Goal: Task Accomplishment & Management: Manage account settings

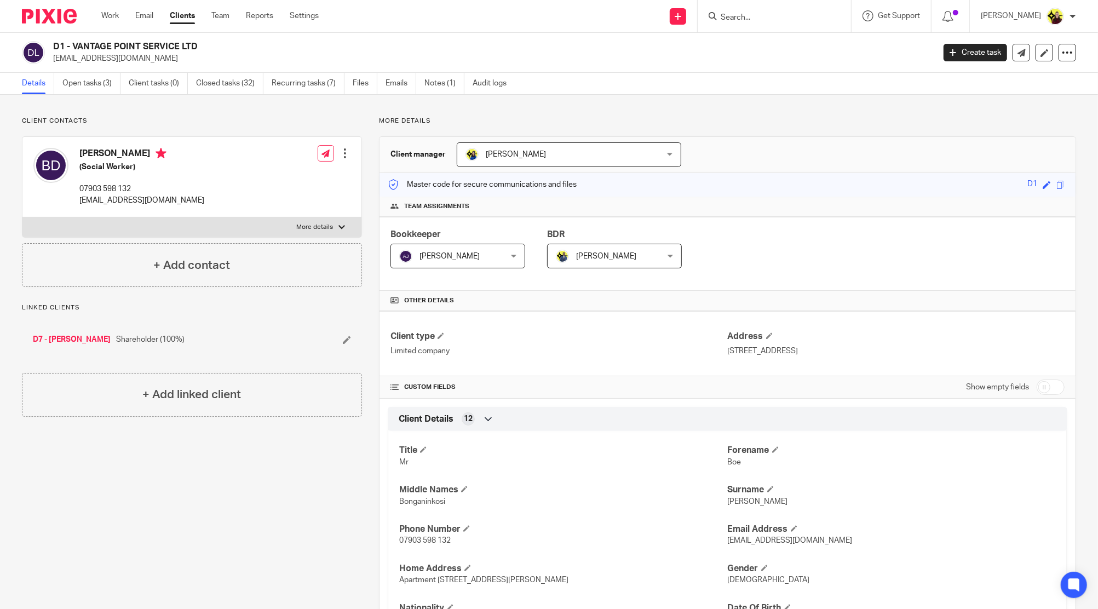
click at [795, 19] on input "Search" at bounding box center [769, 18] width 99 height 10
click at [758, 19] on input "mtp" at bounding box center [769, 18] width 99 height 10
click at [758, 17] on input "mtp" at bounding box center [769, 18] width 99 height 10
click at [772, 23] on div "mtp B69 - MTP SOLUTIONS LTD Paula Bowen < paulabowen21@gmail.com >" at bounding box center [774, 16] width 153 height 32
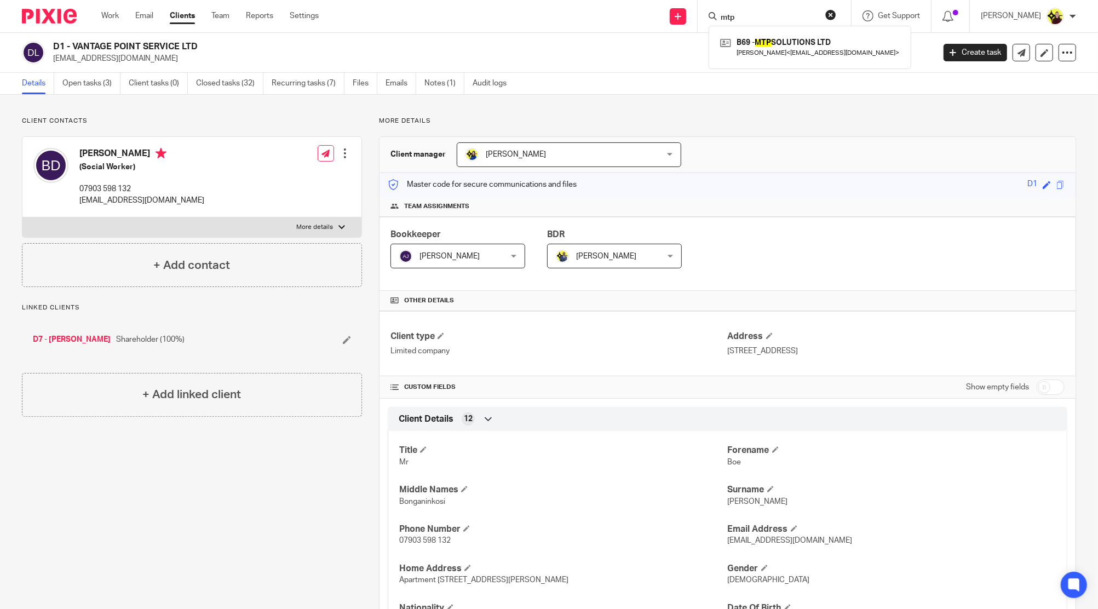
click at [768, 15] on input "mtp" at bounding box center [769, 18] width 99 height 10
click at [778, 13] on input "mureen" at bounding box center [769, 18] width 99 height 10
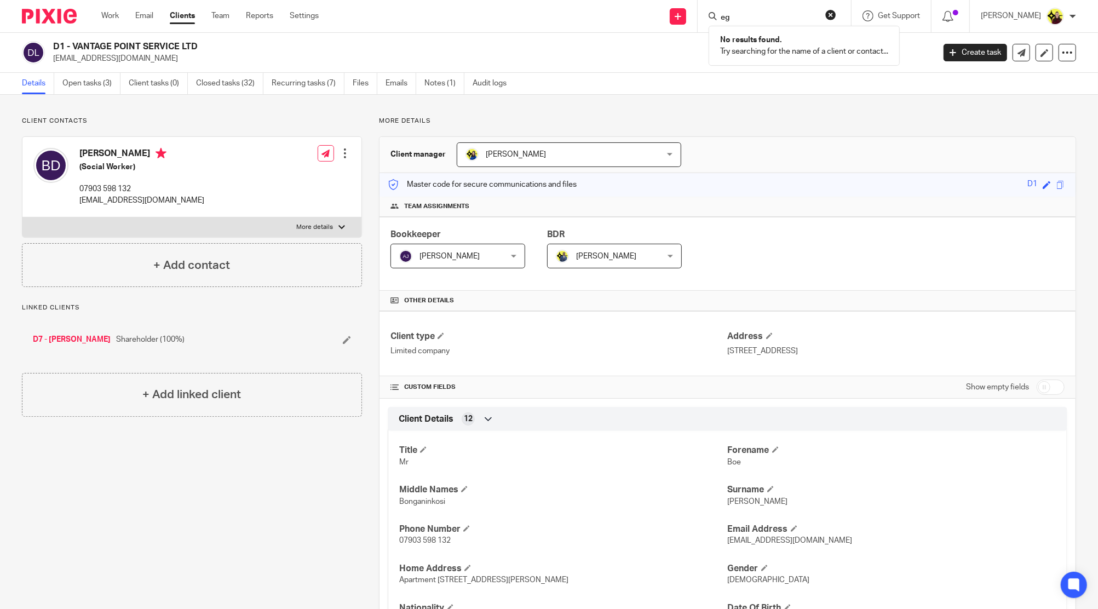
click at [770, 20] on input "eg" at bounding box center [769, 18] width 99 height 10
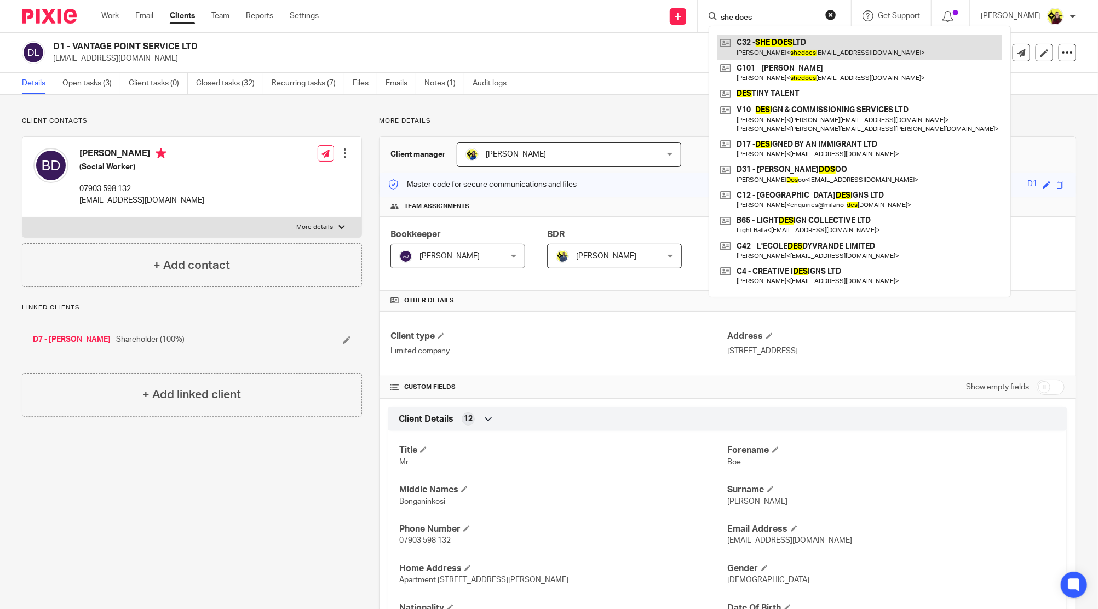
type input "she does"
click at [780, 46] on link at bounding box center [860, 47] width 285 height 25
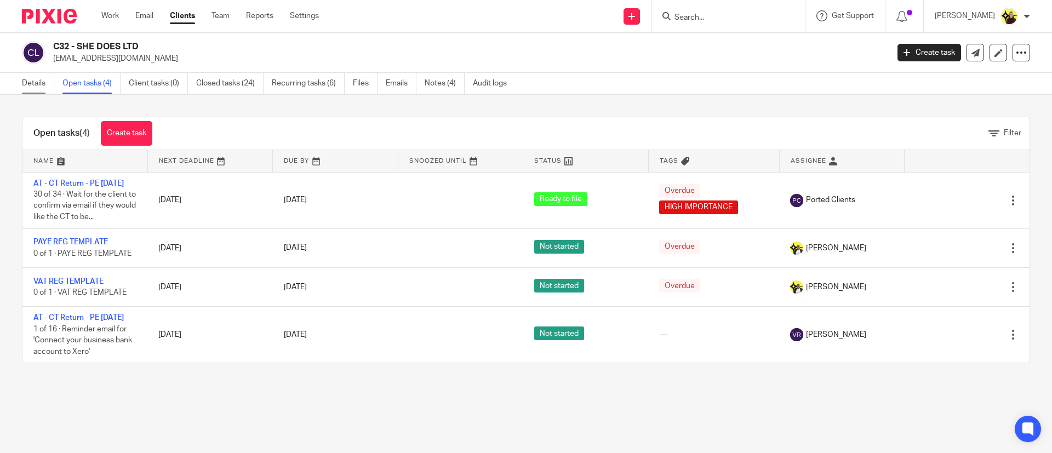
click at [41, 88] on link "Details" at bounding box center [38, 83] width 32 height 21
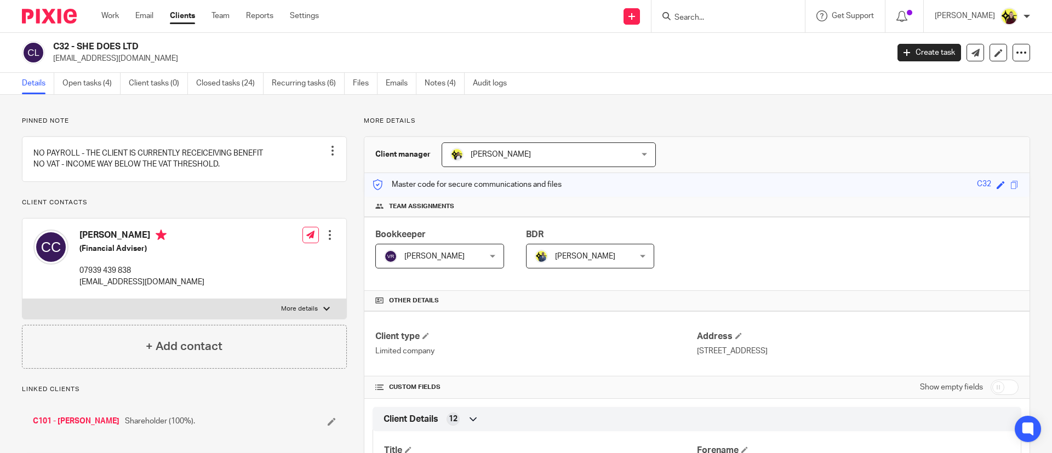
click at [698, 13] on input "Search" at bounding box center [722, 18] width 99 height 10
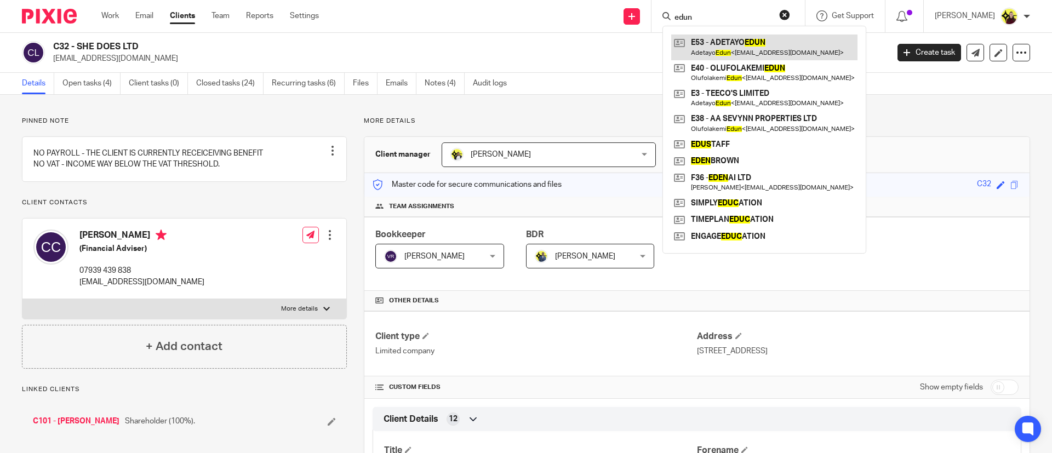
type input "edun"
click at [736, 43] on link at bounding box center [764, 47] width 186 height 25
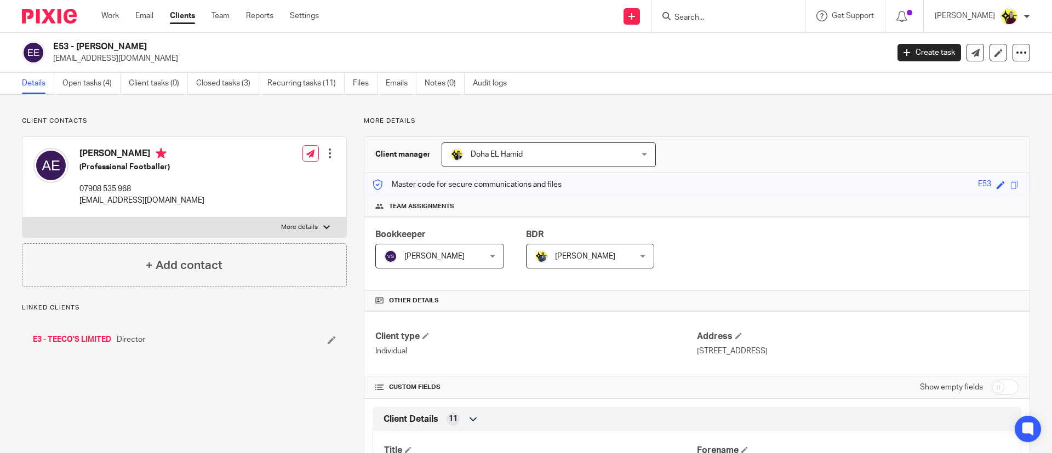
scroll to position [533, 0]
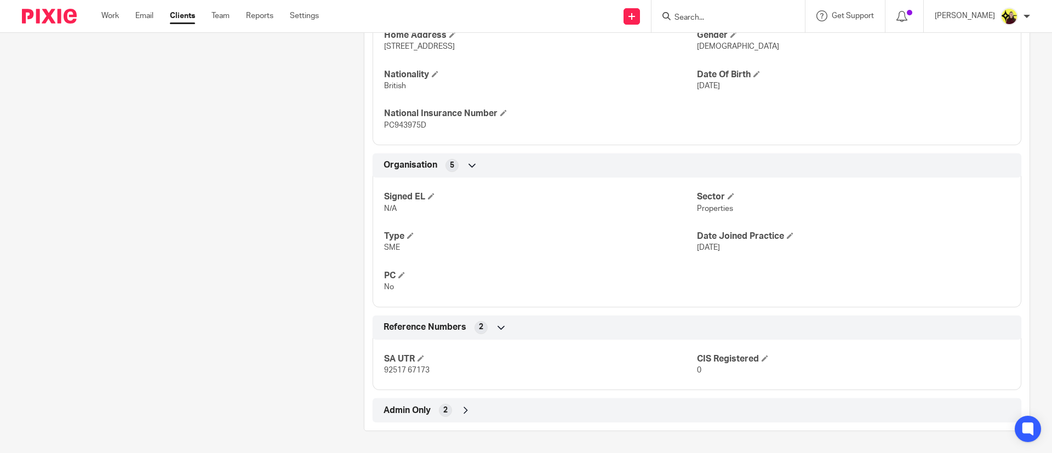
click at [599, 418] on div "Admin Only 2" at bounding box center [697, 410] width 632 height 19
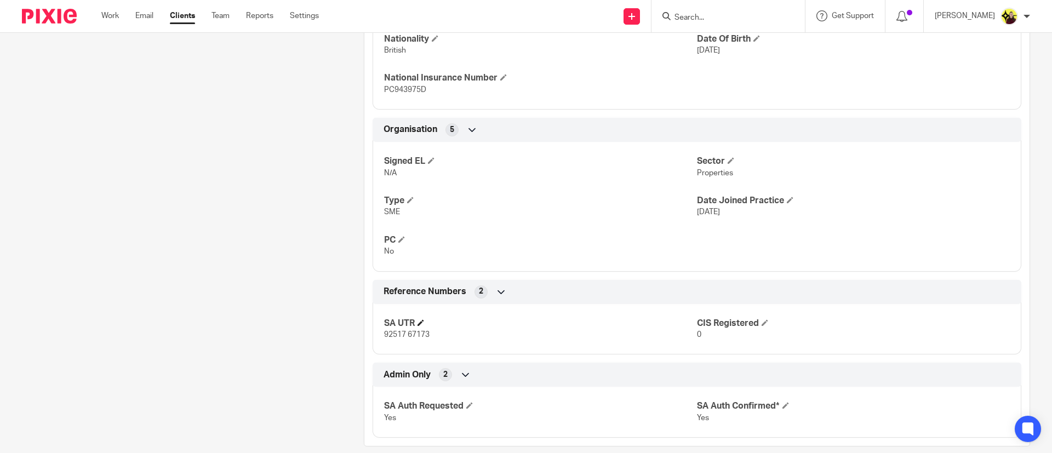
scroll to position [584, 0]
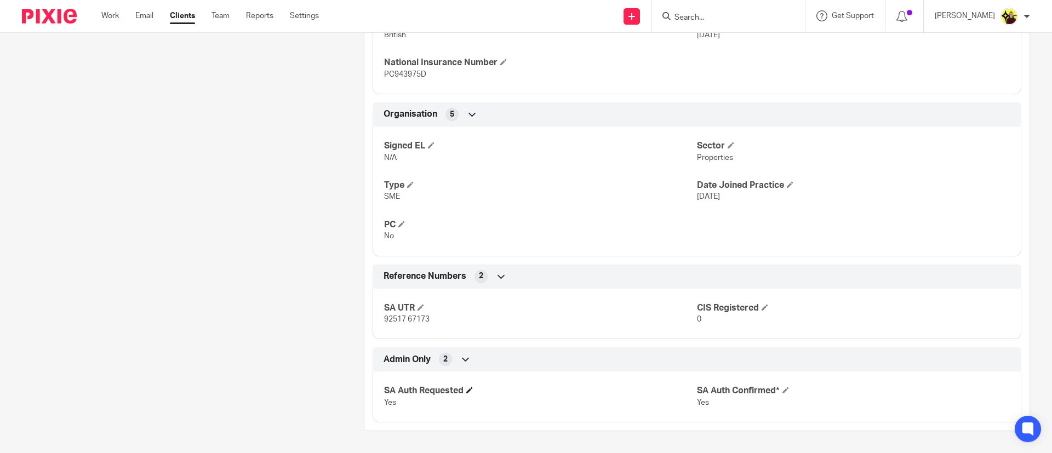
click at [450, 391] on h4 "SA Auth Requested" at bounding box center [540, 391] width 313 height 12
click at [720, 16] on input "Search" at bounding box center [722, 18] width 99 height 10
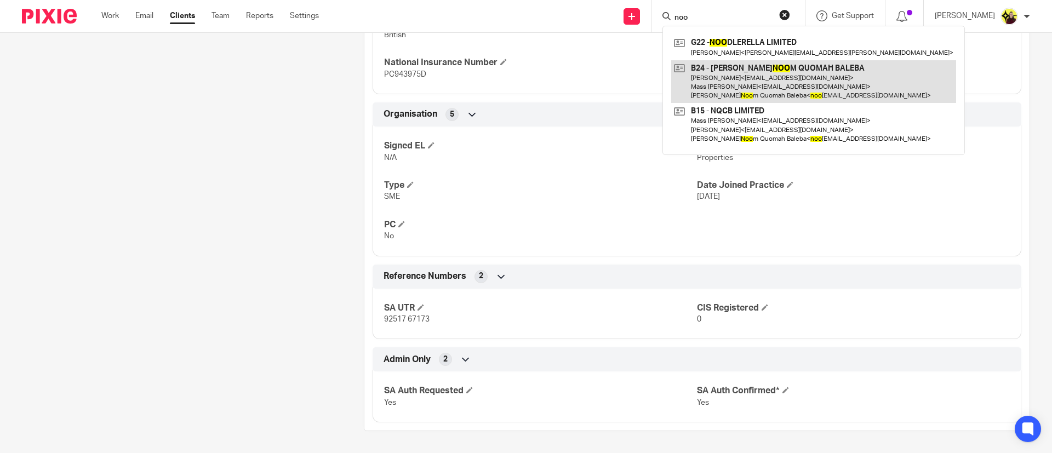
type input "noo"
click at [741, 70] on link at bounding box center [813, 81] width 285 height 43
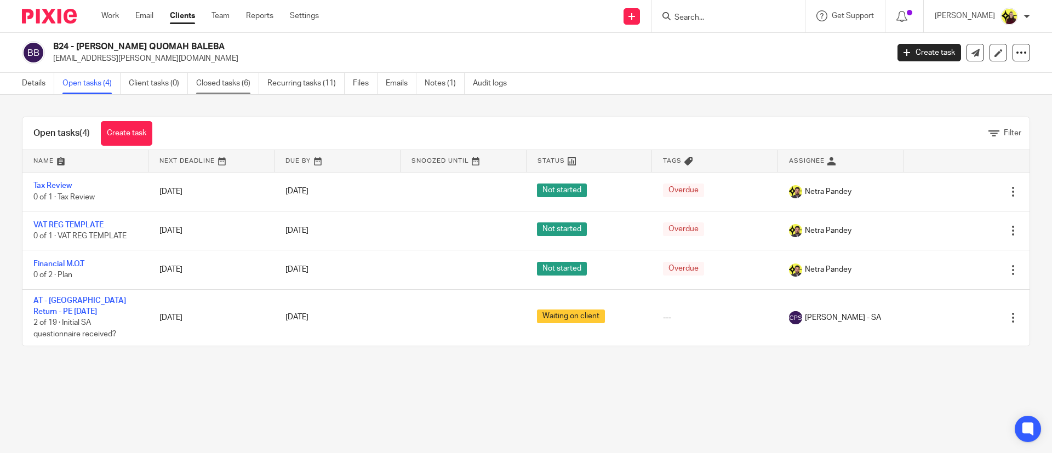
click at [245, 76] on link "Closed tasks (6)" at bounding box center [227, 83] width 63 height 21
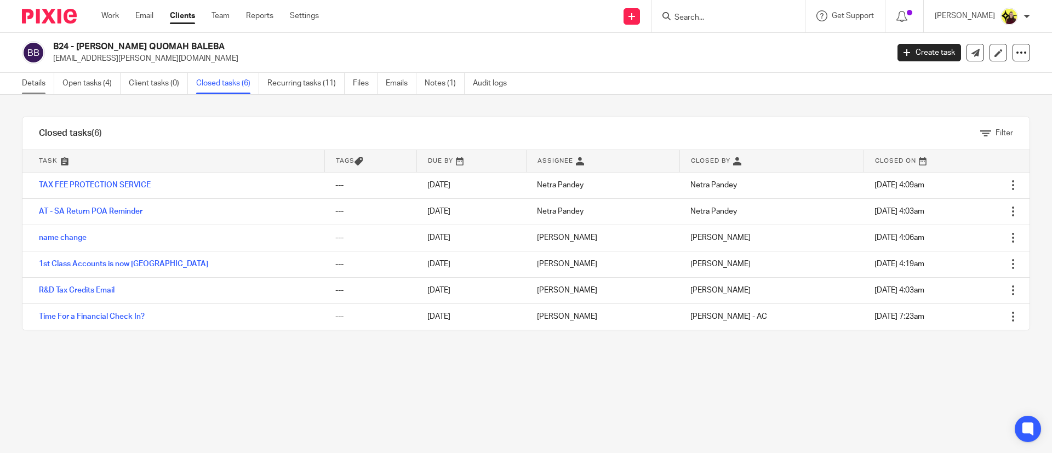
click at [41, 83] on link "Details" at bounding box center [38, 83] width 32 height 21
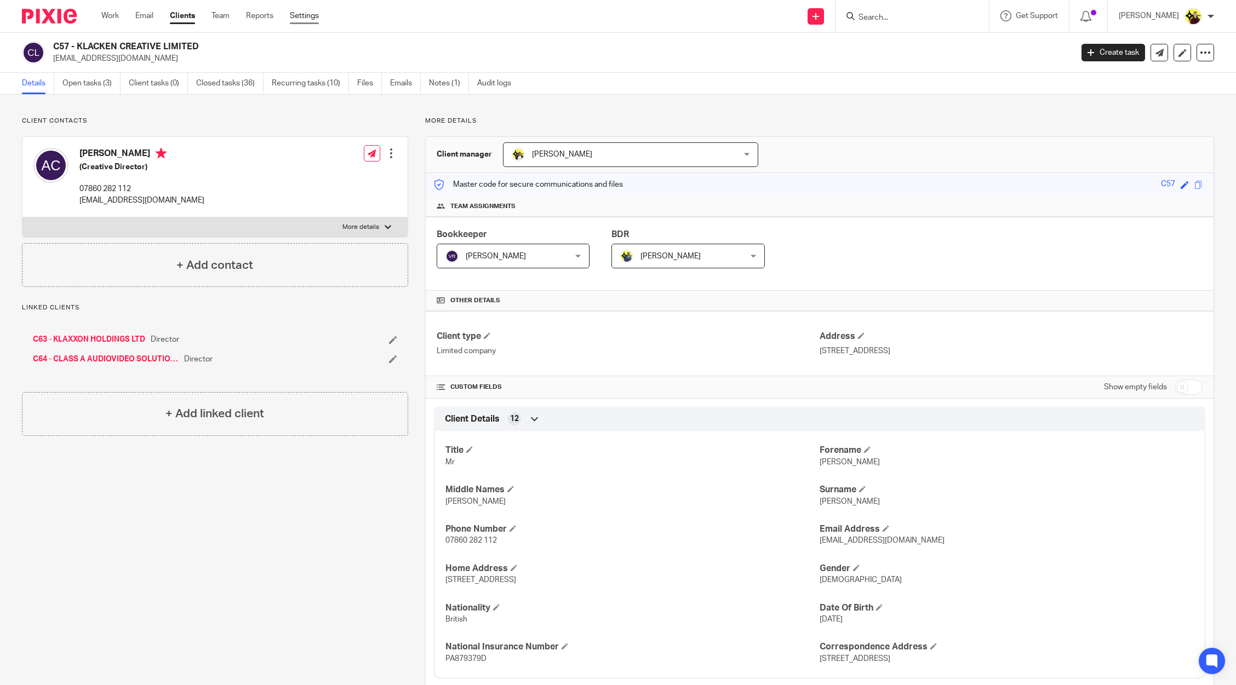
click at [316, 17] on link "Settings" at bounding box center [304, 15] width 29 height 11
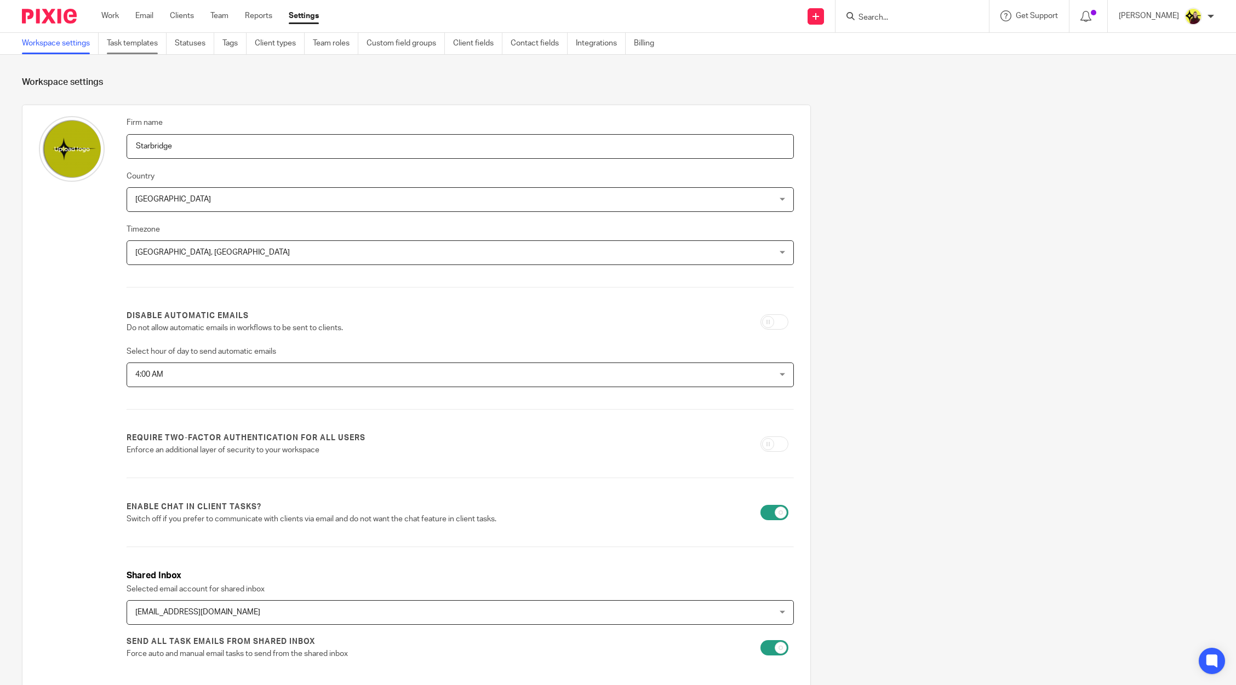
click at [133, 35] on link "Task templates" at bounding box center [137, 43] width 60 height 21
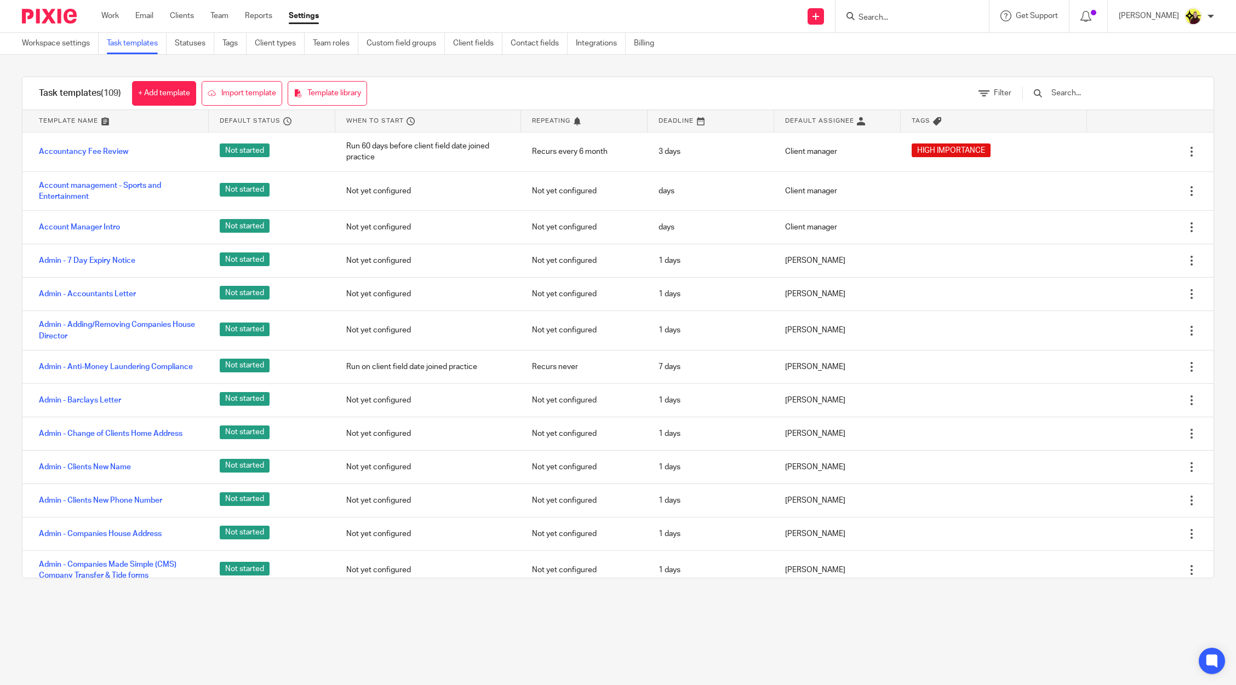
click at [1093, 100] on div at bounding box center [1104, 93] width 186 height 32
click at [1093, 97] on input "text" at bounding box center [1114, 93] width 128 height 12
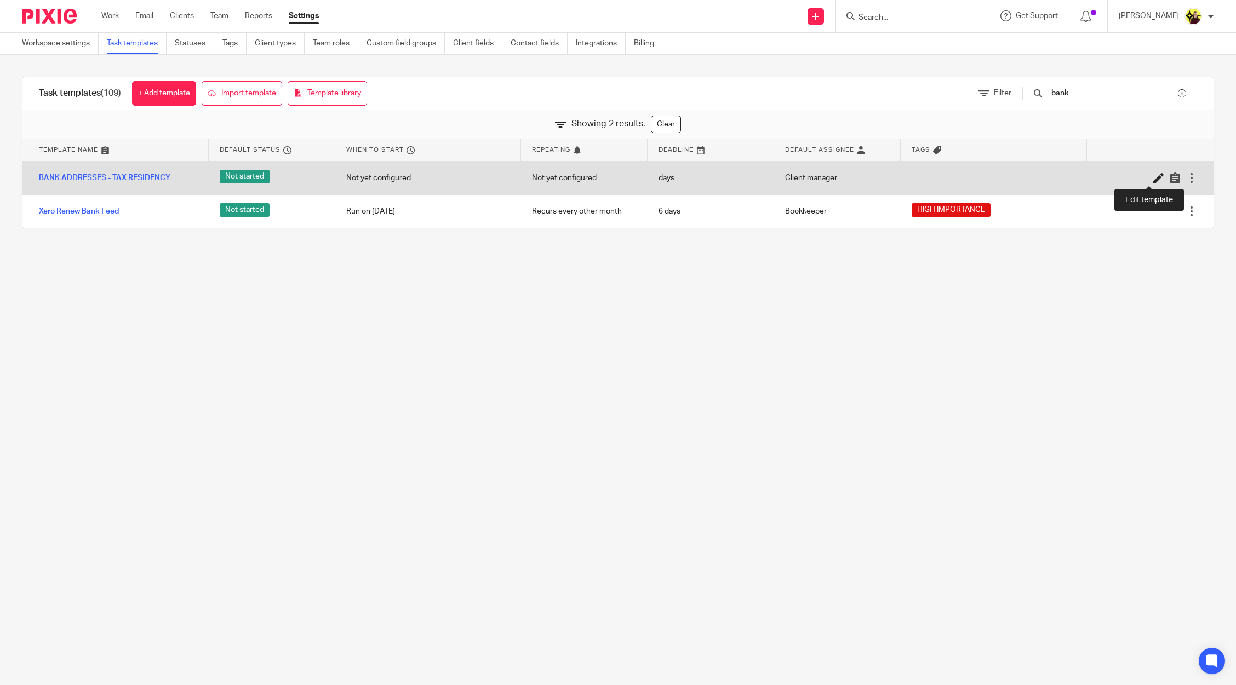
type input "bank"
click at [1153, 179] on icon at bounding box center [1158, 178] width 11 height 11
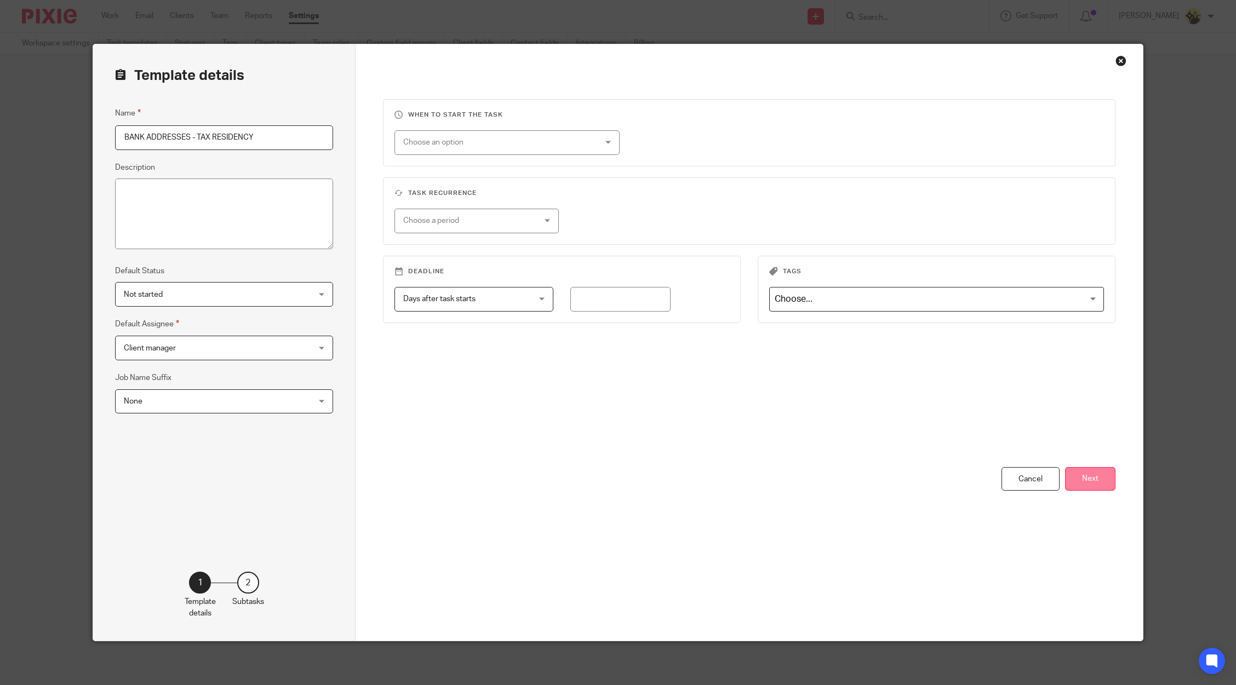
click at [1077, 477] on button "Next" at bounding box center [1090, 479] width 50 height 24
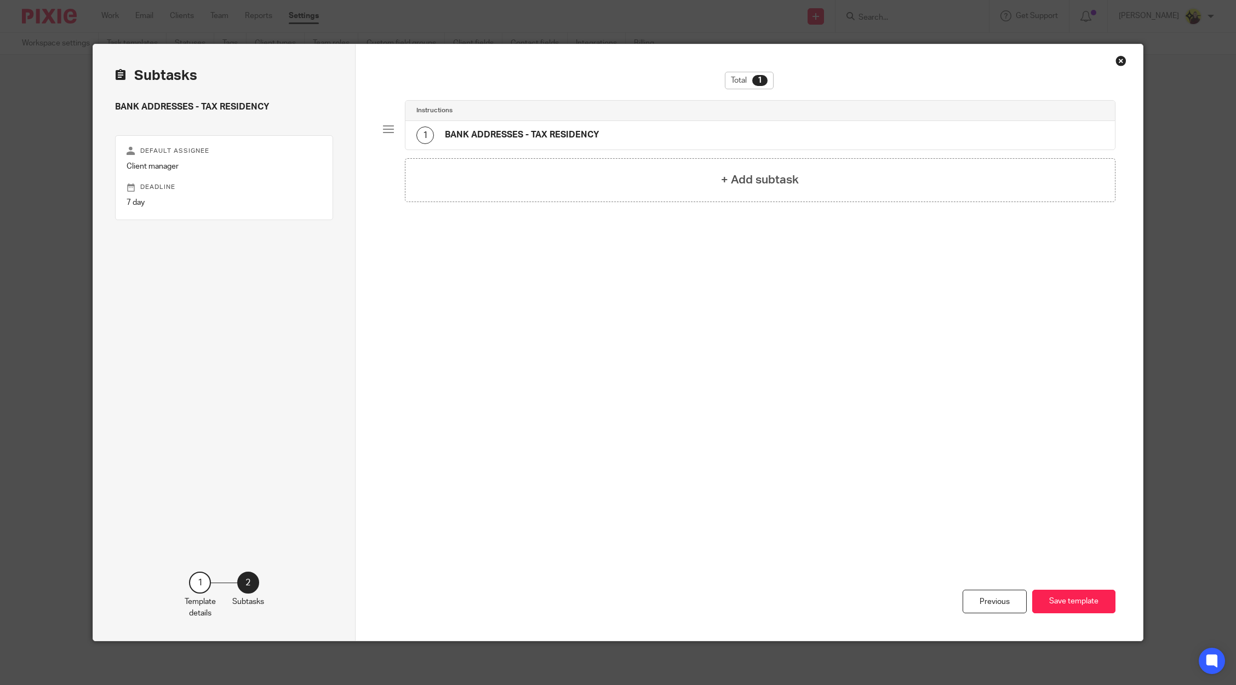
click at [623, 110] on div "Instructions" at bounding box center [759, 110] width 687 height 9
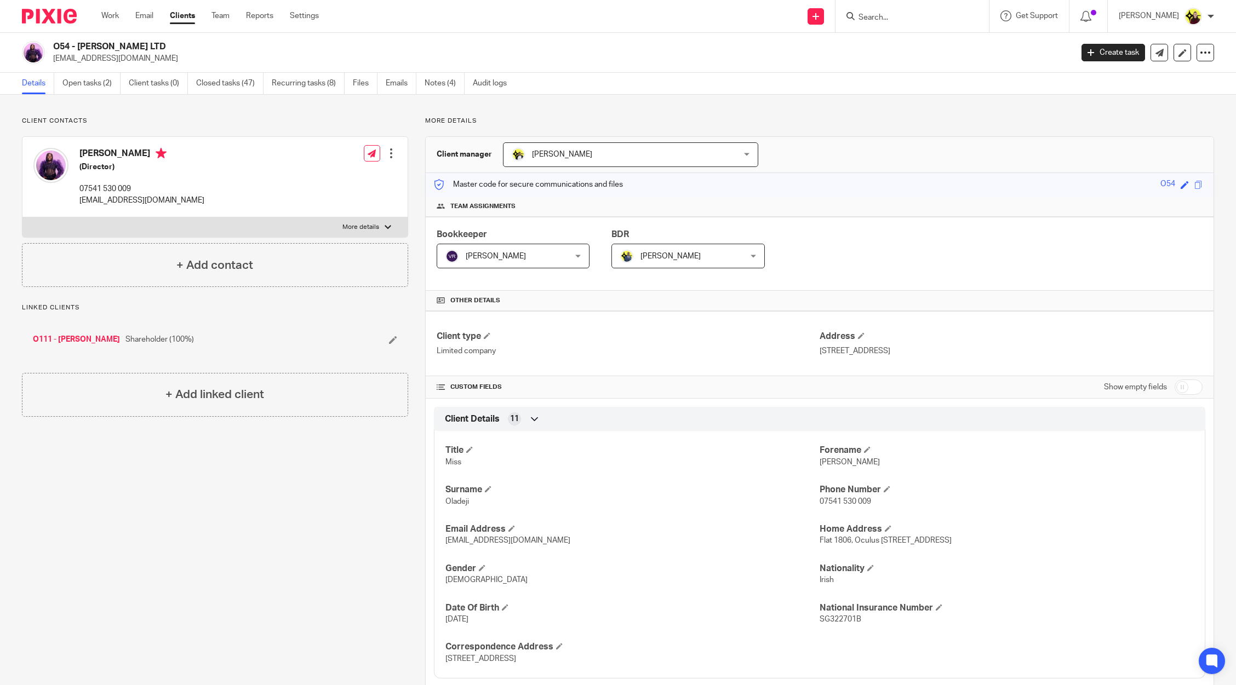
click at [916, 21] on input "Search" at bounding box center [906, 18] width 99 height 10
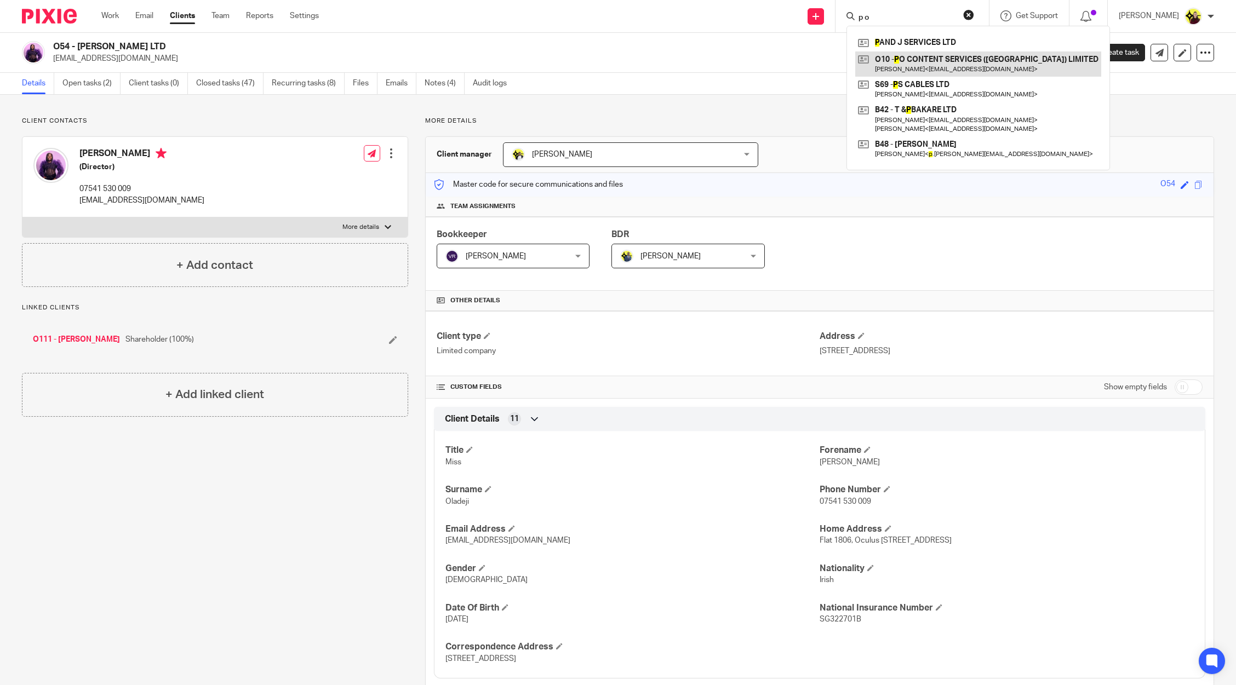
type input "p o"
click at [985, 65] on link at bounding box center [978, 63] width 246 height 25
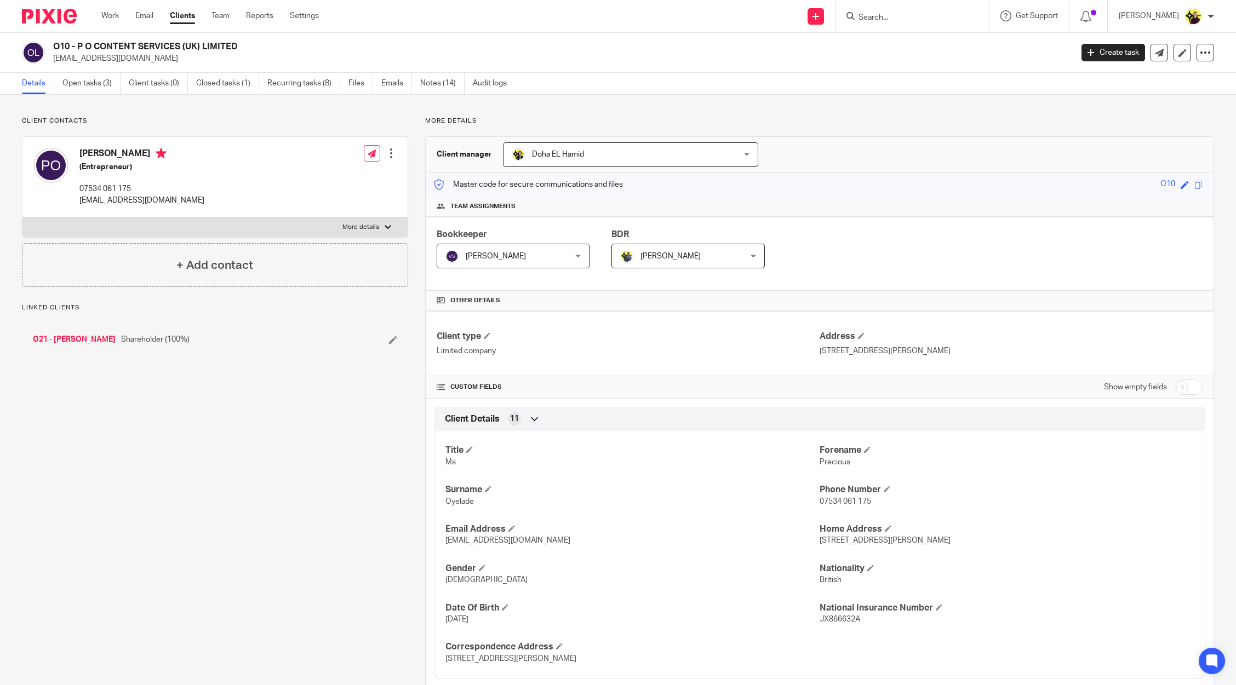
scroll to position [459, 0]
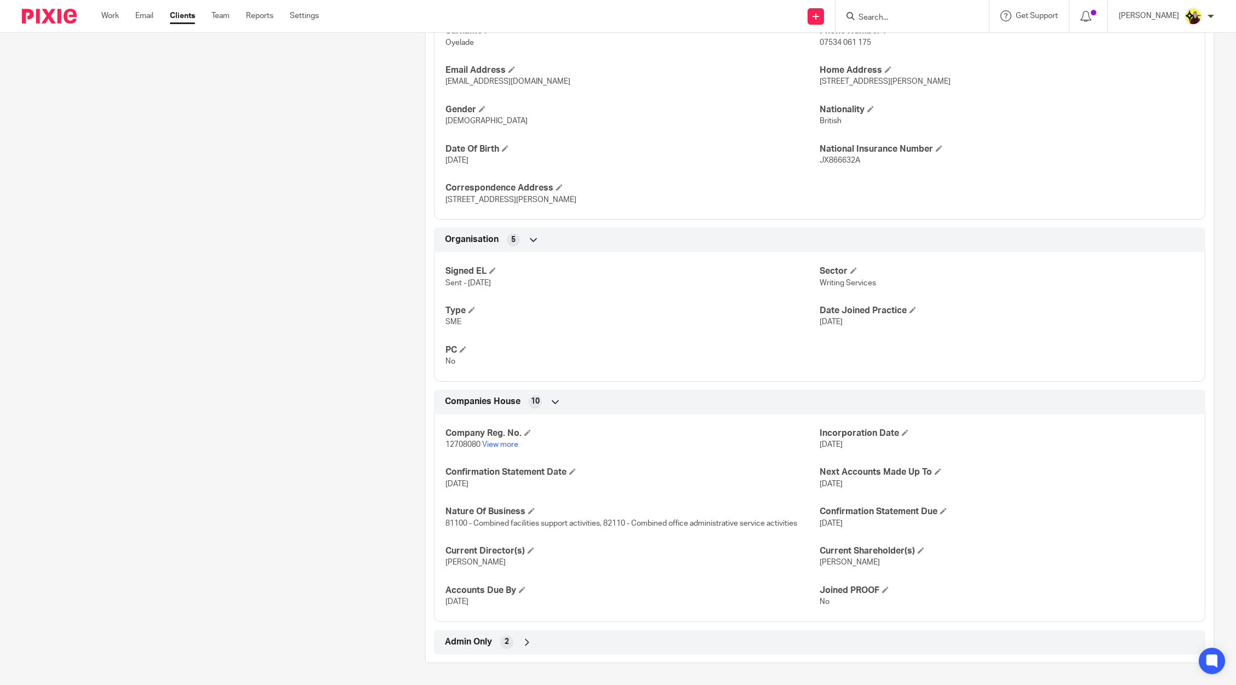
click at [612, 652] on div "Admin Only 2" at bounding box center [819, 642] width 771 height 24
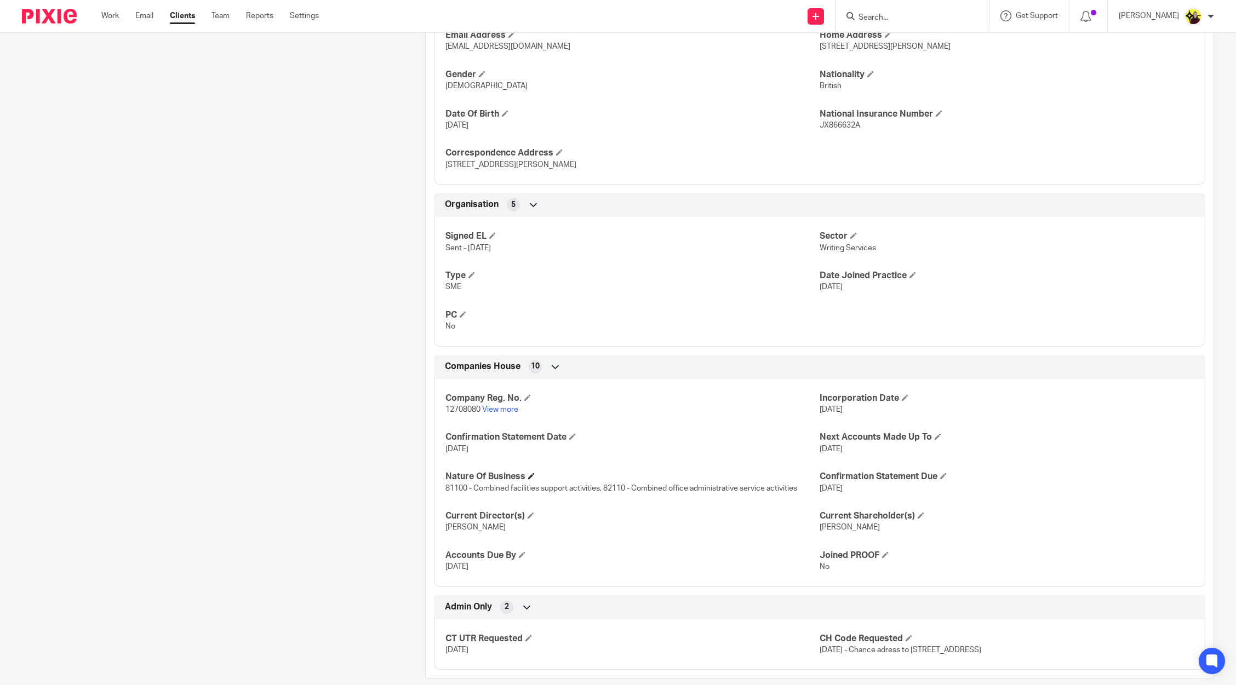
scroll to position [509, 0]
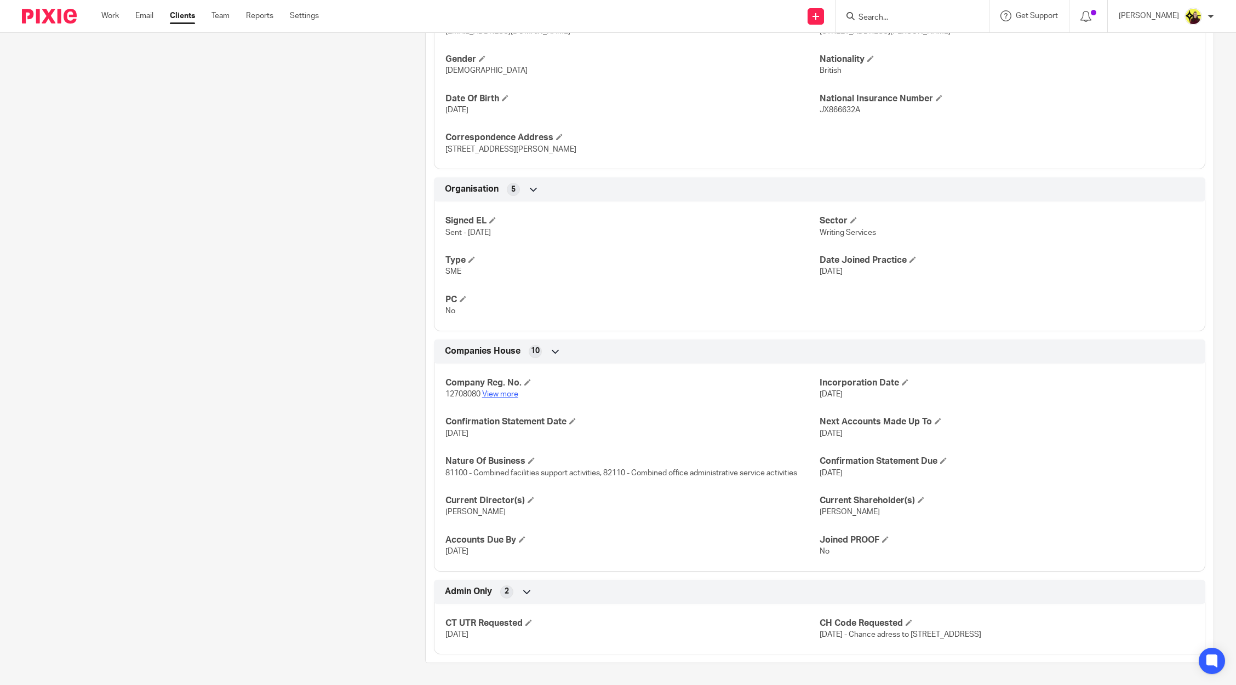
click at [501, 394] on link "View more" at bounding box center [500, 395] width 36 height 8
click at [929, 16] on input "Search" at bounding box center [906, 18] width 99 height 10
type input "s34"
click at [931, 62] on div "S34 - LONDON PODCAST STUDIOS LTD Elias Sukami < finance@sukamistudios.com >" at bounding box center [947, 47] width 203 height 43
click at [927, 56] on link at bounding box center [947, 47] width 185 height 25
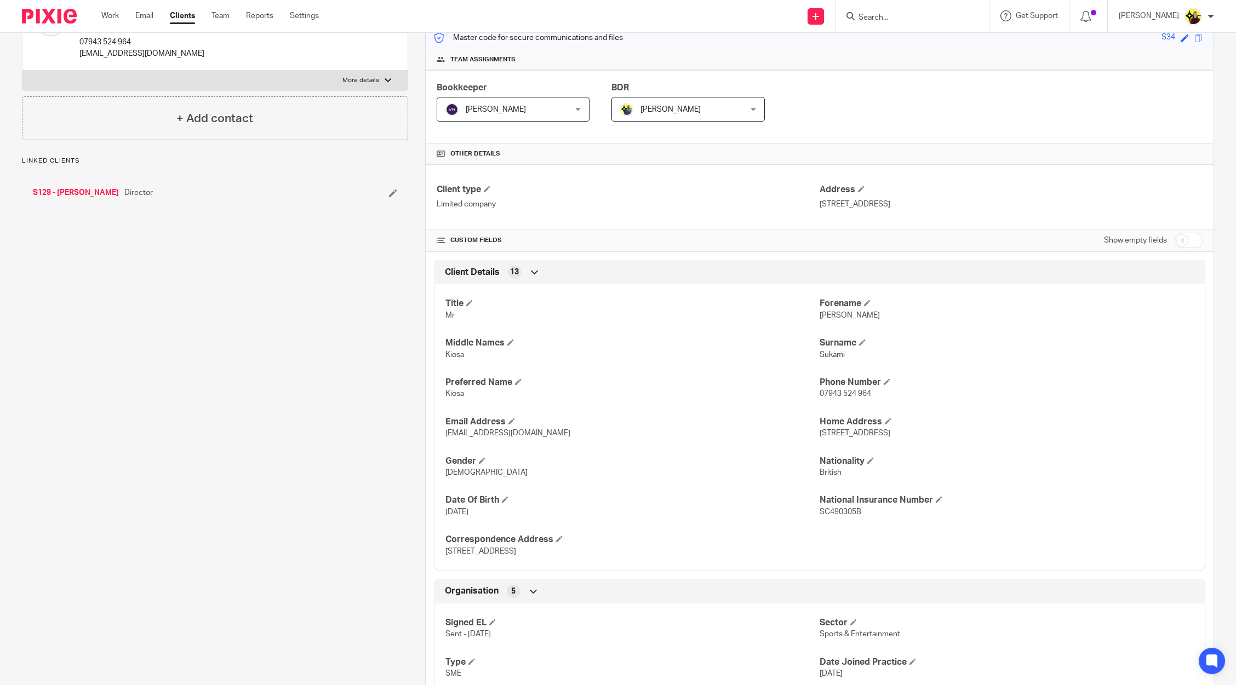
scroll to position [14, 0]
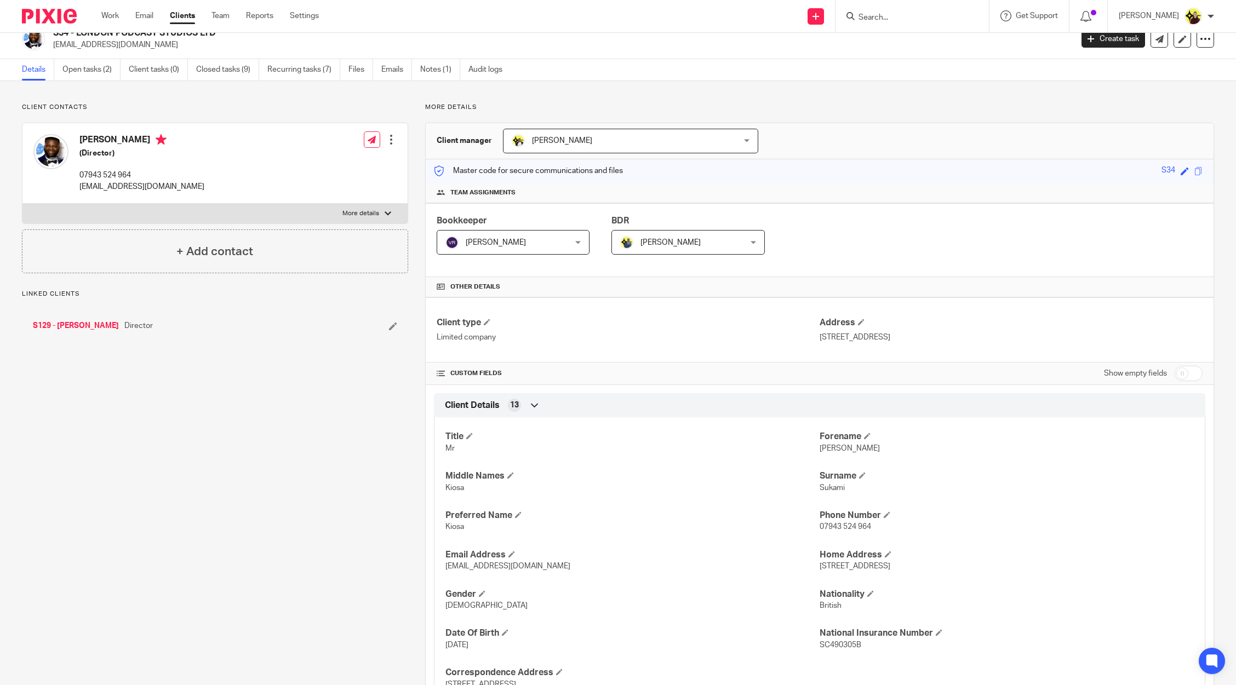
click at [1174, 374] on input "checkbox" at bounding box center [1188, 373] width 28 height 15
checkbox input "true"
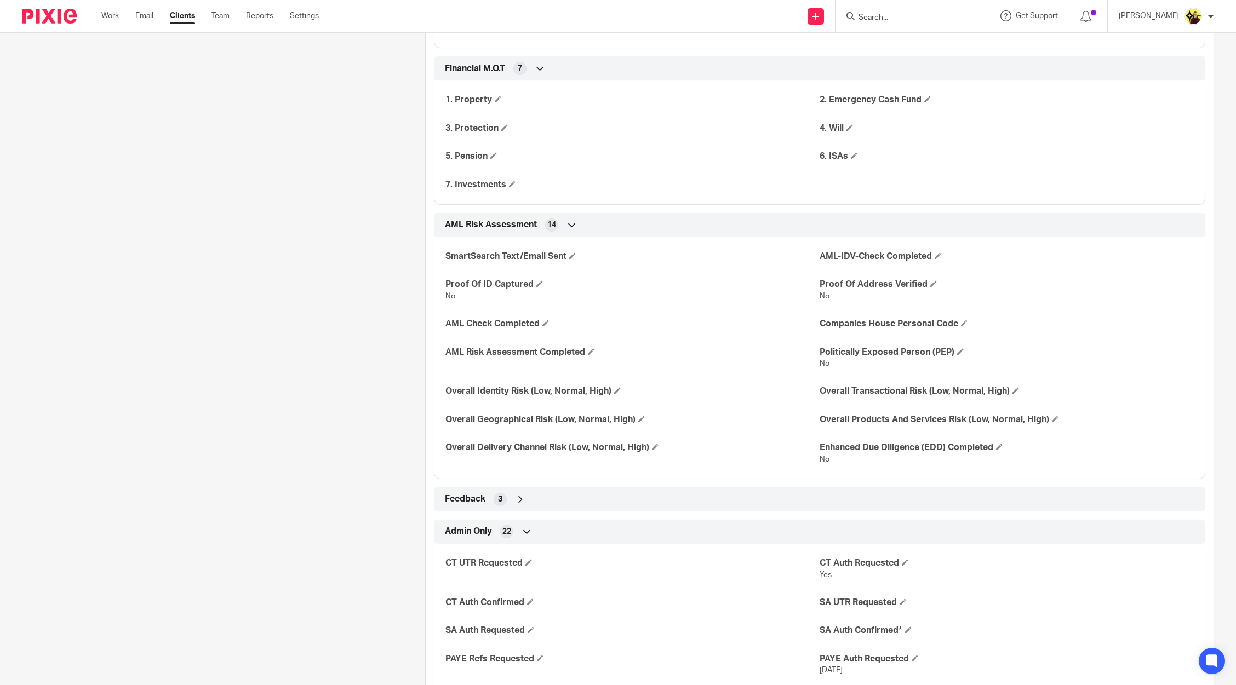
scroll to position [1726, 0]
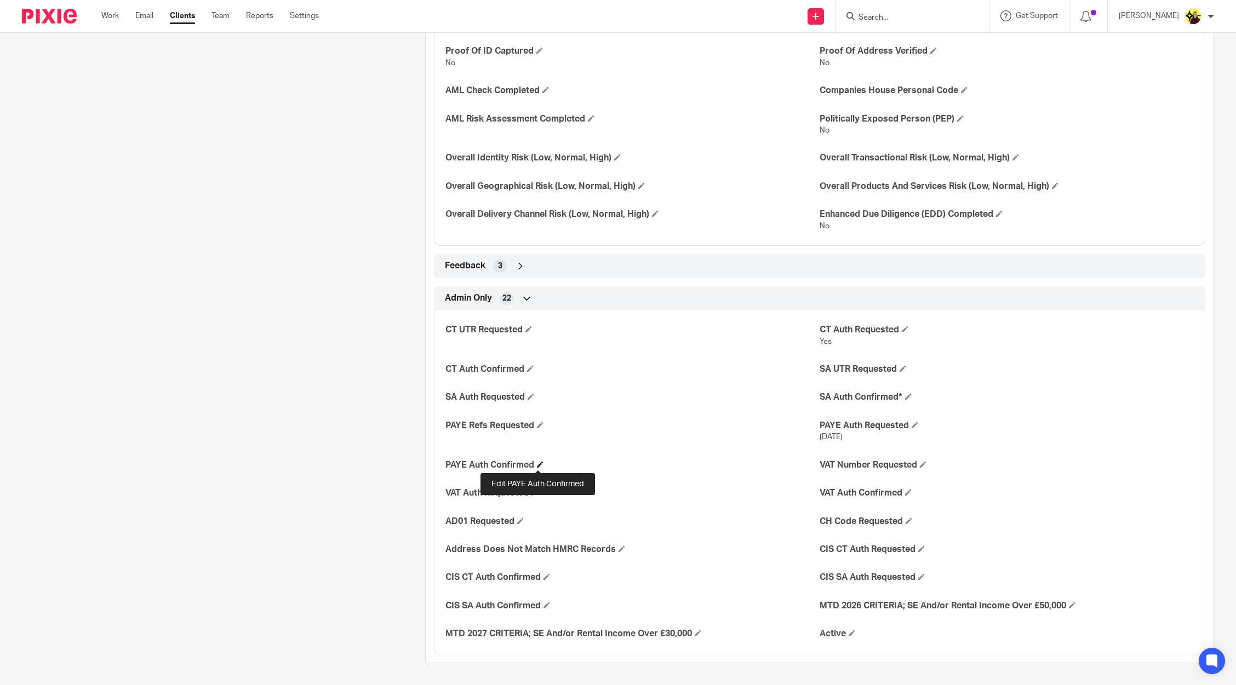
click at [538, 462] on span at bounding box center [540, 464] width 7 height 7
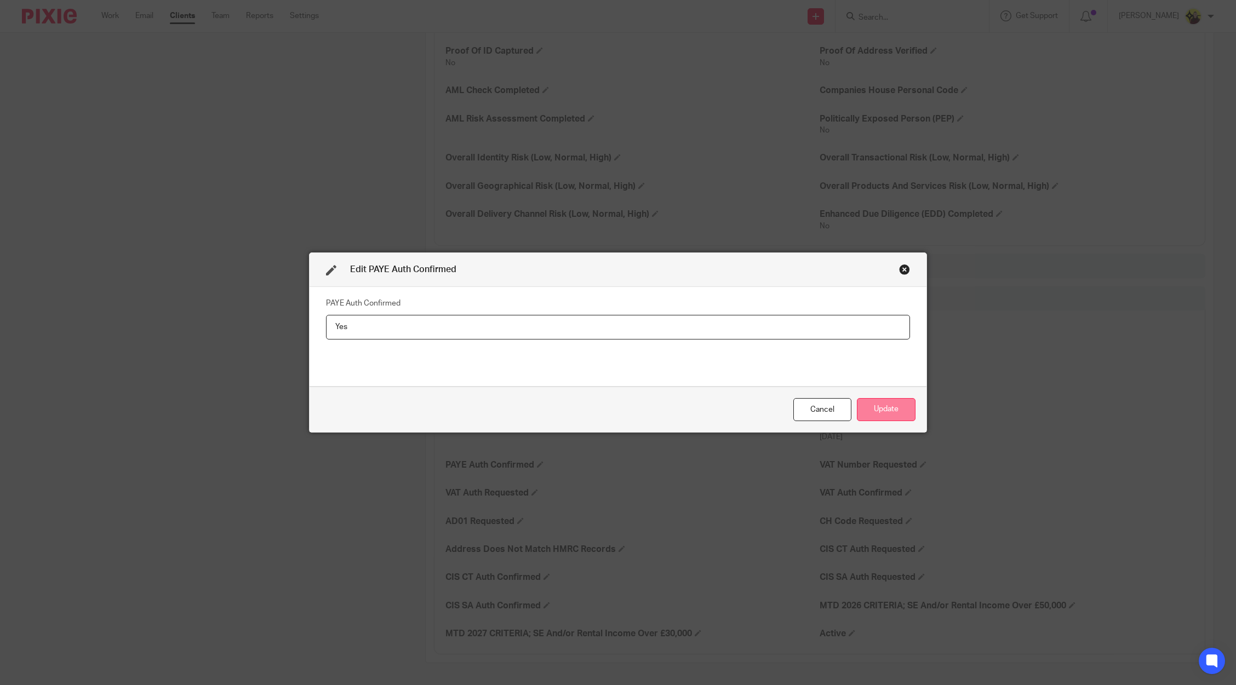
type input "Yes"
click at [887, 410] on button "Update" at bounding box center [886, 410] width 59 height 24
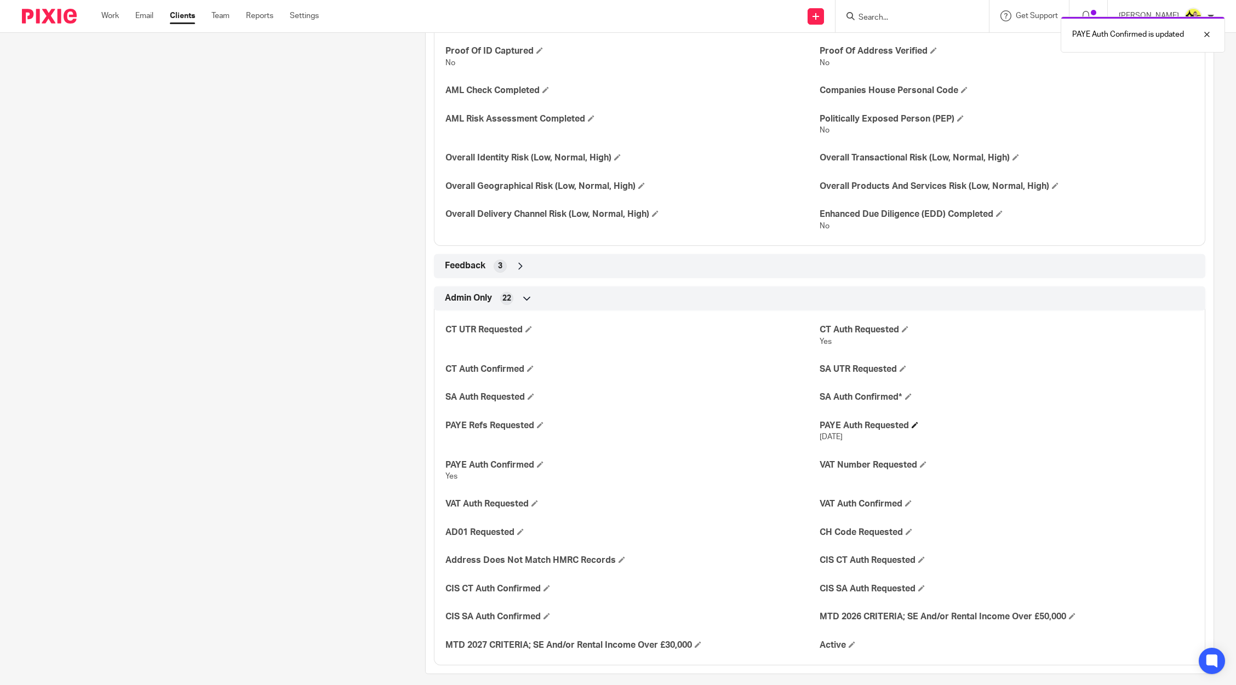
click at [903, 424] on h4 "PAYE Auth Requested" at bounding box center [1006, 426] width 374 height 12
click at [911, 424] on span at bounding box center [914, 425] width 7 height 7
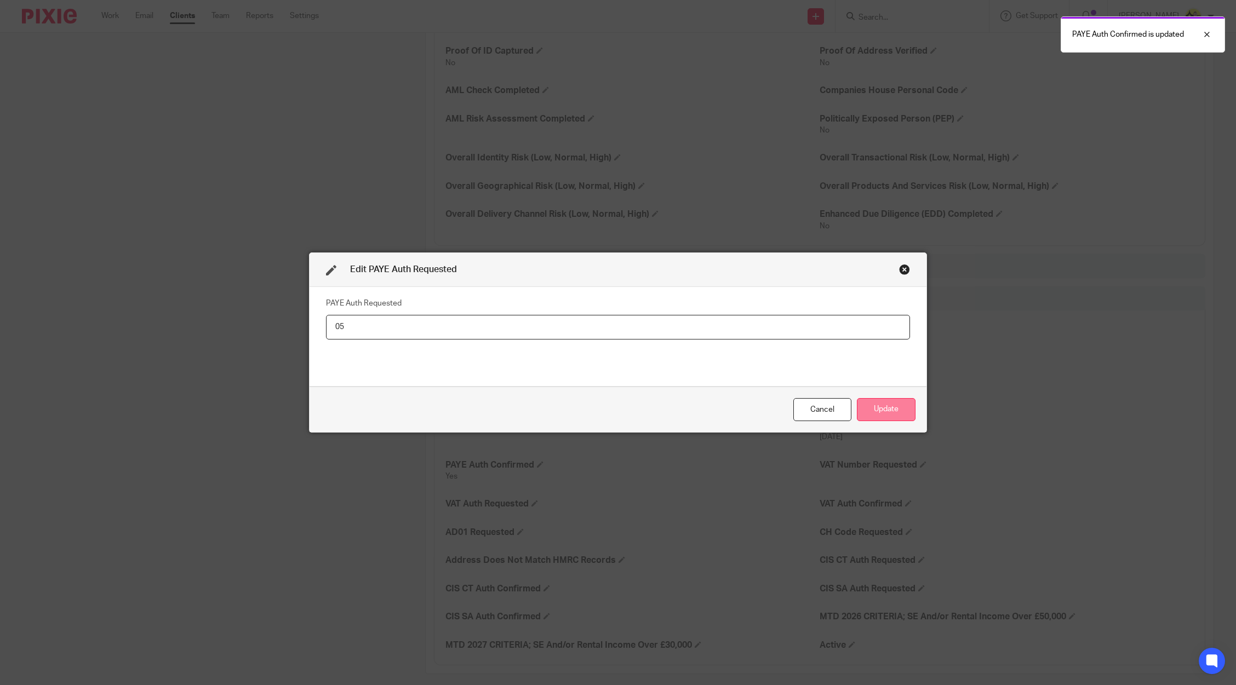
type input "0"
click at [878, 407] on button "Update" at bounding box center [886, 410] width 59 height 24
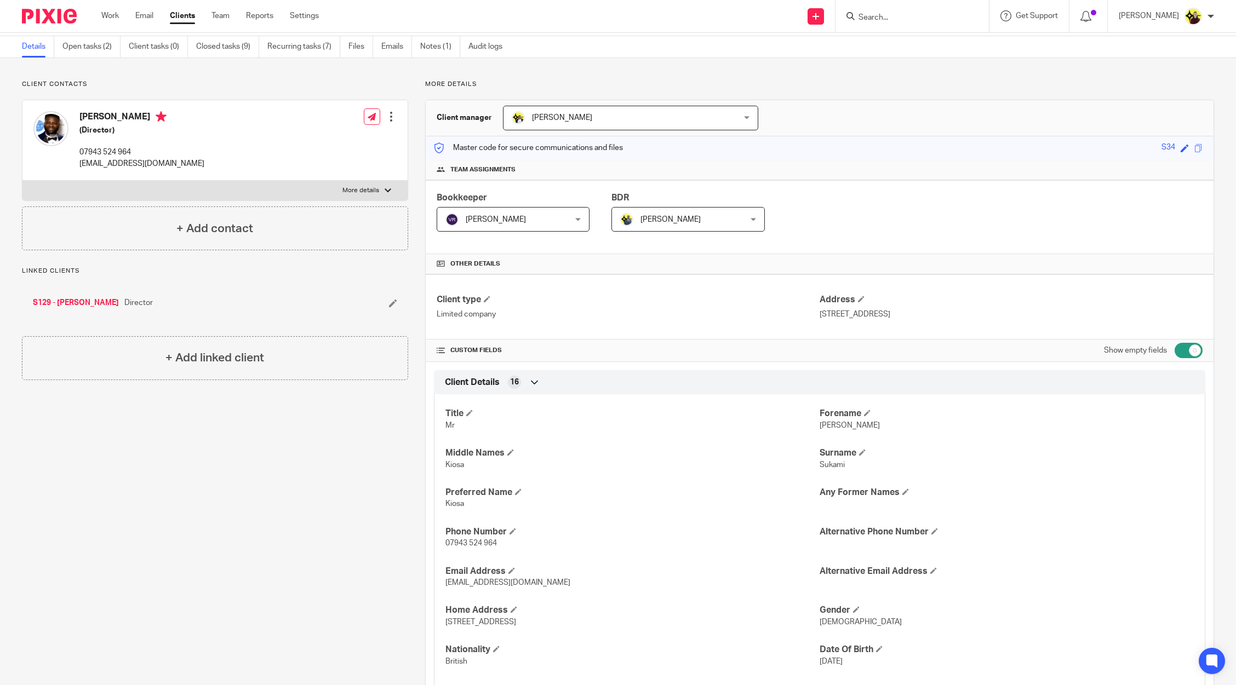
scroll to position [0, 0]
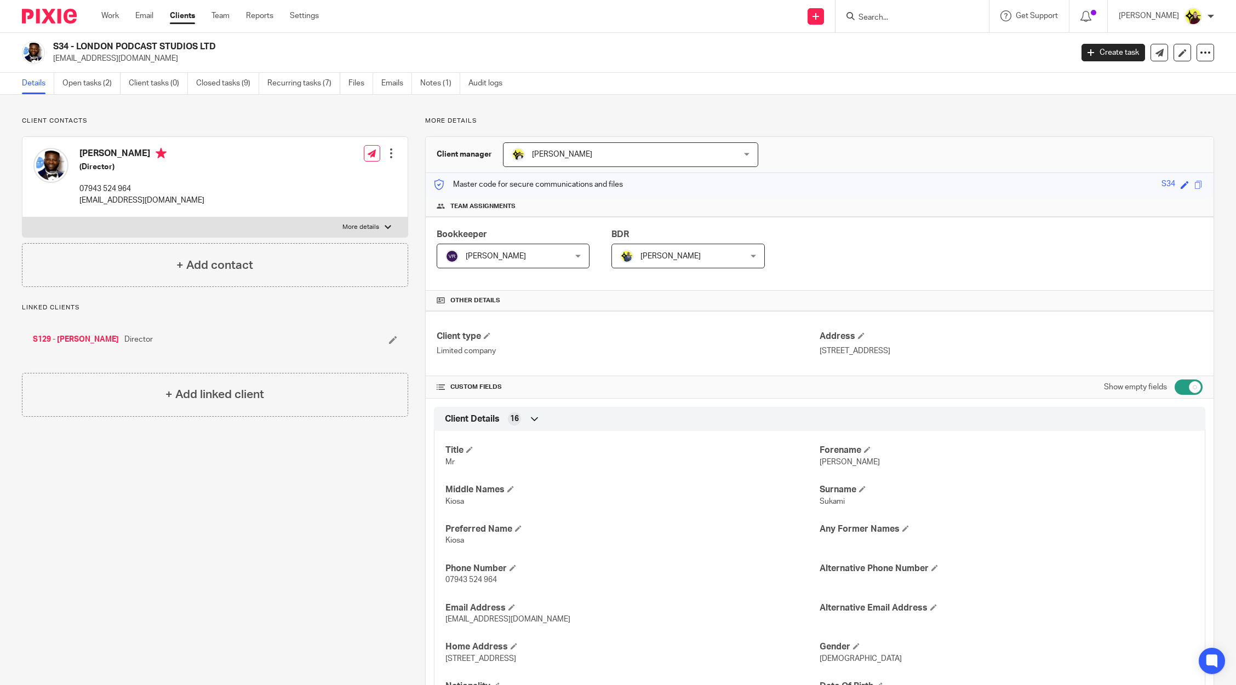
click at [934, 20] on input "Search" at bounding box center [906, 18] width 99 height 10
type input "p o con"
click at [931, 38] on link at bounding box center [977, 47] width 244 height 25
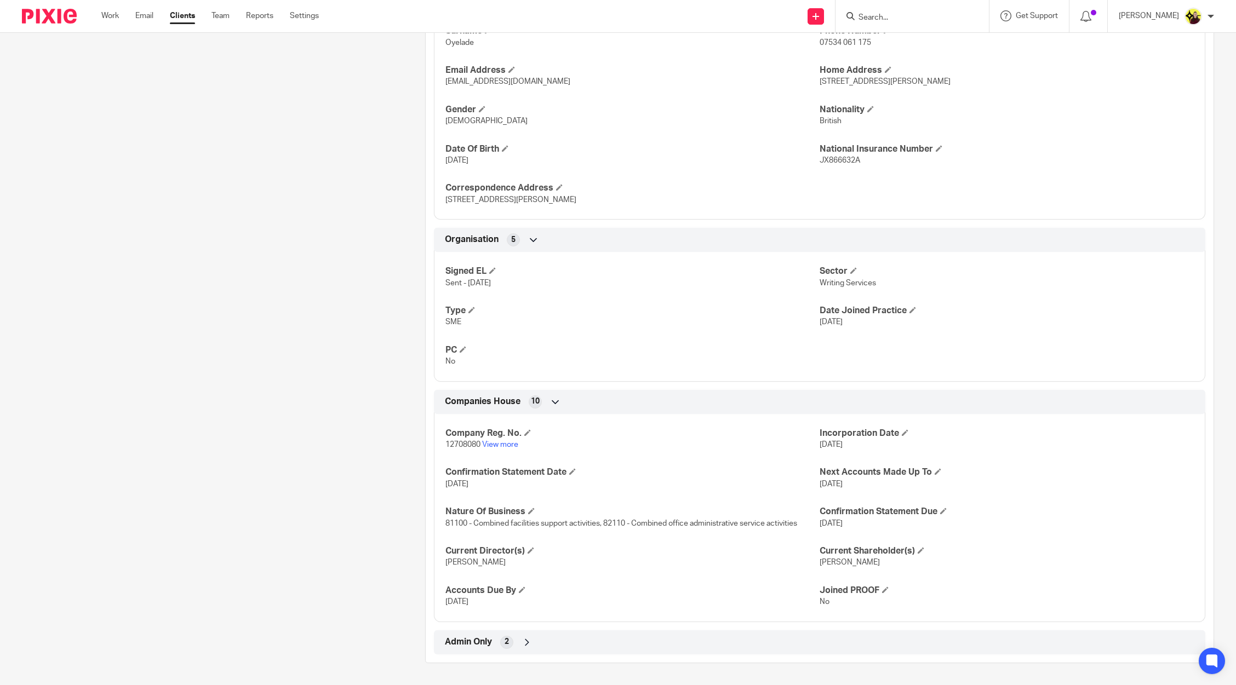
click at [524, 644] on icon at bounding box center [526, 642] width 11 height 11
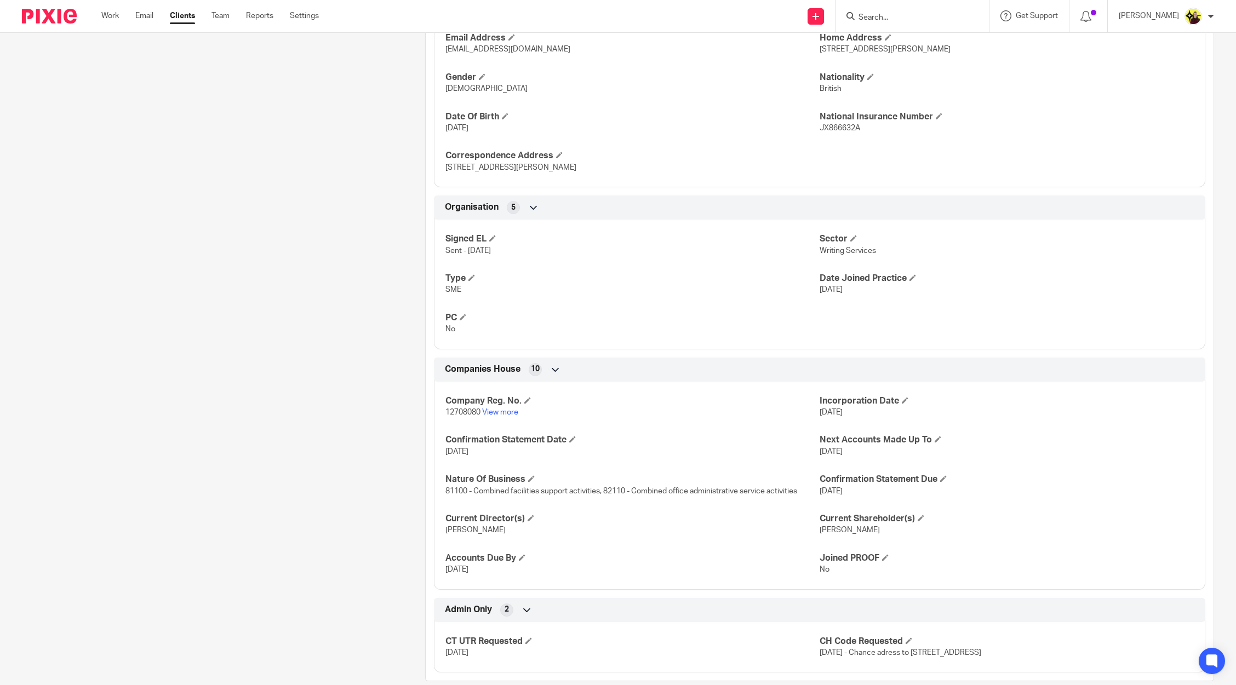
scroll to position [509, 0]
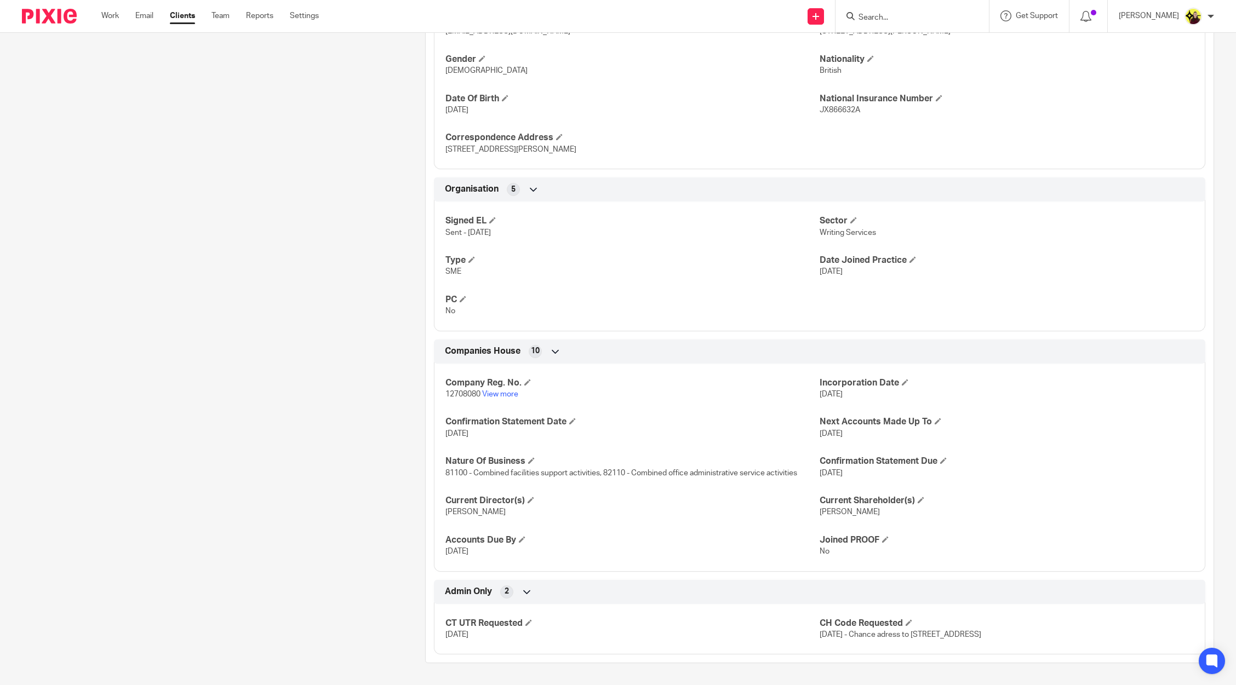
drag, startPoint x: 803, startPoint y: 636, endPoint x: 1004, endPoint y: 640, distance: 201.0
click at [1004, 640] on div "CT UTR Requested 12-09-2025 CH Code Requested 12-09-2025 - Chance adress to 320…" at bounding box center [819, 625] width 771 height 59
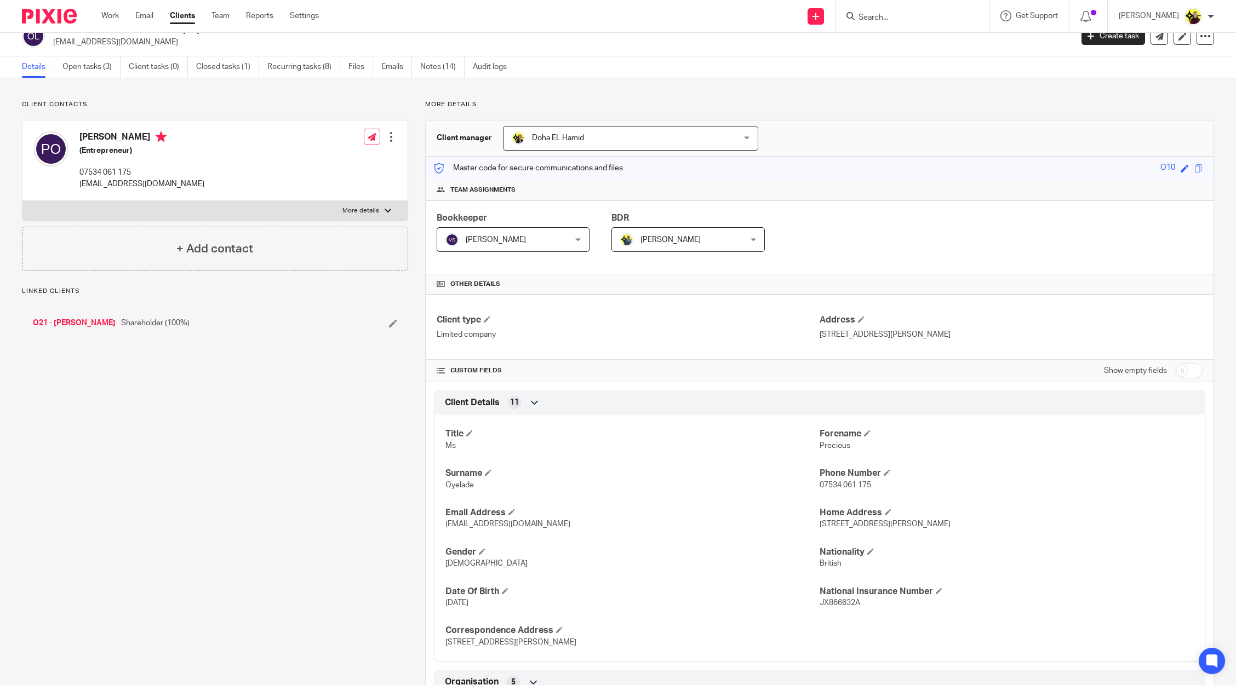
scroll to position [0, 0]
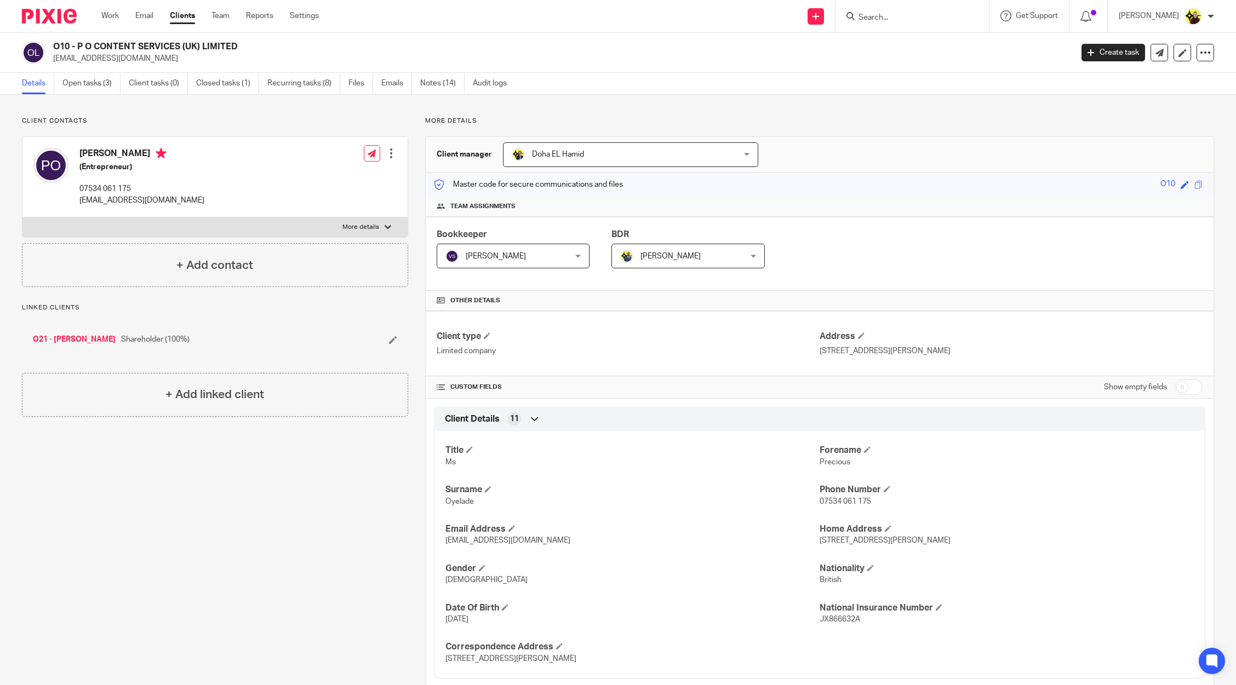
drag, startPoint x: 811, startPoint y: 340, endPoint x: 1187, endPoint y: 364, distance: 377.0
click at [1187, 364] on div "Client type Limited company Address 1 Angela Carter Close, London, Greater Lond…" at bounding box center [820, 343] width 788 height 65
click at [96, 78] on link "Open tasks (3)" at bounding box center [91, 83] width 58 height 21
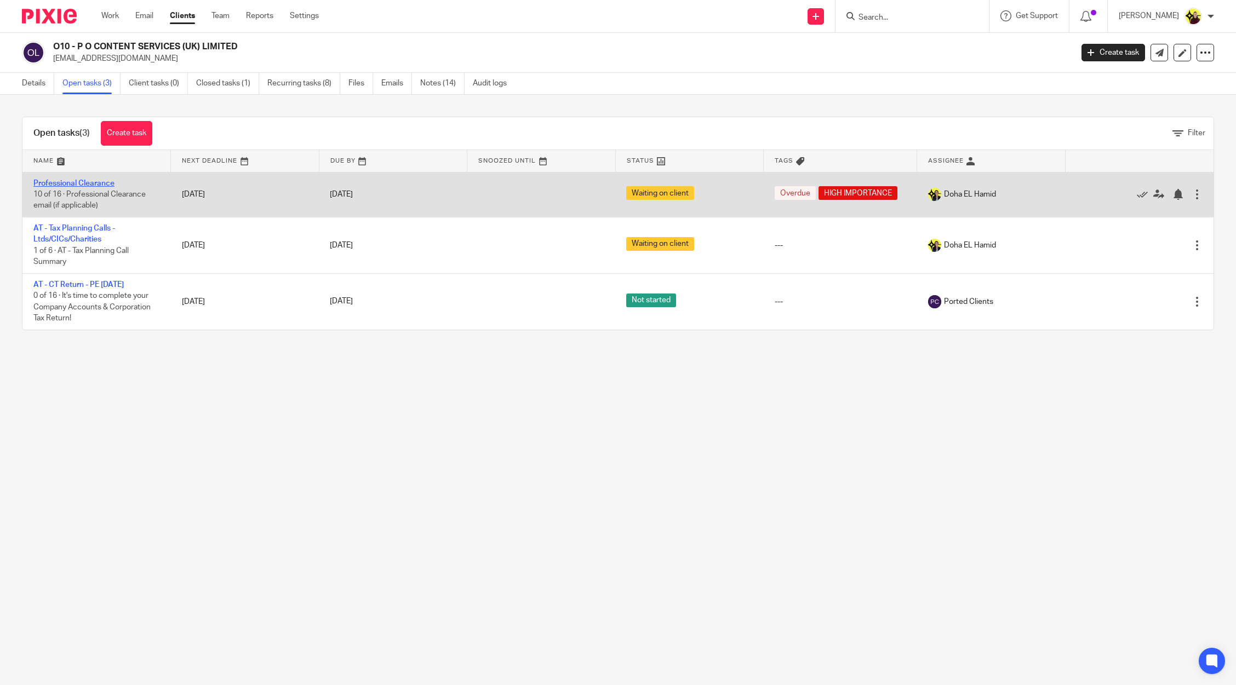
click at [102, 181] on link "Professional Clearance" at bounding box center [73, 184] width 81 height 8
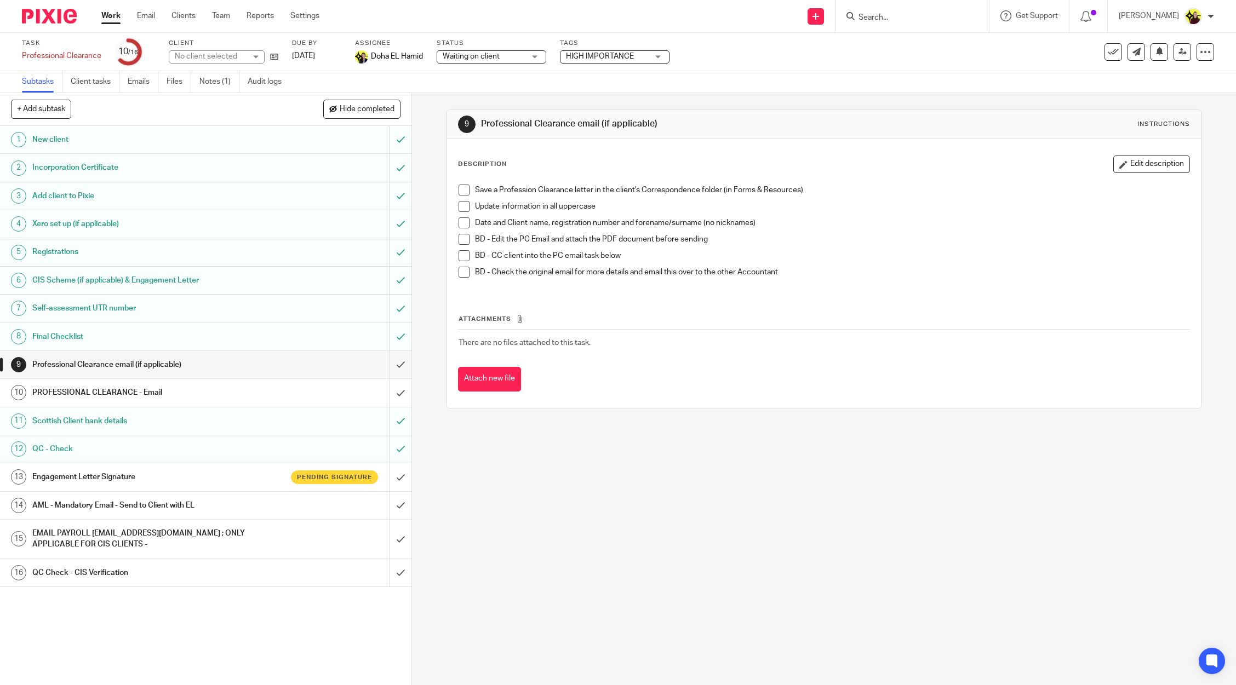
click at [175, 478] on h1 "Engagement Letter Signature" at bounding box center [147, 477] width 231 height 16
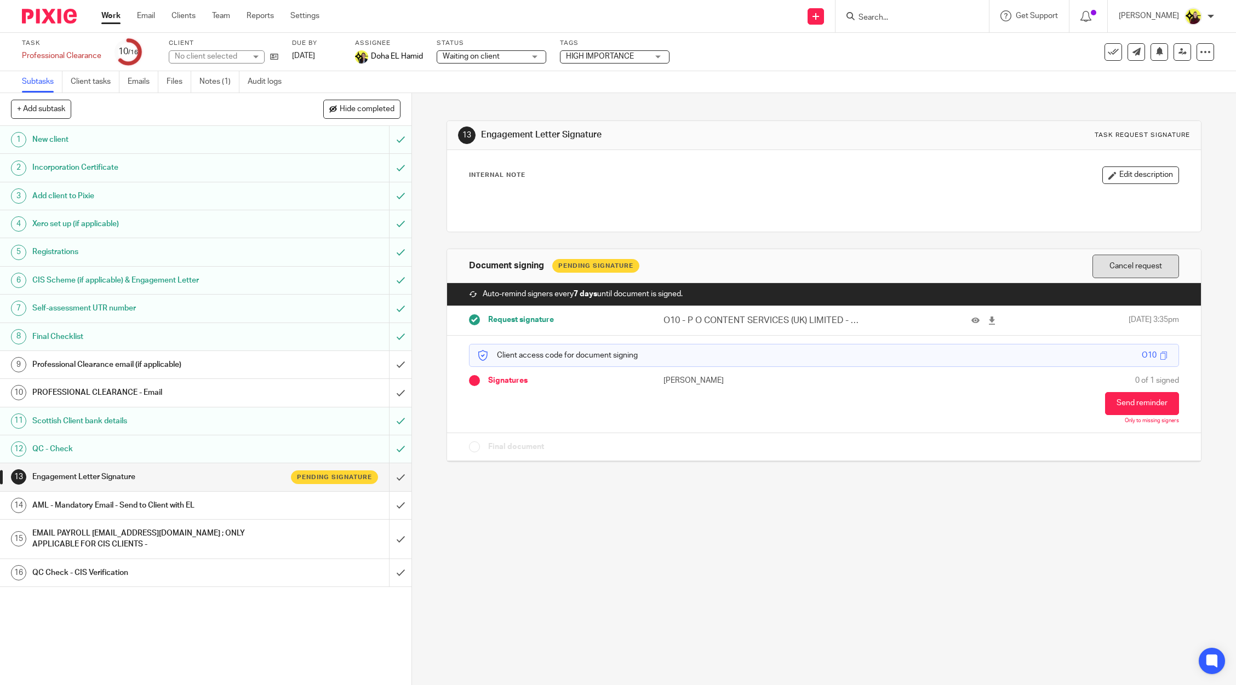
click at [1097, 259] on button "Cancel request" at bounding box center [1135, 267] width 87 height 24
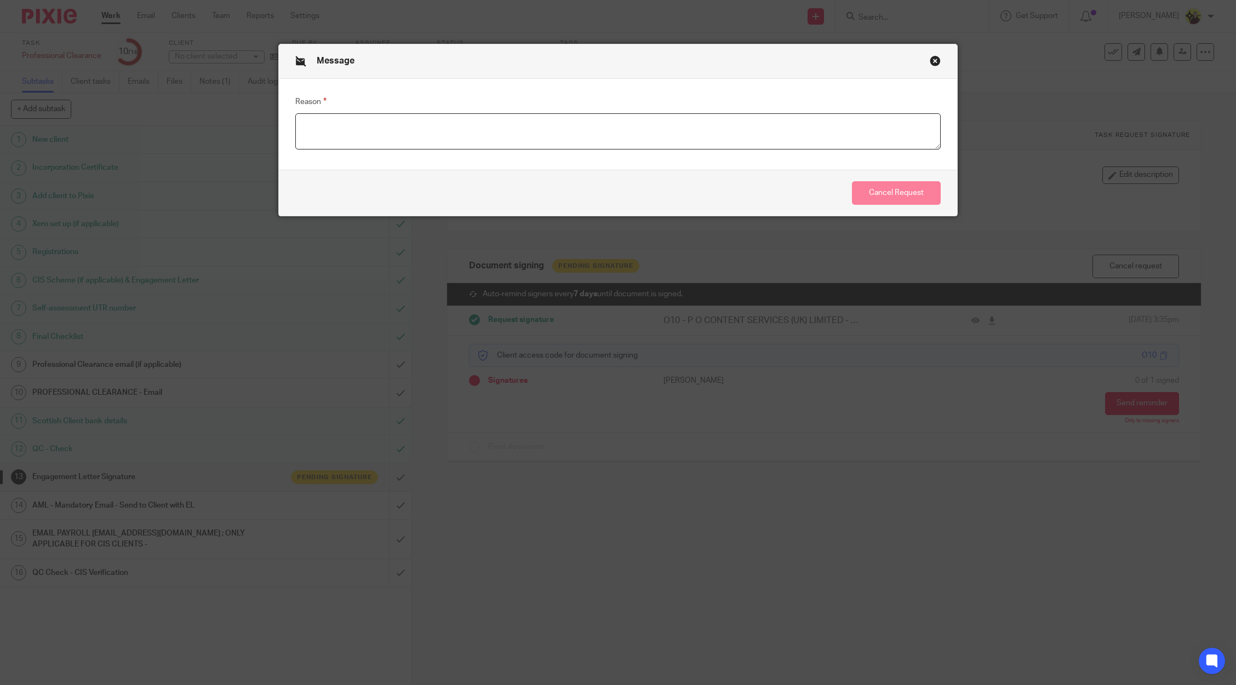
click at [778, 142] on textarea "Reason" at bounding box center [618, 131] width 646 height 36
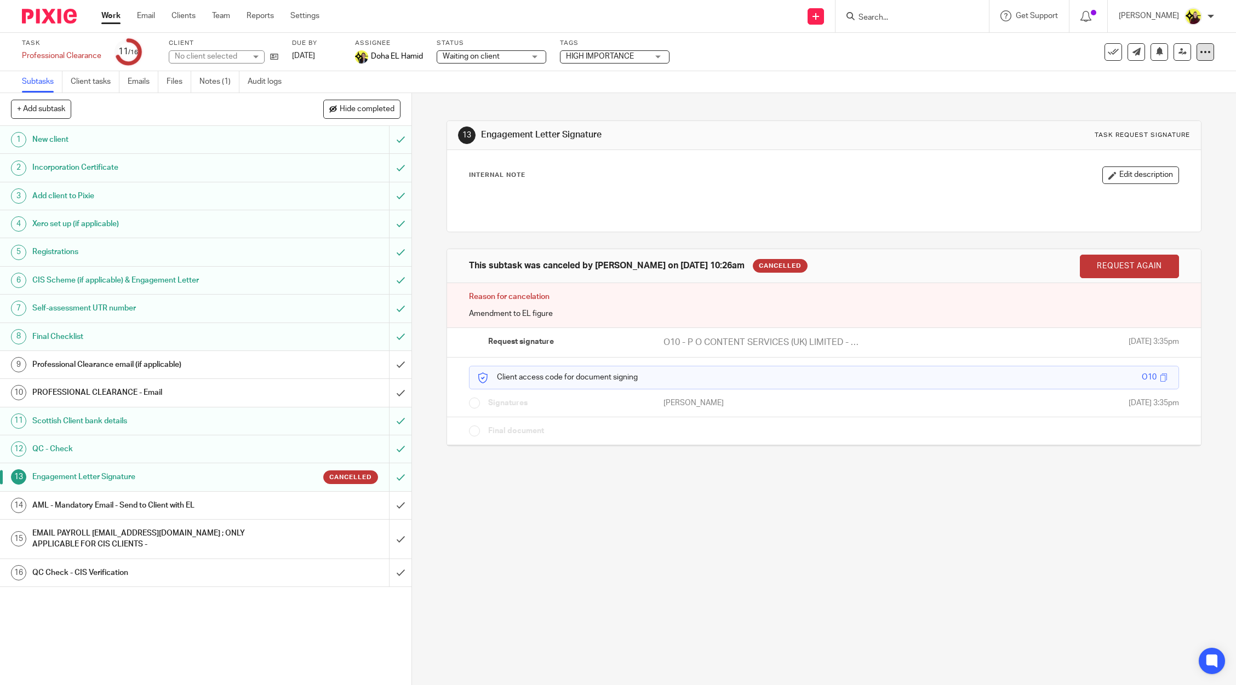
click at [1199, 54] on icon at bounding box center [1204, 52] width 11 height 11
click at [1146, 109] on link "Copy task" at bounding box center [1139, 112] width 34 height 8
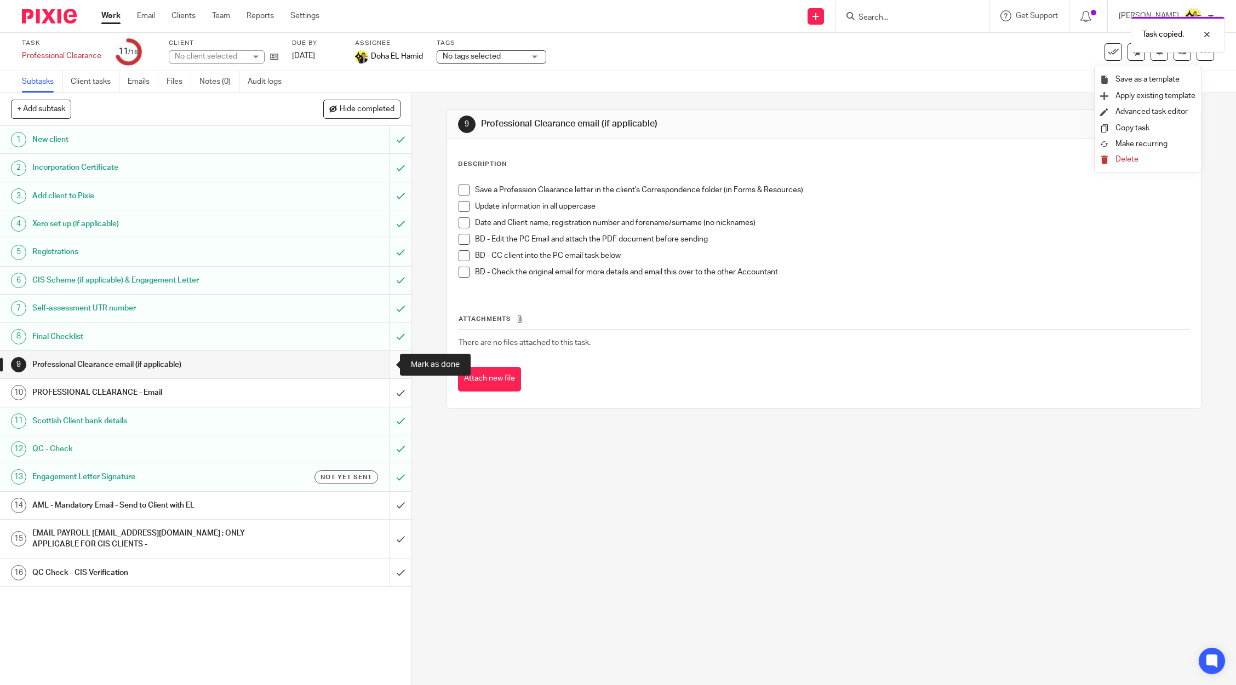
click at [394, 357] on input "submit" at bounding box center [205, 364] width 411 height 27
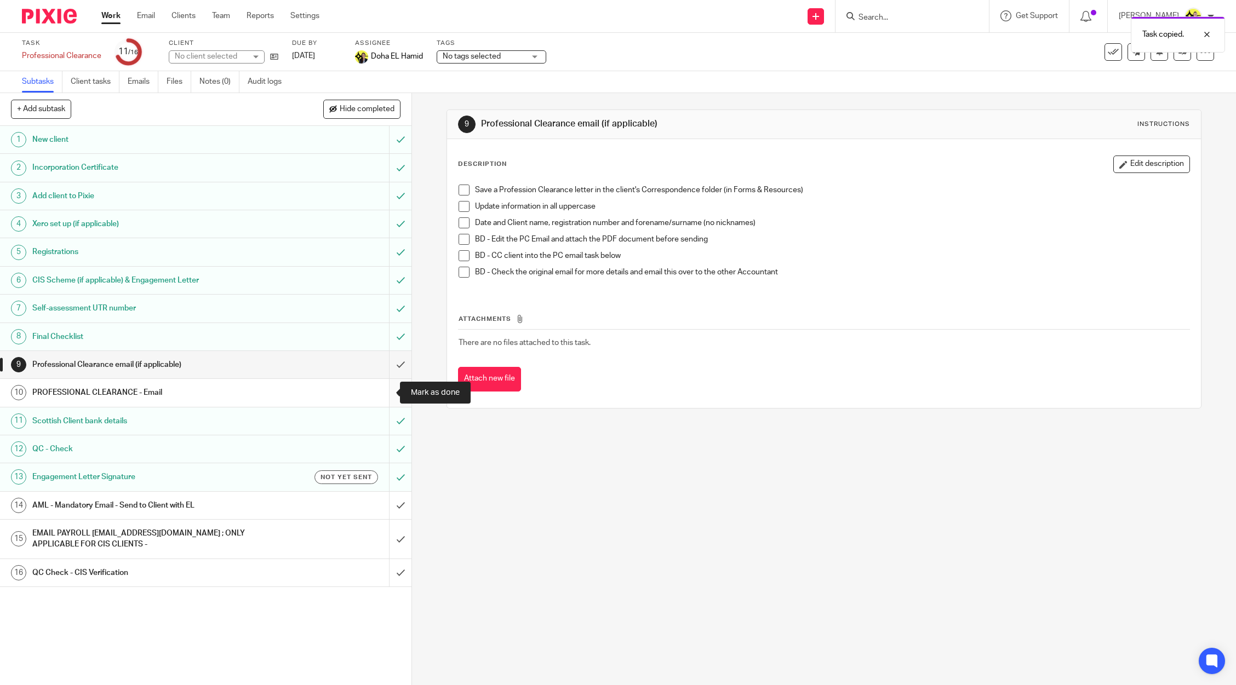
click at [394, 389] on input "submit" at bounding box center [205, 392] width 411 height 27
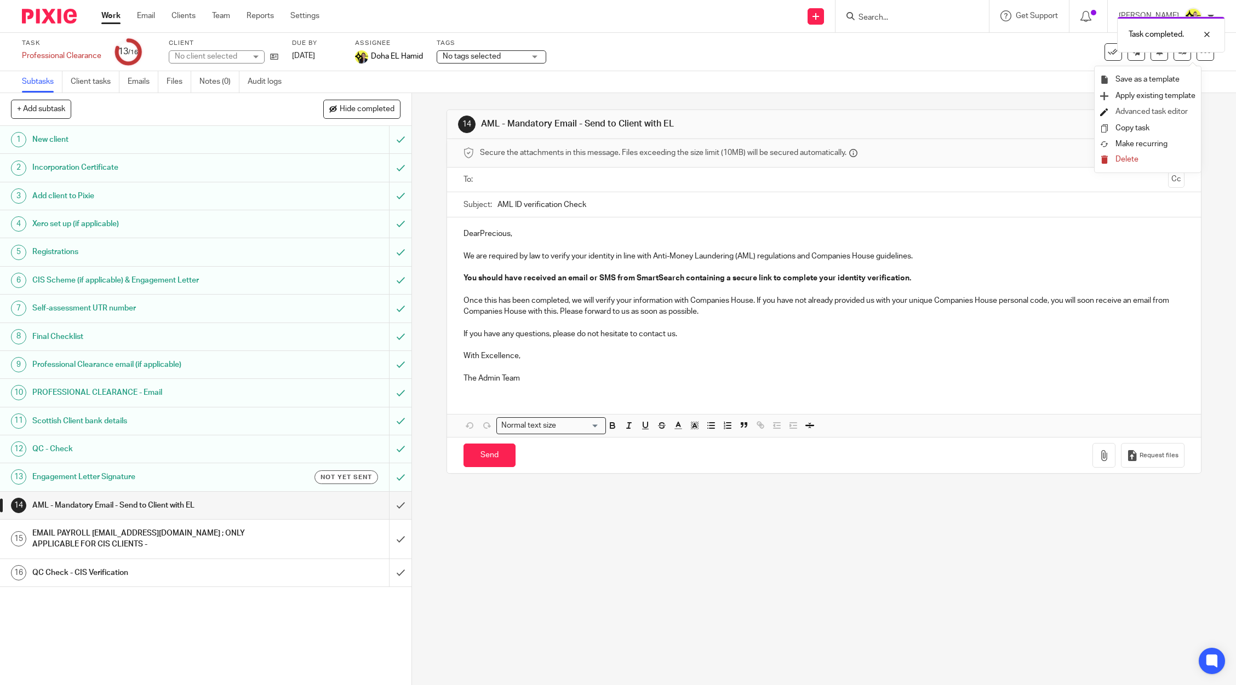
click at [1118, 109] on link "Advanced task editor" at bounding box center [1151, 112] width 72 height 8
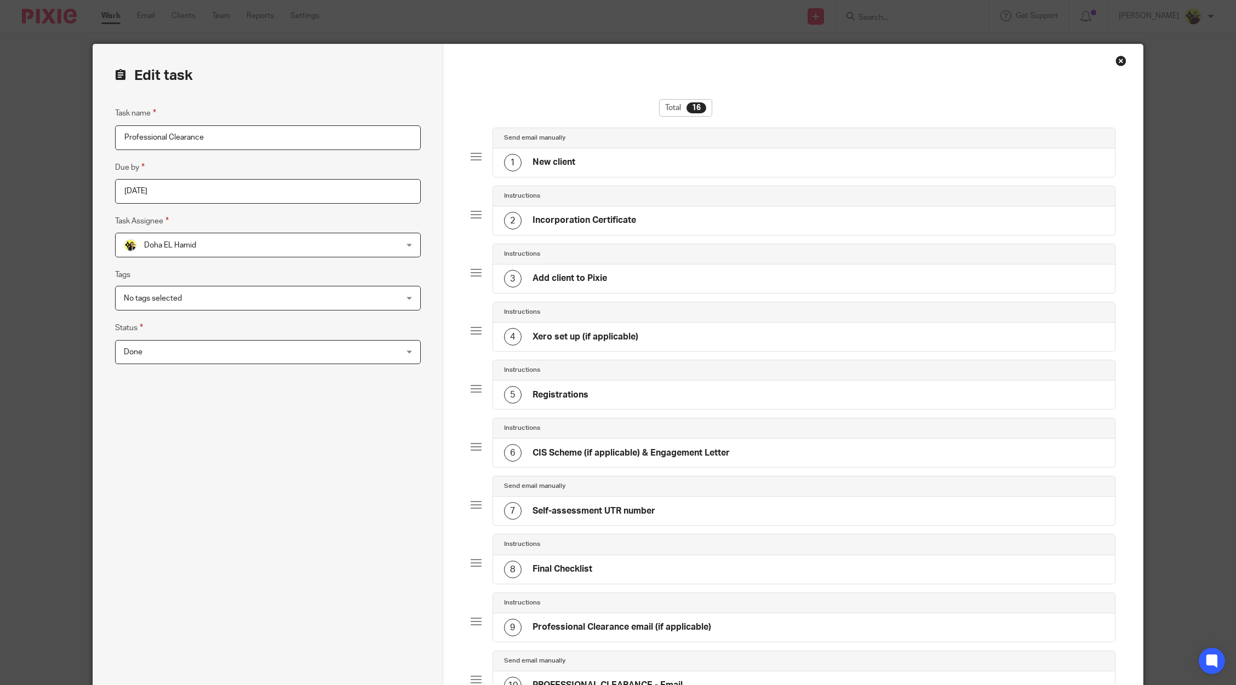
scroll to position [493, 0]
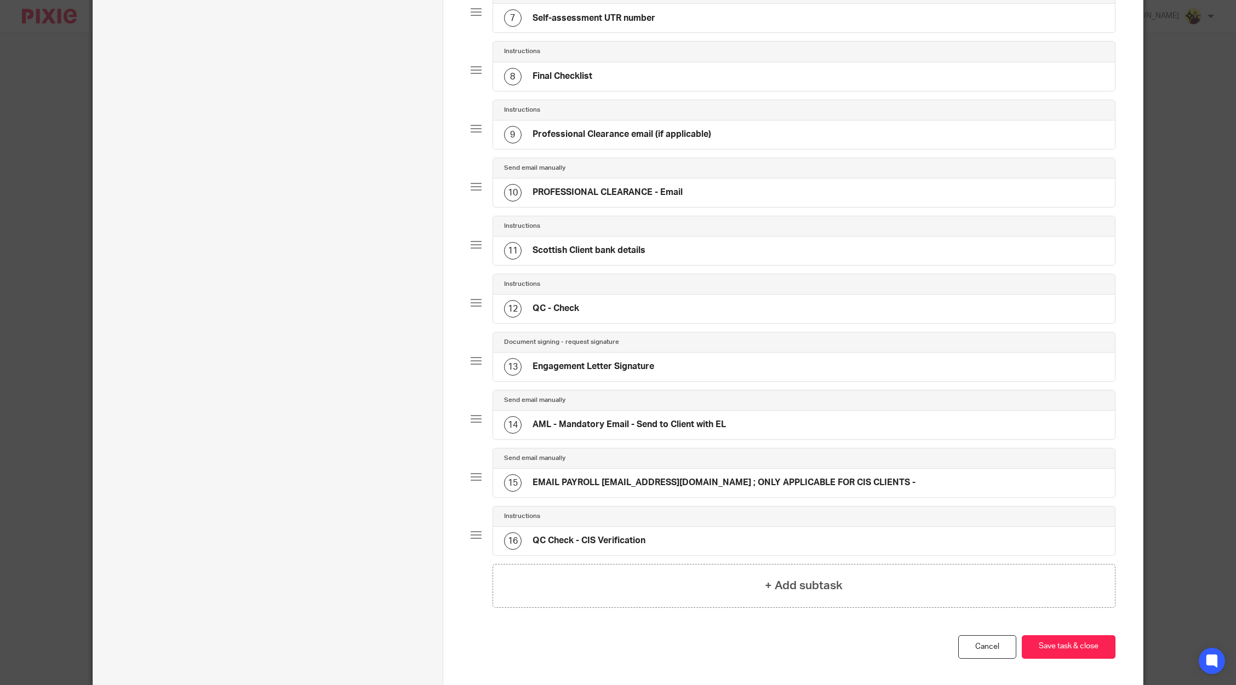
click at [572, 371] on h4 "Engagement Letter Signature" at bounding box center [593, 367] width 122 height 12
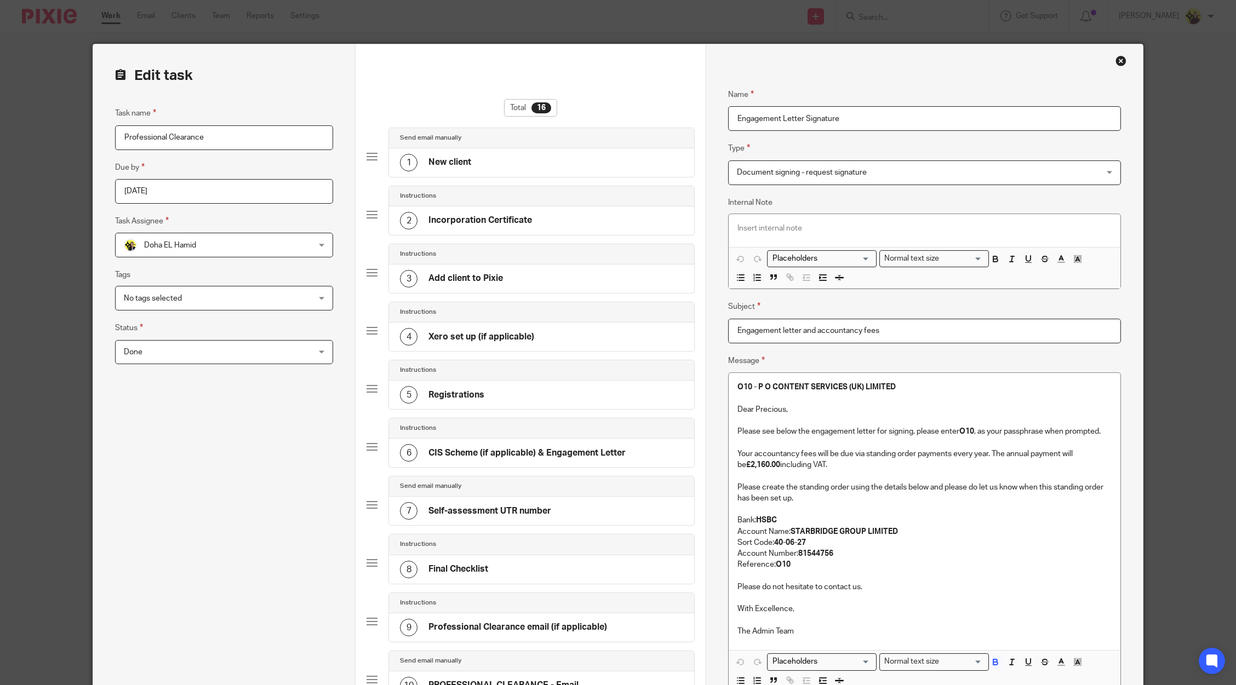
scroll to position [544, 0]
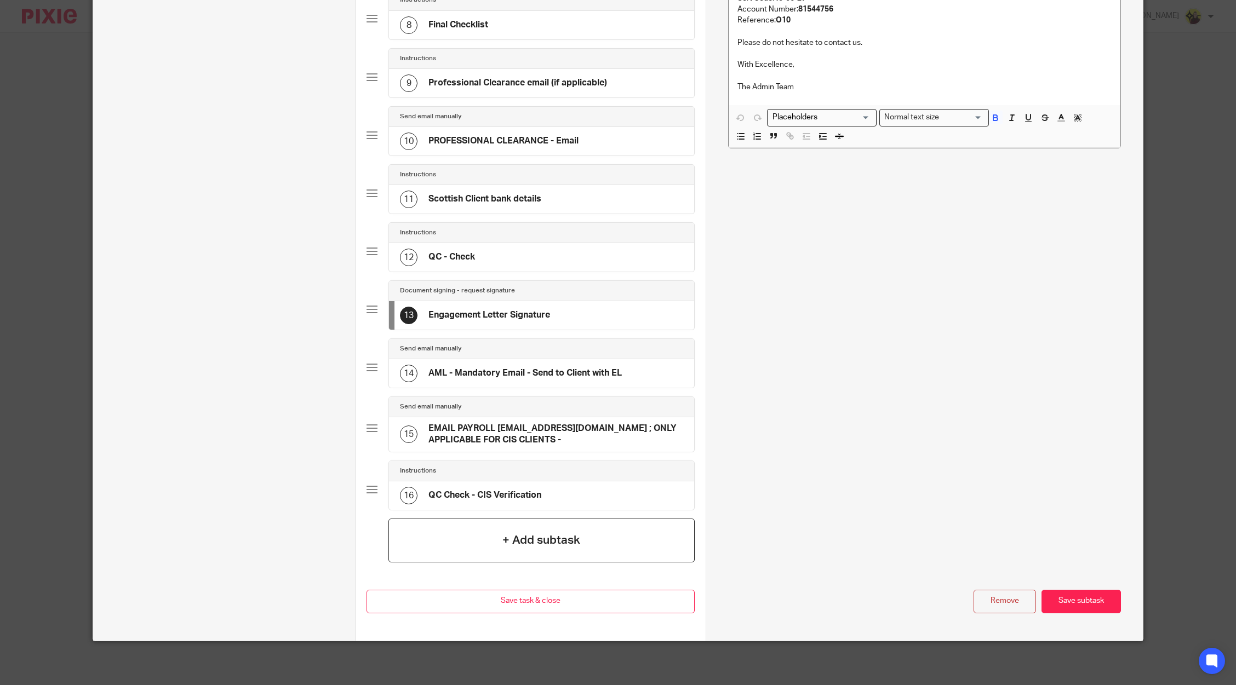
click at [482, 547] on div "+ Add subtask" at bounding box center [541, 541] width 306 height 44
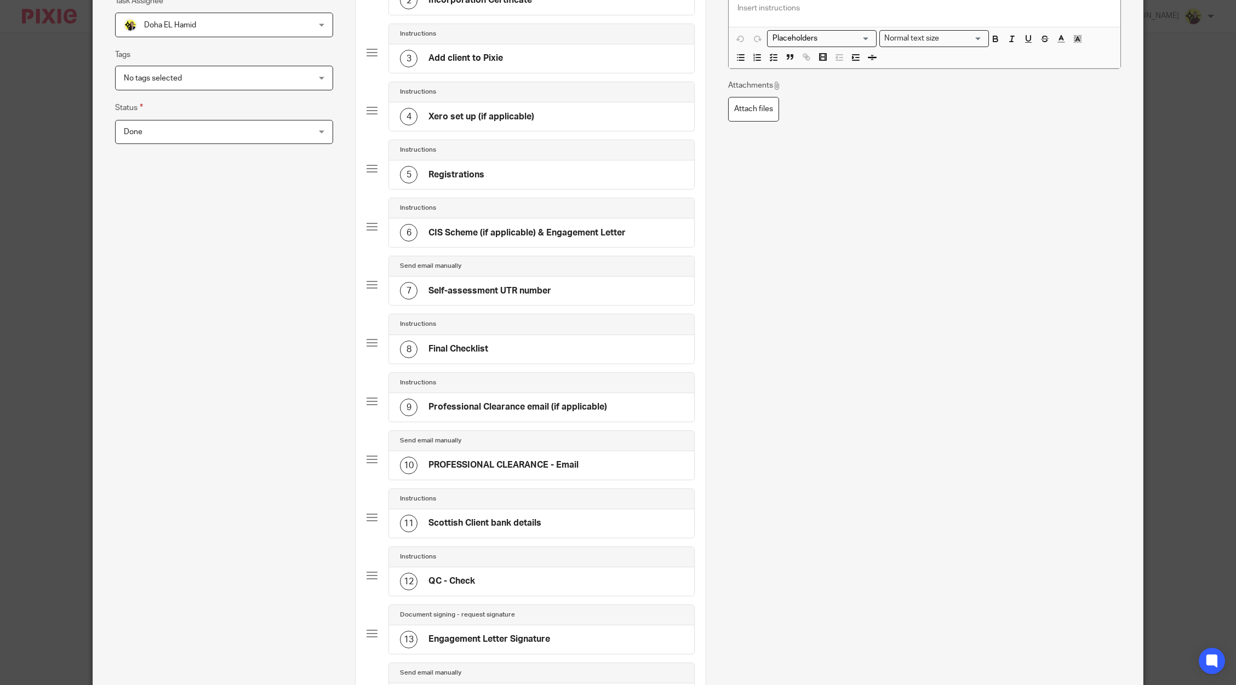
scroll to position [0, 0]
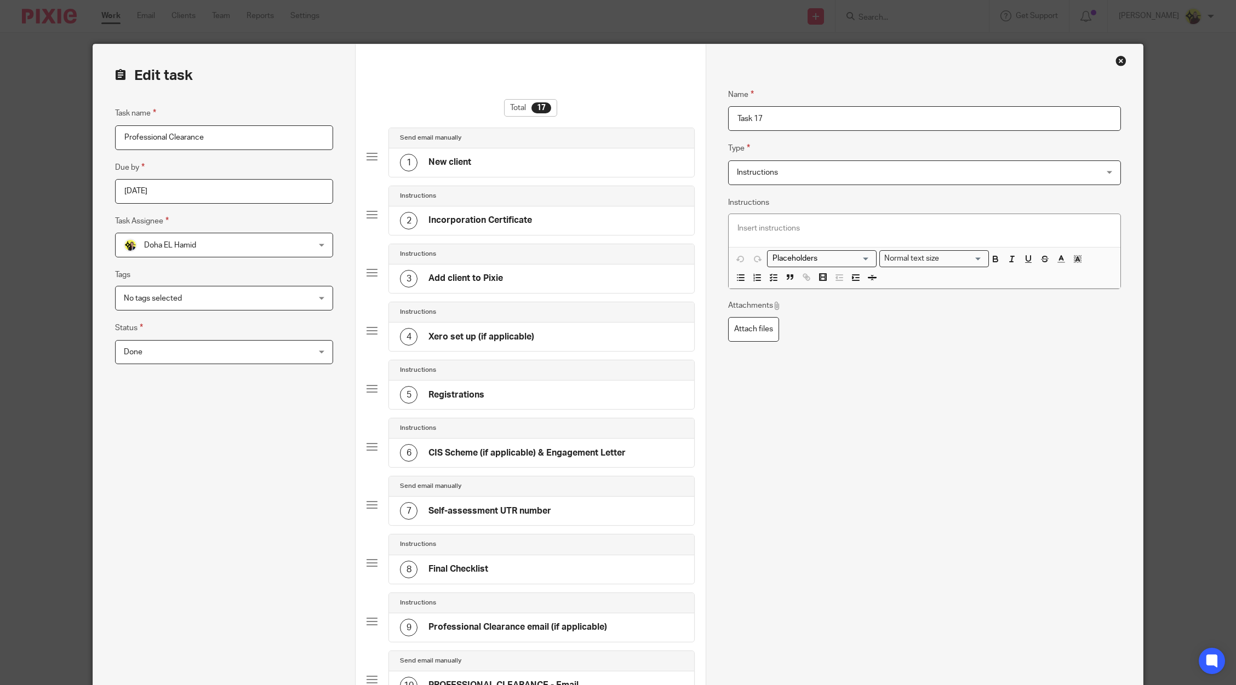
click at [823, 177] on span "Instructions" at bounding box center [890, 172] width 307 height 23
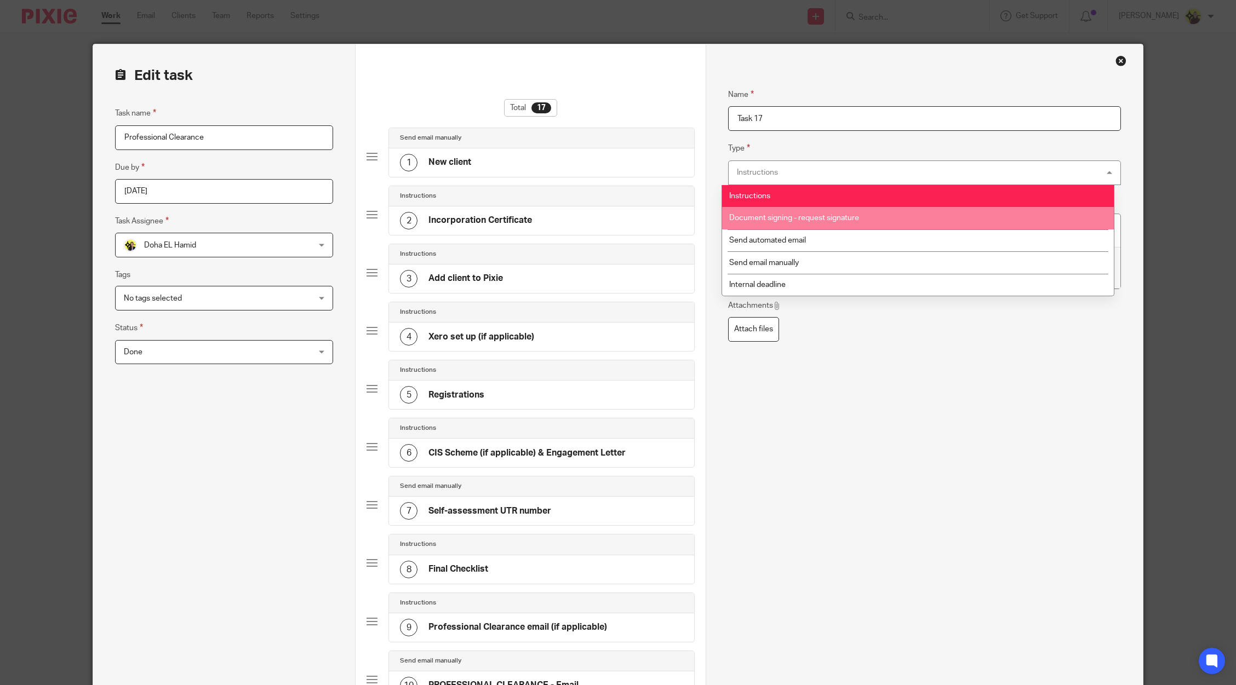
click at [805, 210] on li "Document signing - request signature" at bounding box center [918, 218] width 392 height 22
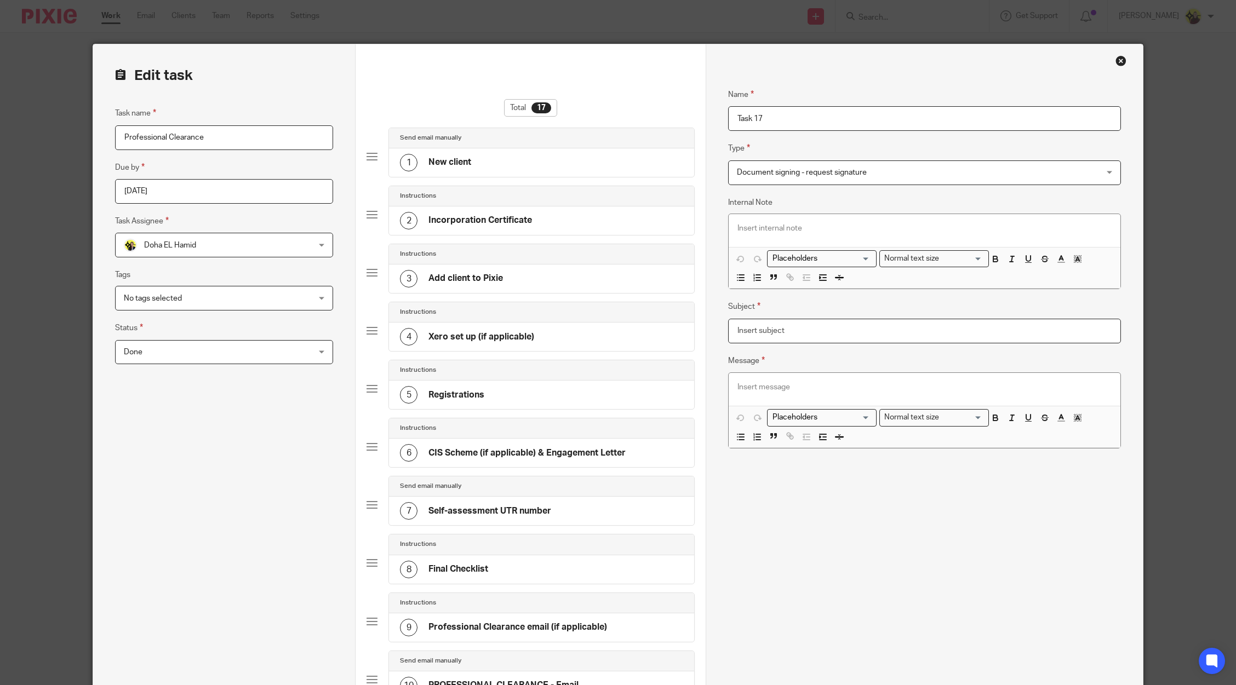
click at [778, 335] on input "Subject" at bounding box center [924, 331] width 393 height 25
type input "a"
click at [772, 384] on p at bounding box center [924, 387] width 374 height 11
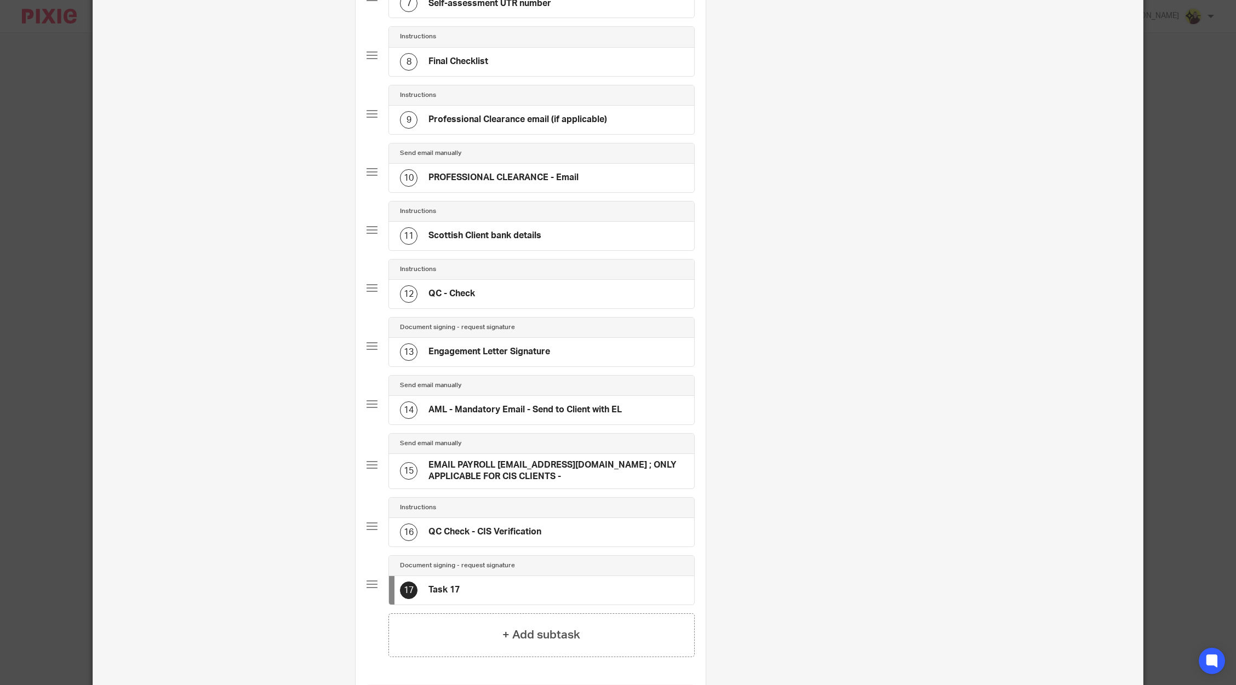
scroll to position [575, 0]
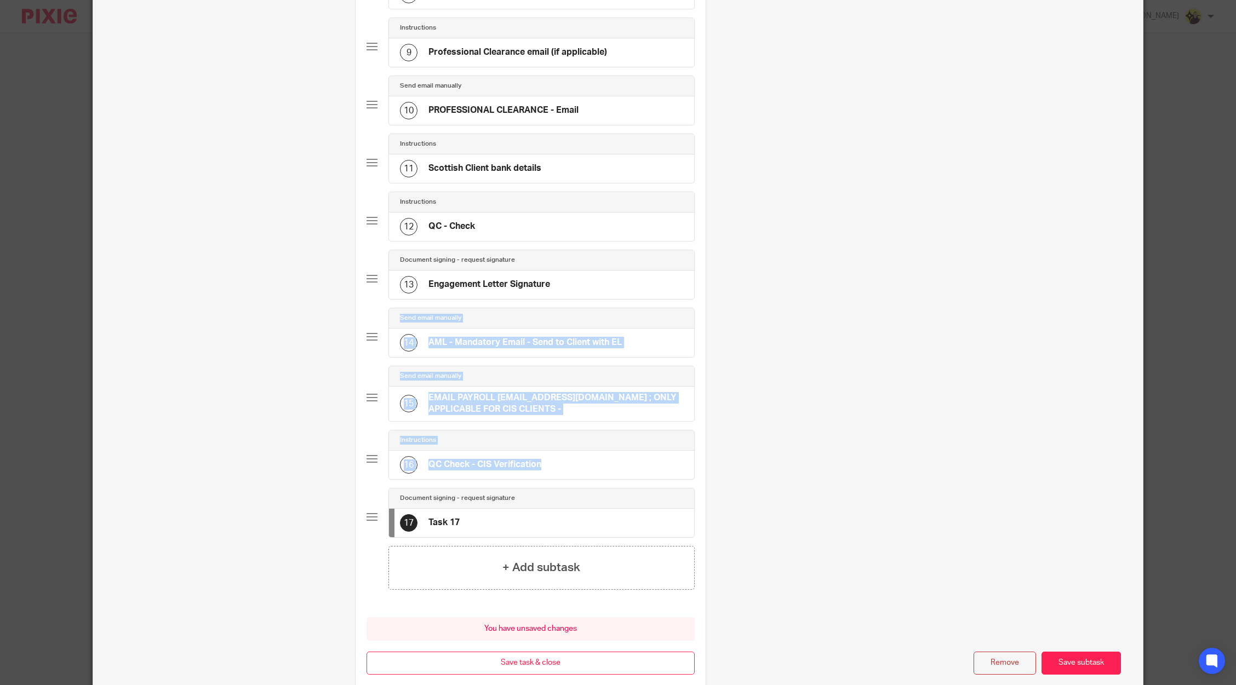
drag, startPoint x: 357, startPoint y: 518, endPoint x: 370, endPoint y: 331, distance: 187.2
click at [370, 331] on div "Total 17 Send email manually 1 New client Instructions 2 Incorporation Certific…" at bounding box center [530, 85] width 350 height 1233
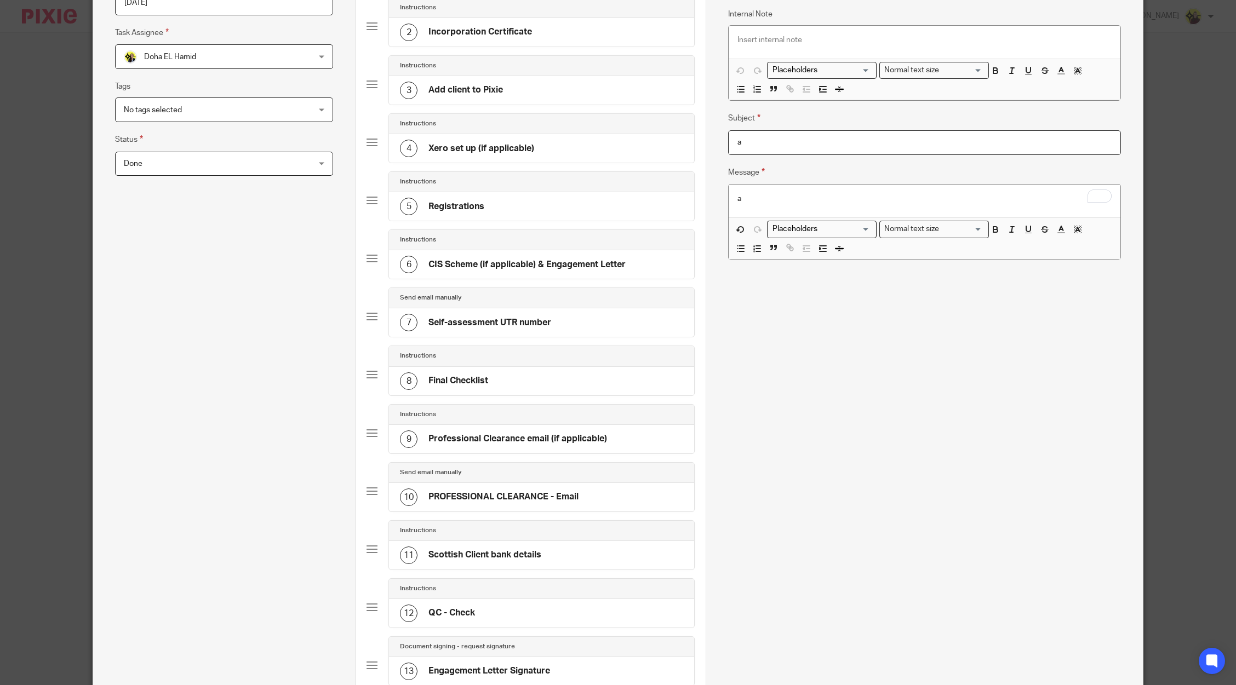
scroll to position [0, 0]
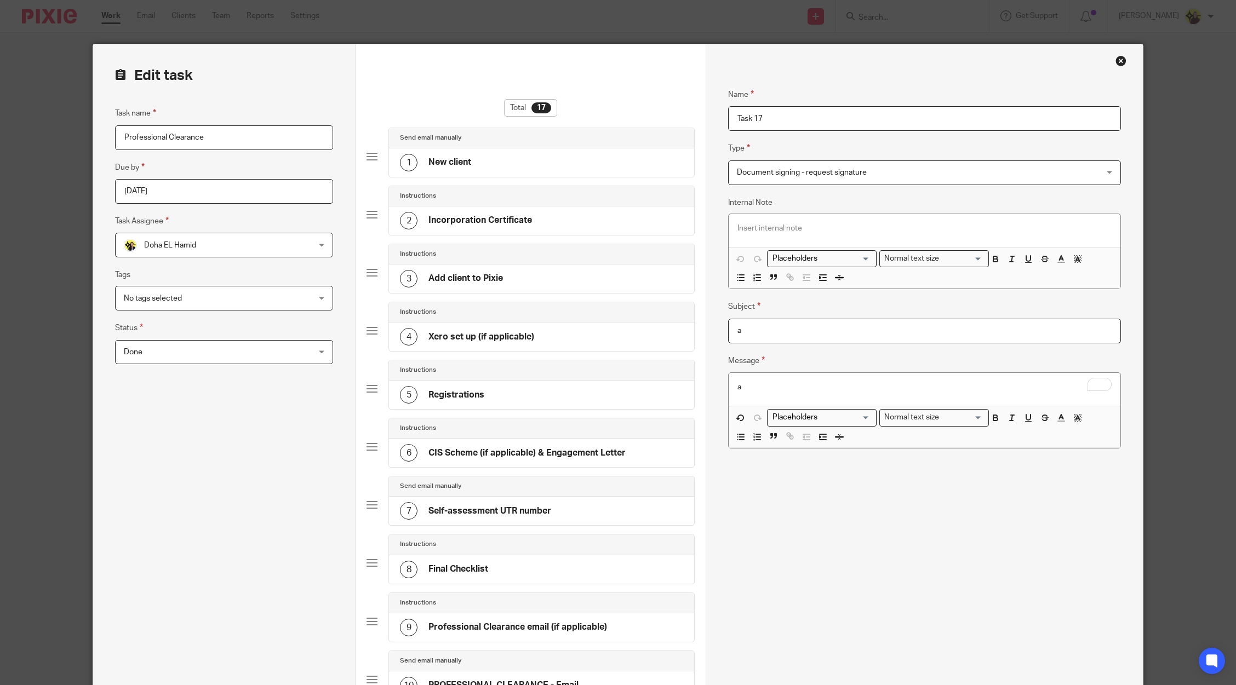
click at [491, 159] on div "1 New client" at bounding box center [541, 162] width 305 height 28
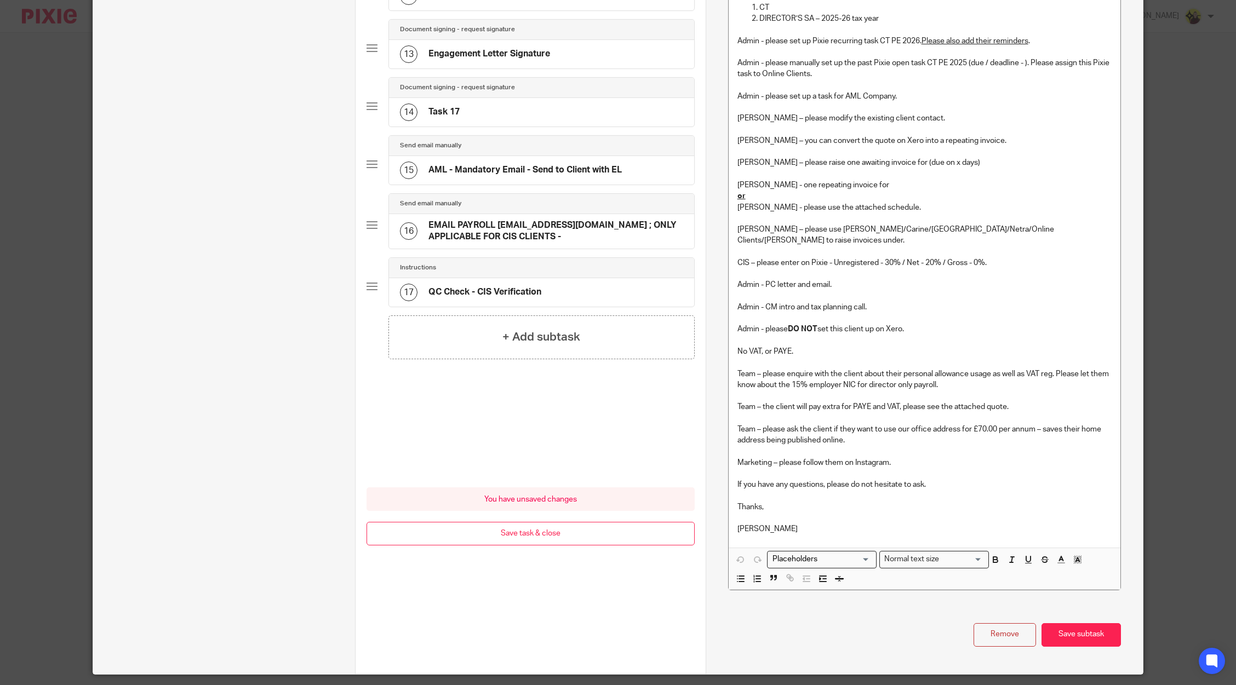
click at [1013, 623] on button "Remove" at bounding box center [1004, 635] width 62 height 24
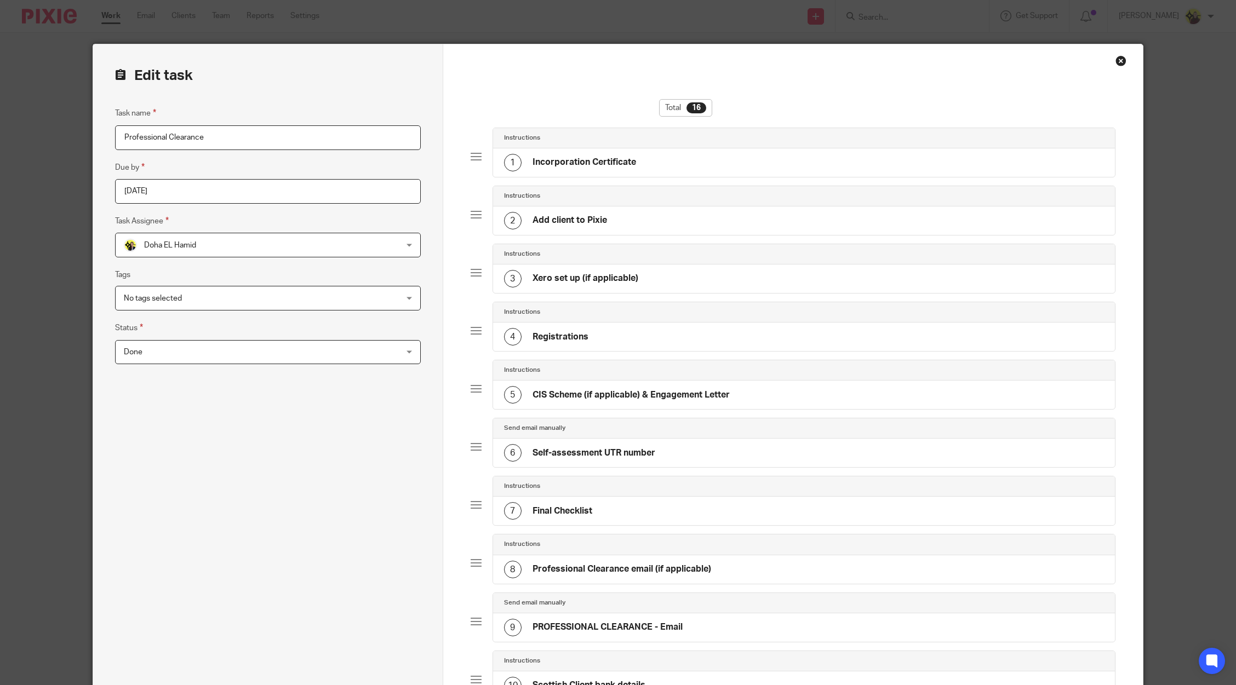
click at [578, 164] on h4 "Incorporation Certificate" at bounding box center [584, 163] width 104 height 12
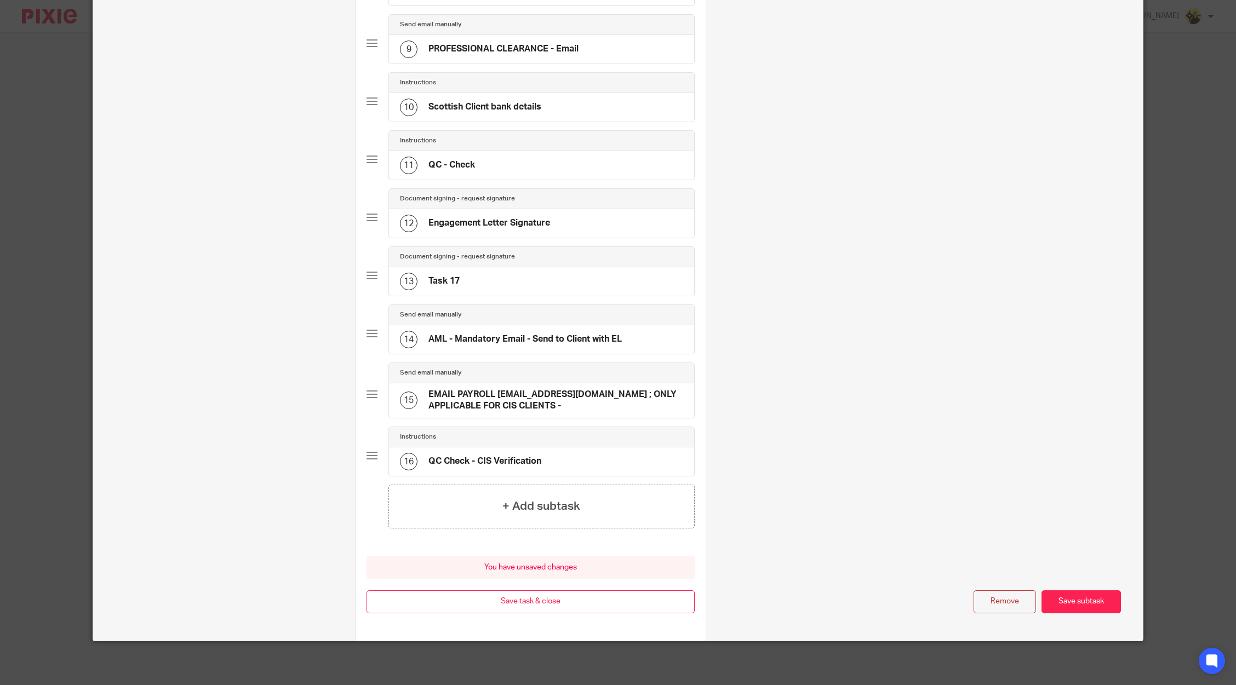
click at [995, 599] on button "Remove" at bounding box center [1004, 602] width 62 height 24
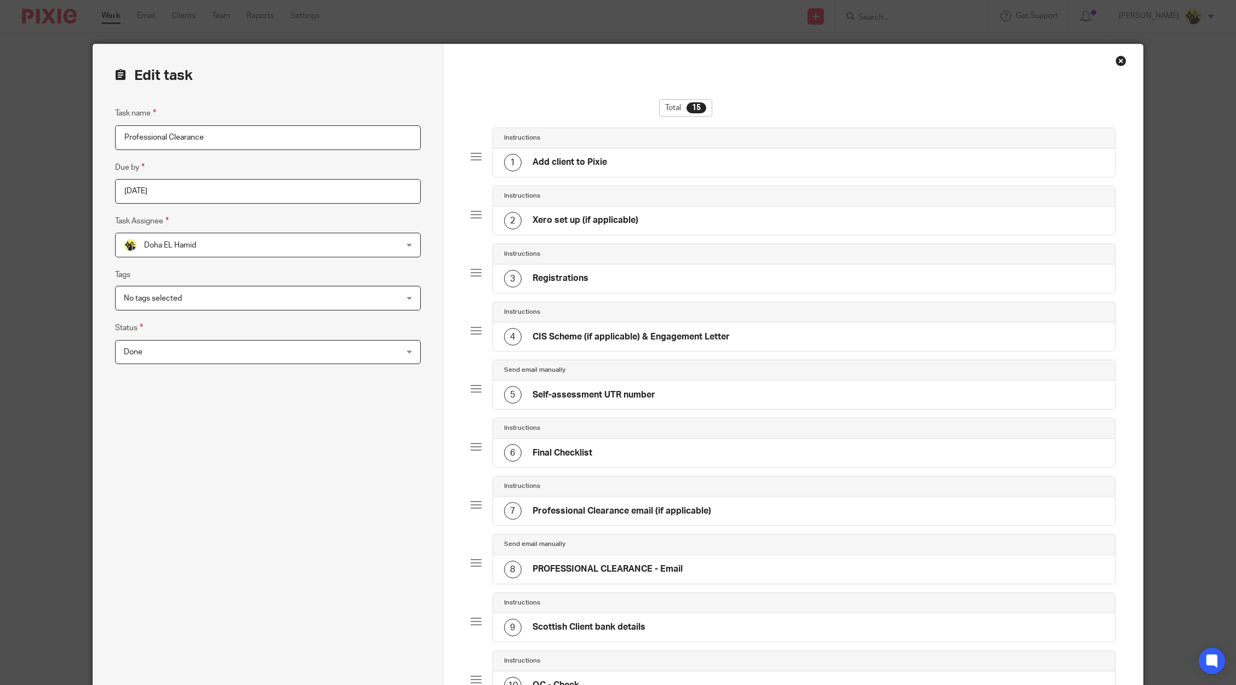
click at [554, 150] on div "1 Add client to Pixie" at bounding box center [804, 162] width 622 height 28
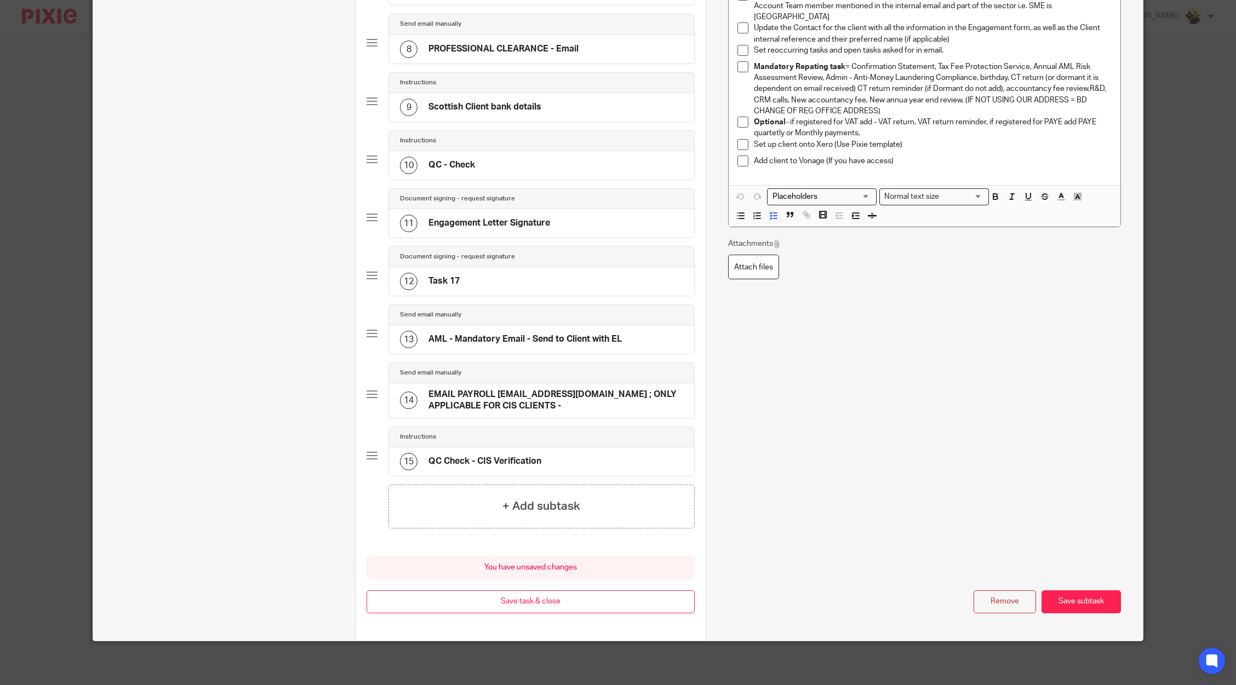
click at [985, 604] on button "Remove" at bounding box center [1004, 602] width 62 height 24
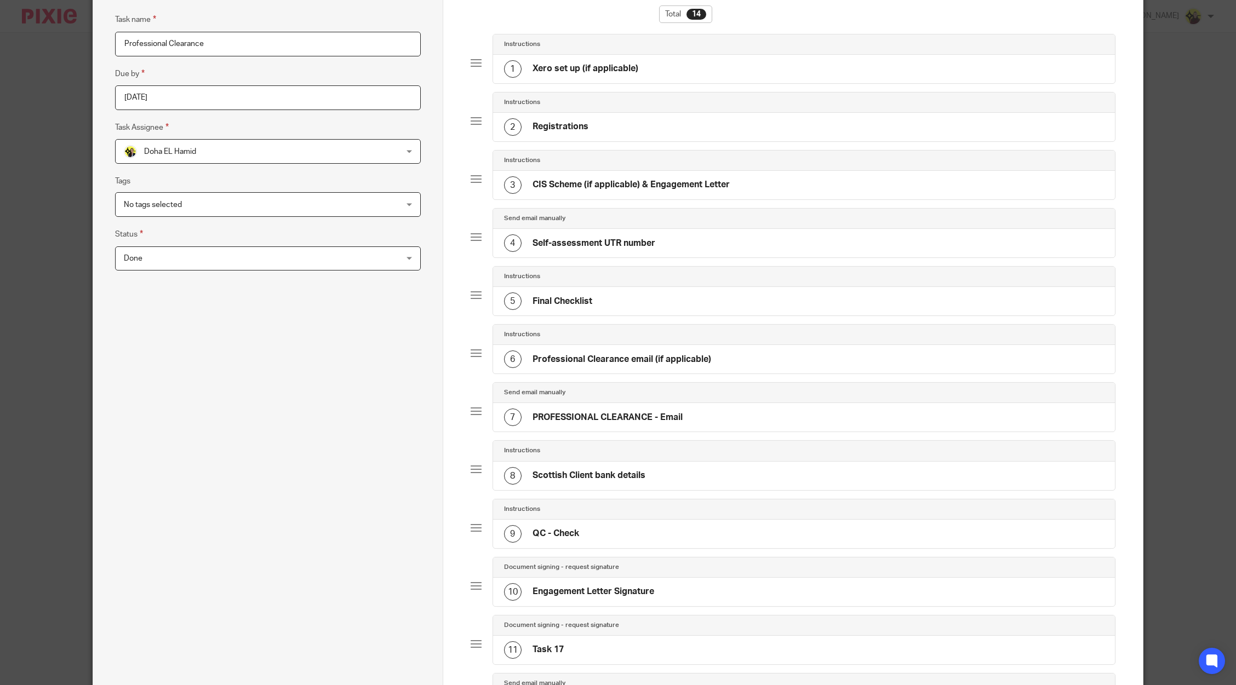
click at [601, 77] on div "1 Xero set up (if applicable)" at bounding box center [571, 69] width 134 height 18
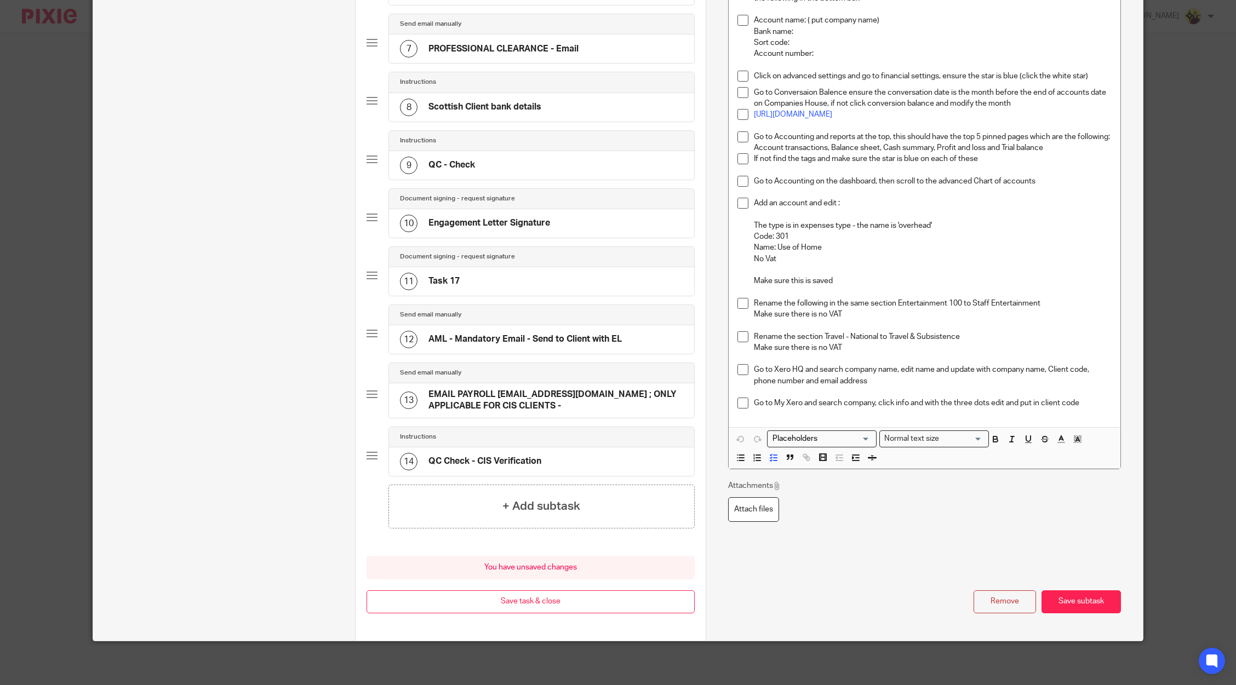
click at [984, 604] on button "Remove" at bounding box center [1004, 602] width 62 height 24
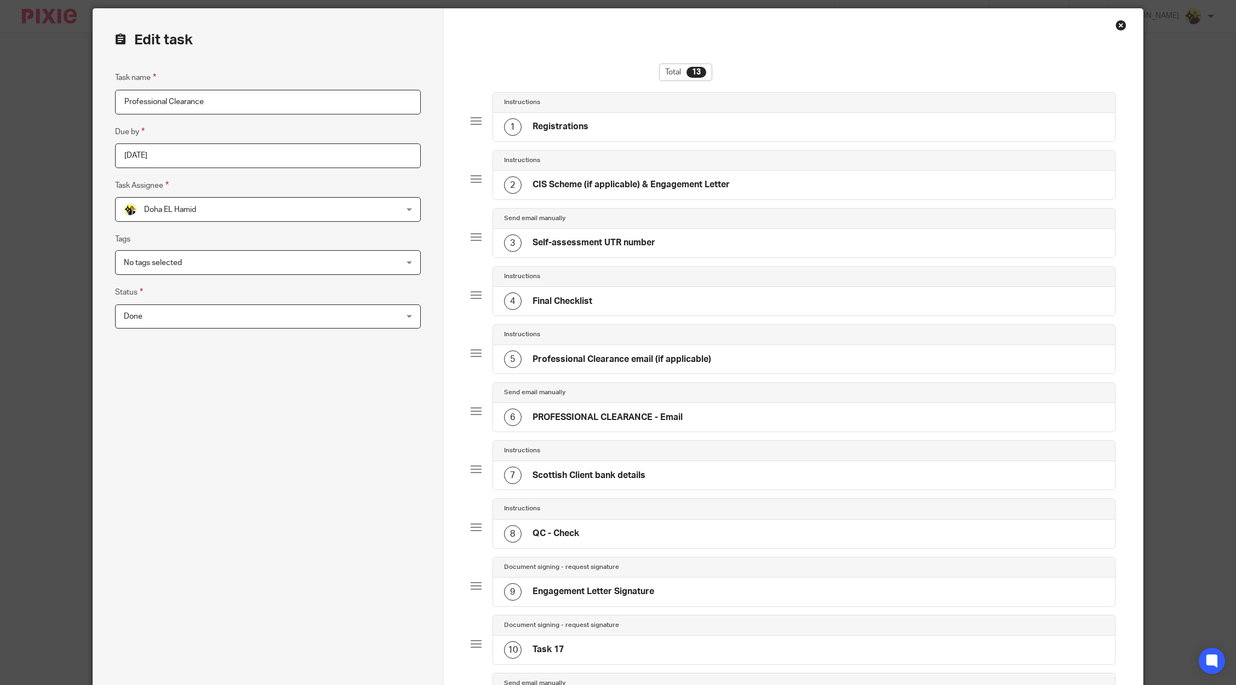
click at [669, 125] on div "1 Registrations" at bounding box center [804, 127] width 622 height 28
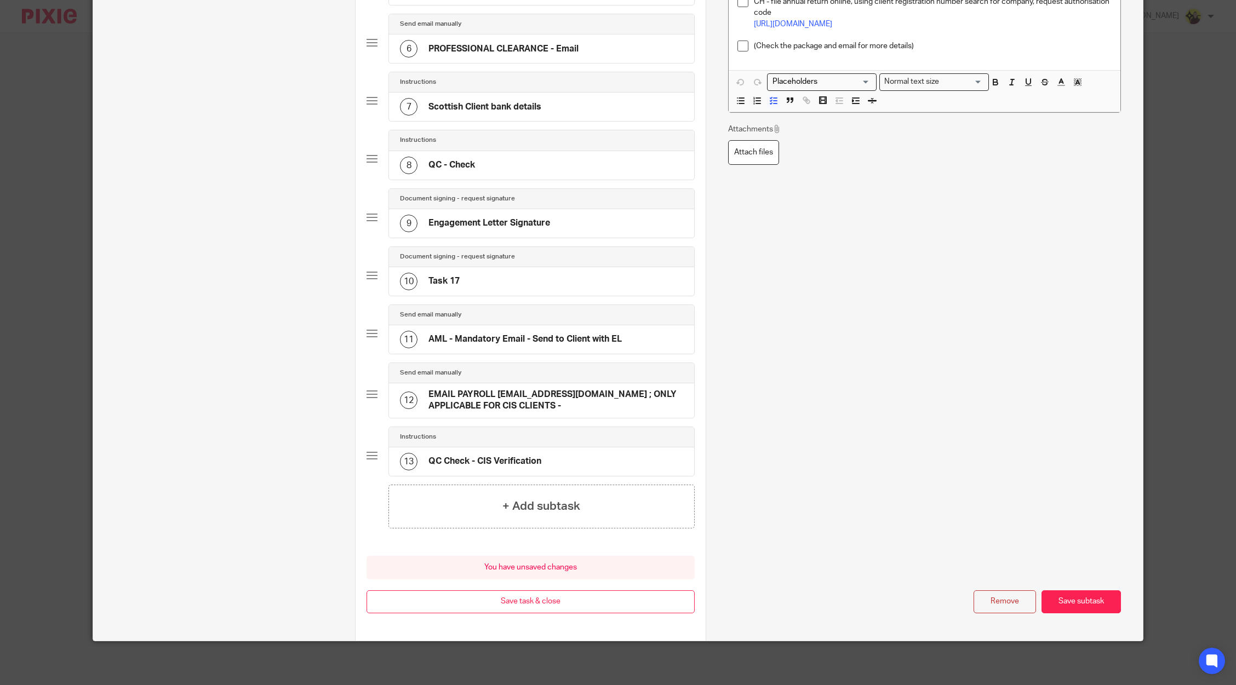
click at [993, 592] on button "Remove" at bounding box center [1004, 602] width 62 height 24
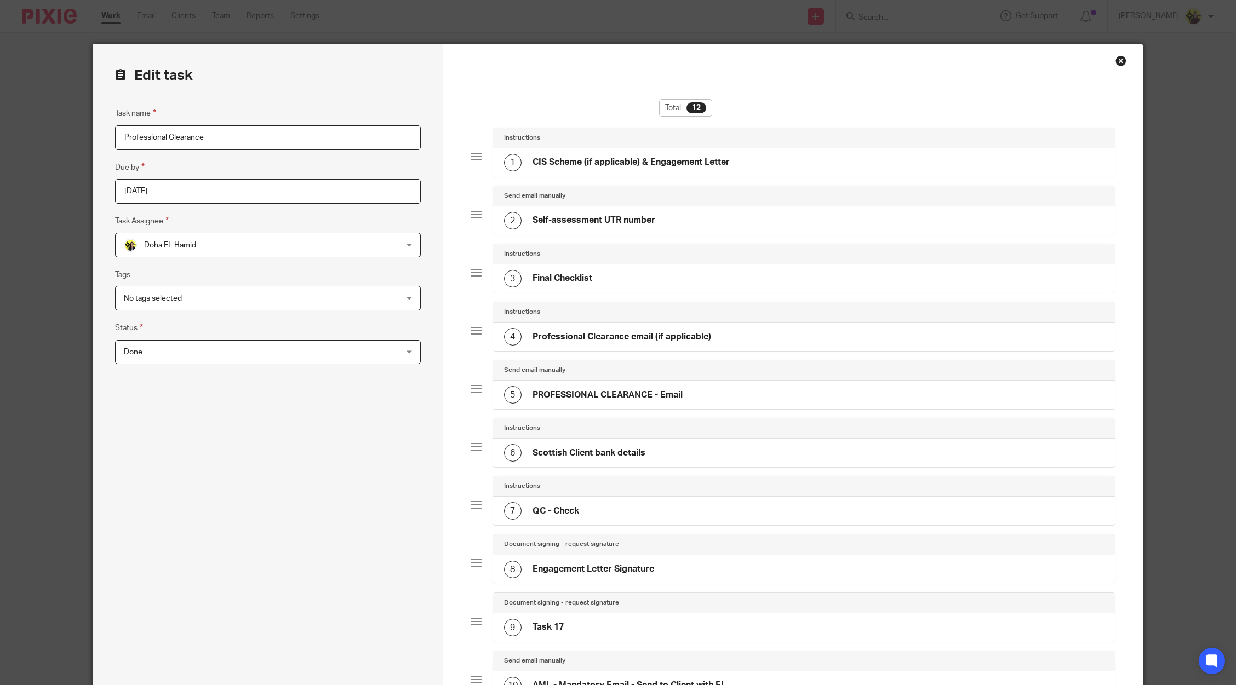
click at [743, 165] on div "1 CIS Scheme (if applicable) & Engagement Letter" at bounding box center [804, 162] width 622 height 28
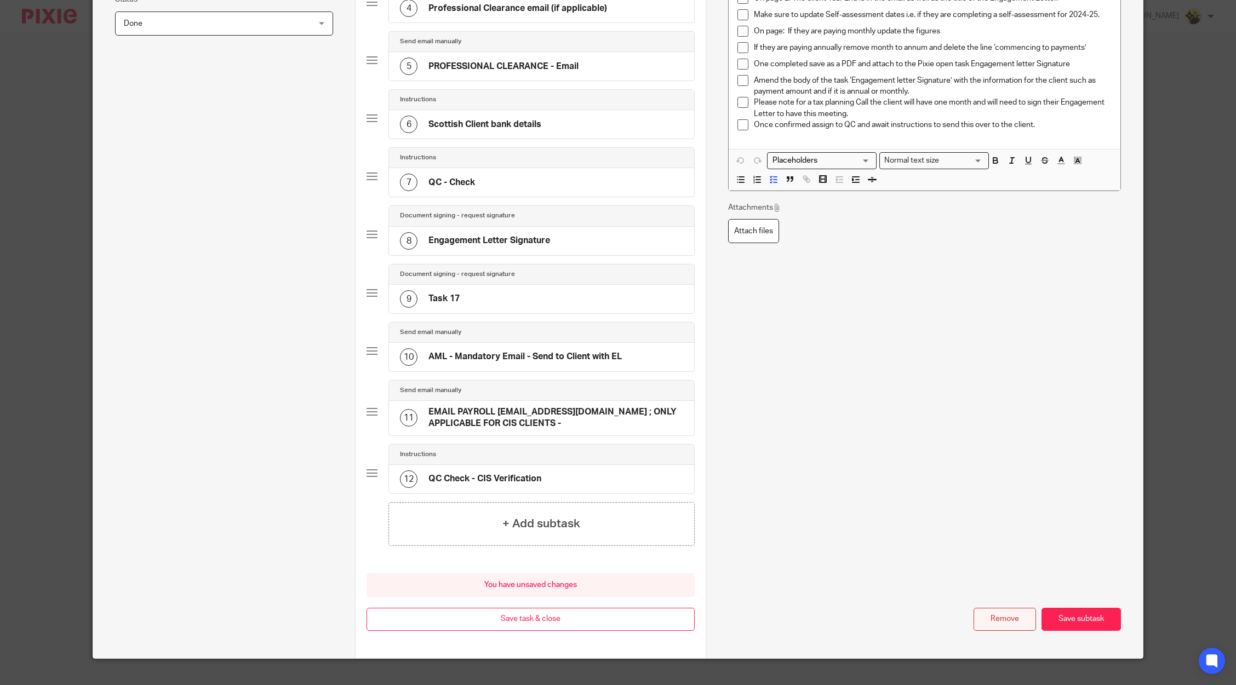
click at [995, 625] on button "Remove" at bounding box center [1004, 620] width 62 height 24
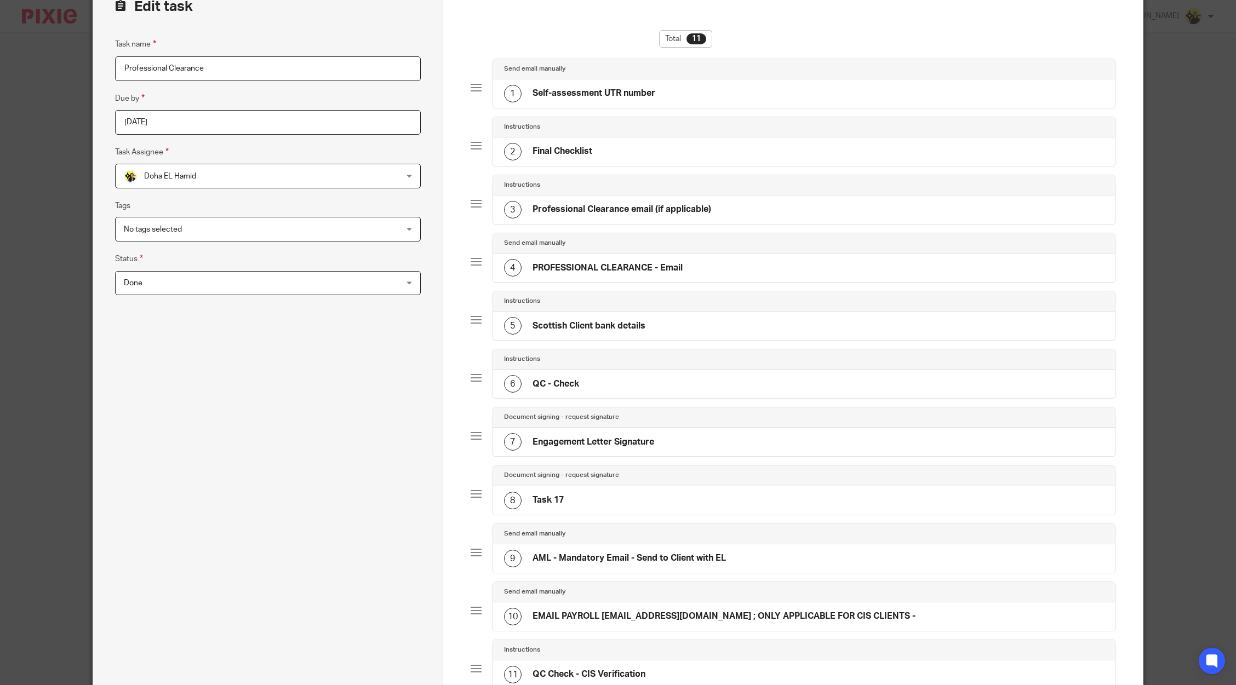
scroll to position [2, 0]
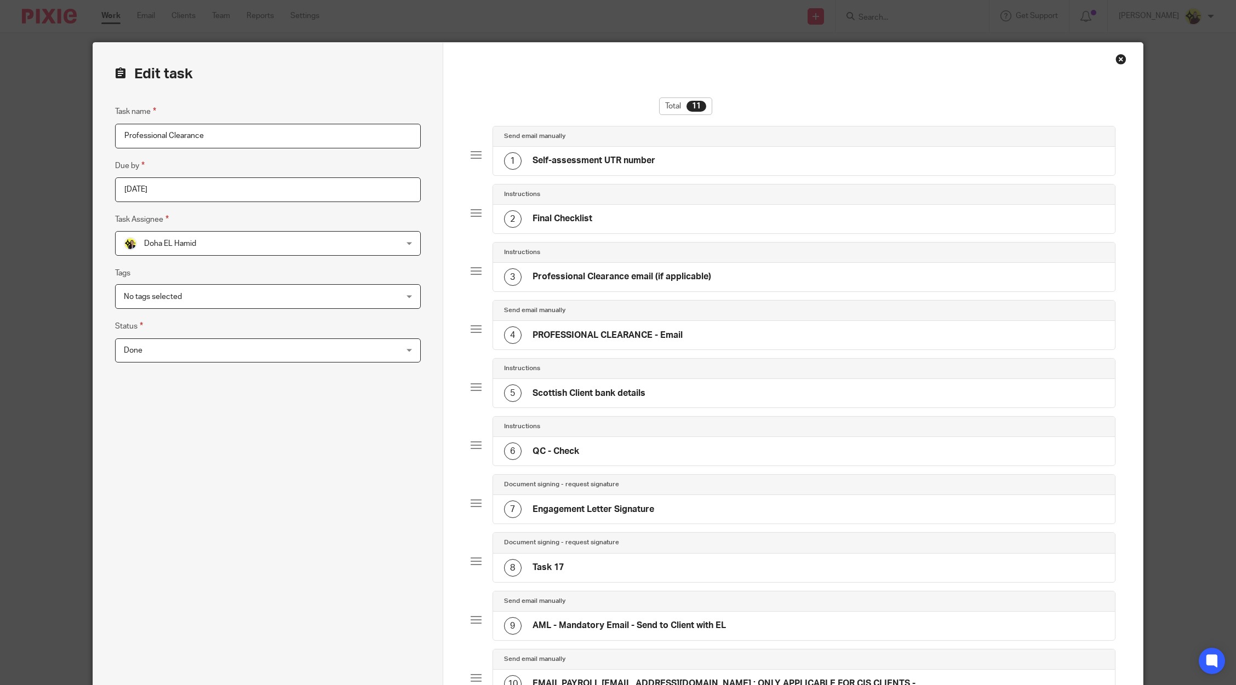
click at [687, 127] on div "Send email manually" at bounding box center [804, 137] width 622 height 20
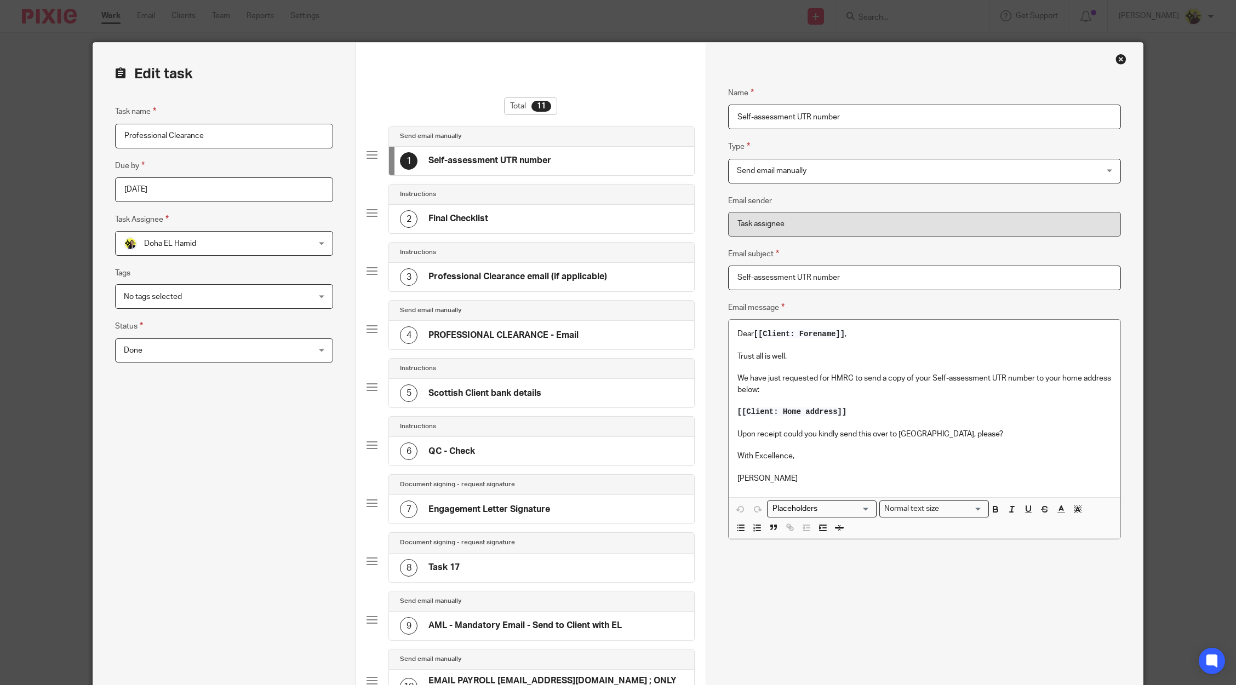
click at [681, 154] on div "1 Self-assessment UTR number" at bounding box center [541, 161] width 305 height 28
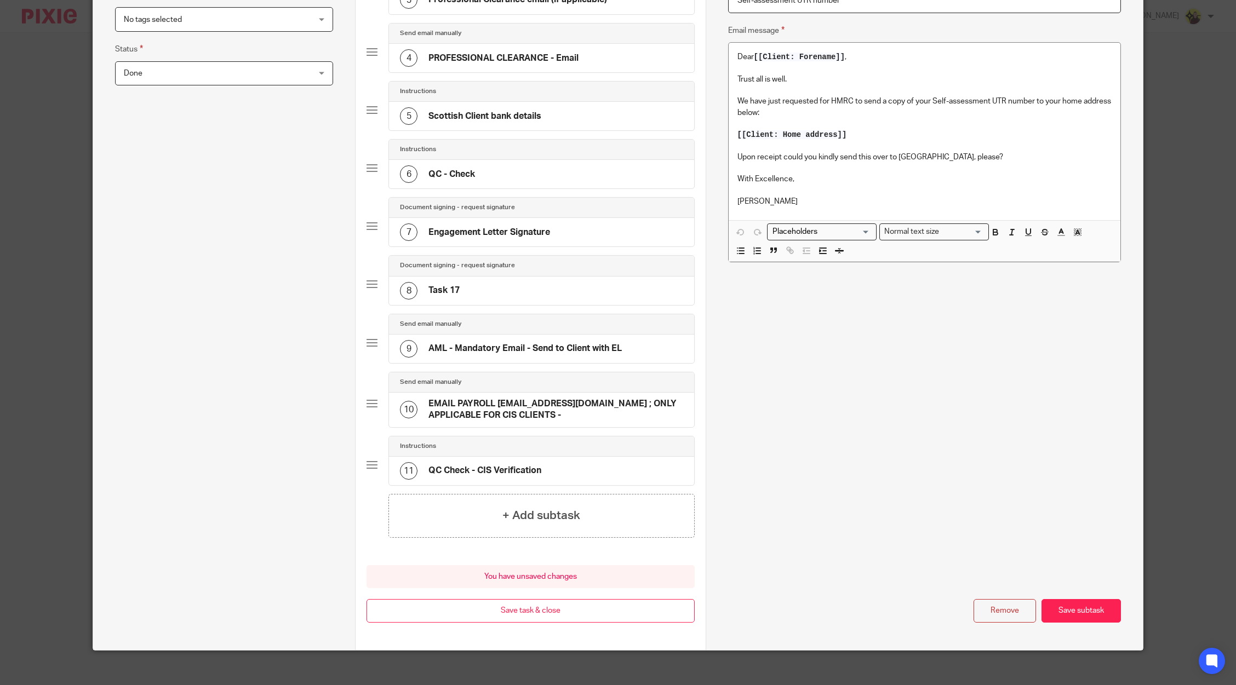
scroll to position [288, 0]
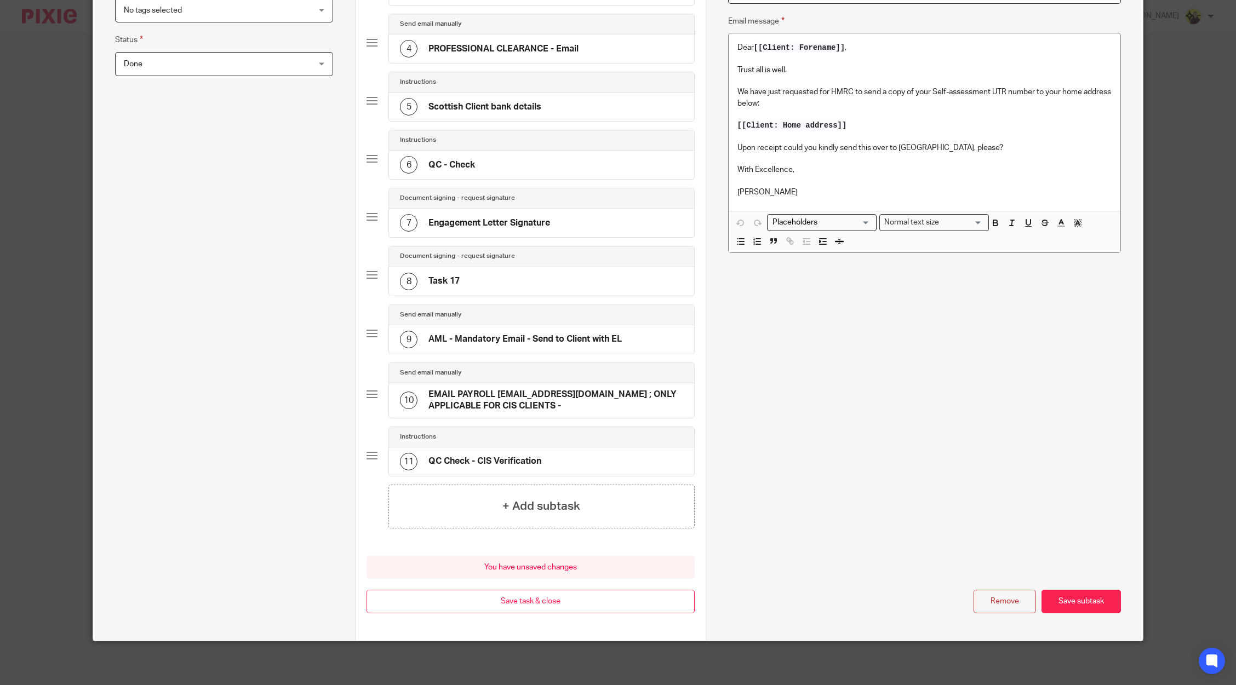
click at [981, 590] on div "Remove Save subtask" at bounding box center [924, 602] width 393 height 24
click at [989, 604] on button "Remove" at bounding box center [1004, 602] width 62 height 24
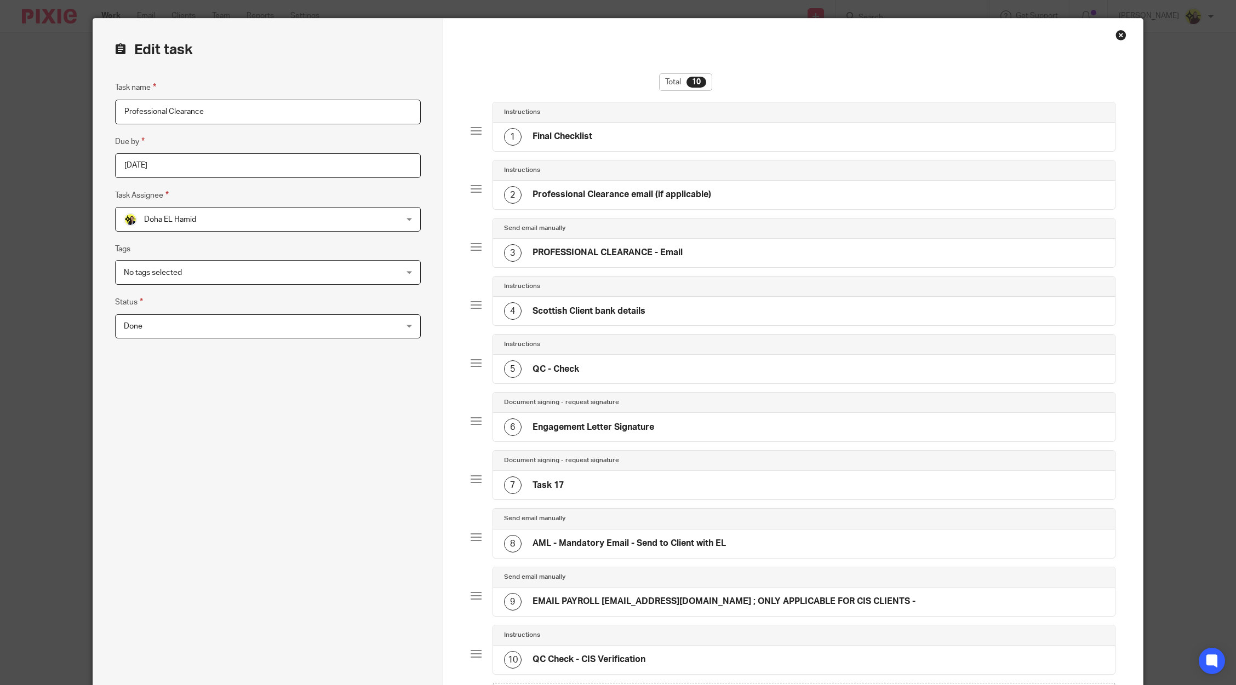
click at [650, 164] on div "Instructions" at bounding box center [804, 170] width 622 height 20
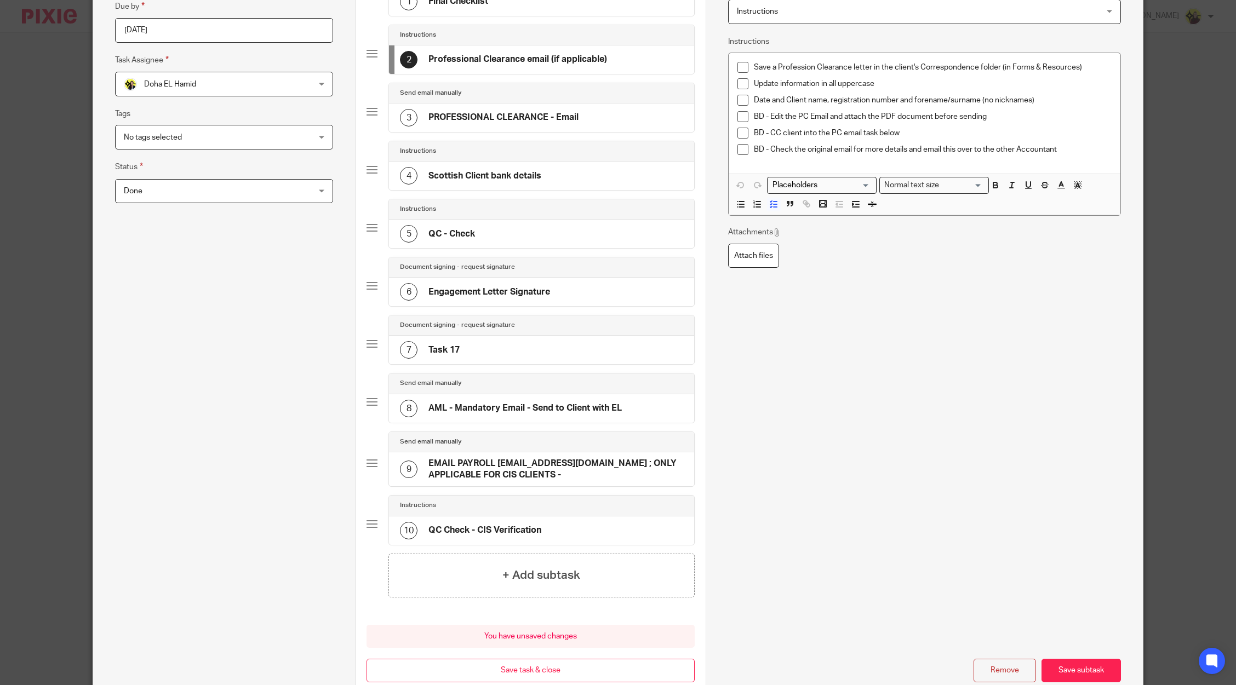
scroll to position [230, 0]
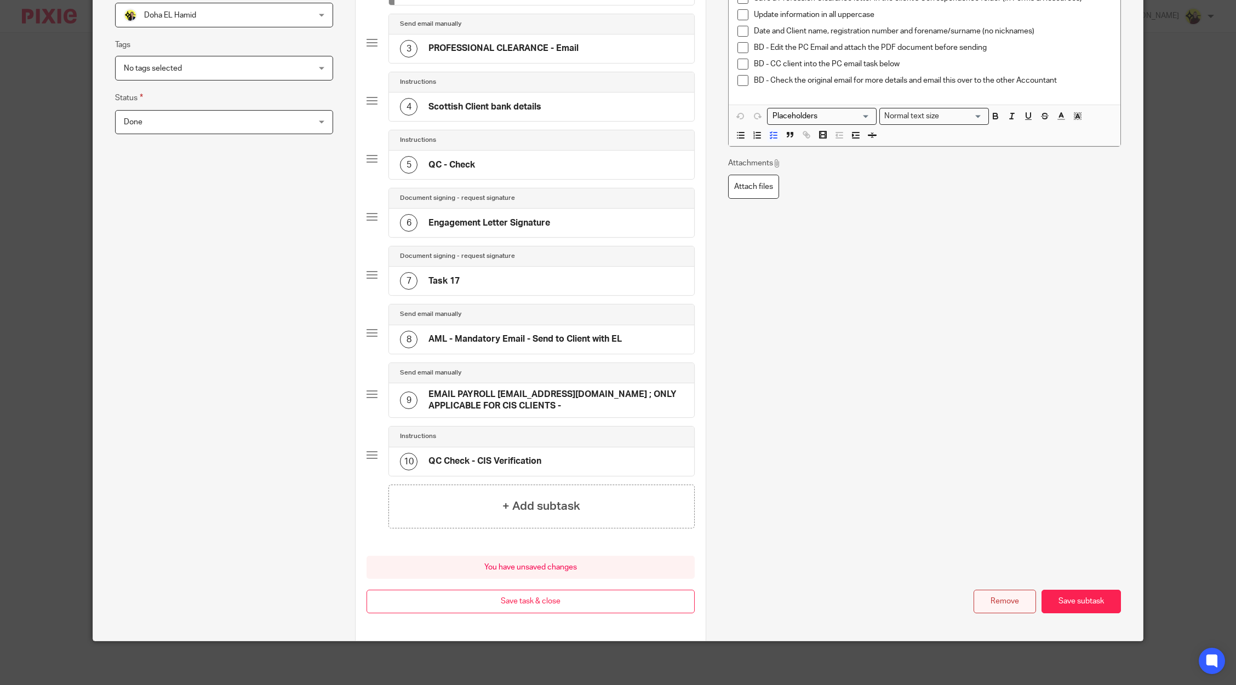
click at [985, 590] on div "Remove Save subtask" at bounding box center [924, 602] width 393 height 24
click at [988, 606] on button "Remove" at bounding box center [1004, 602] width 62 height 24
type input "Scottish Client bank details"
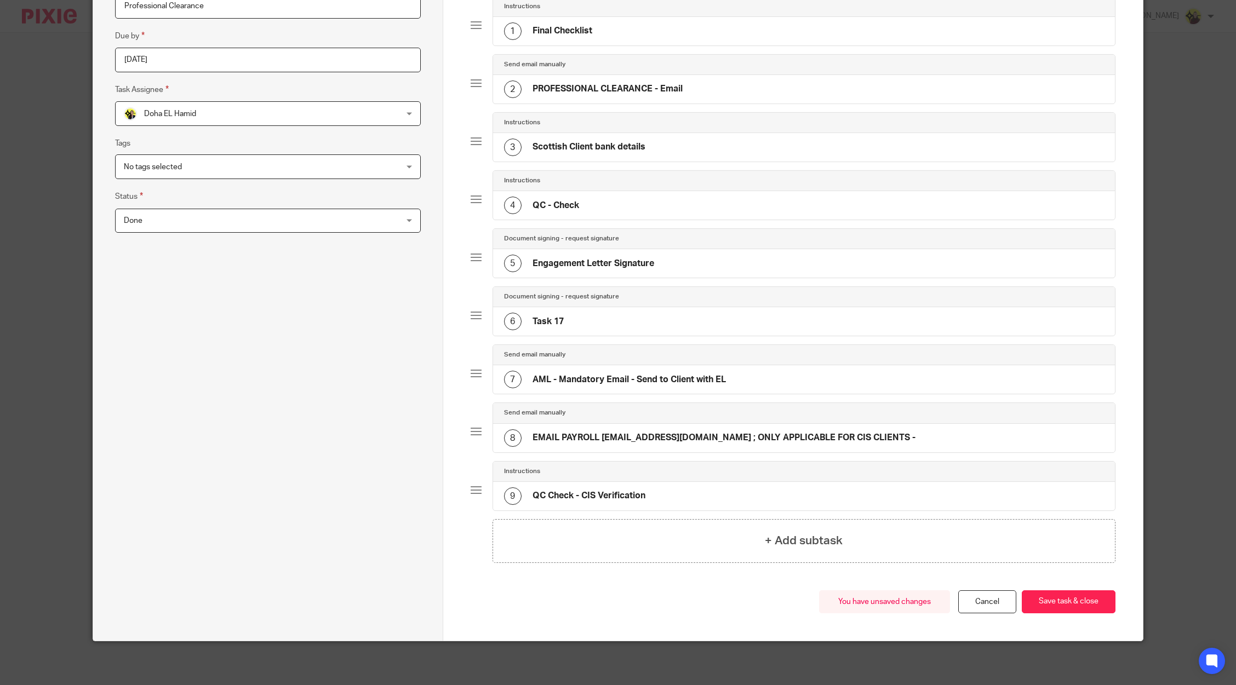
click at [667, 364] on div "Send email manually" at bounding box center [804, 355] width 622 height 20
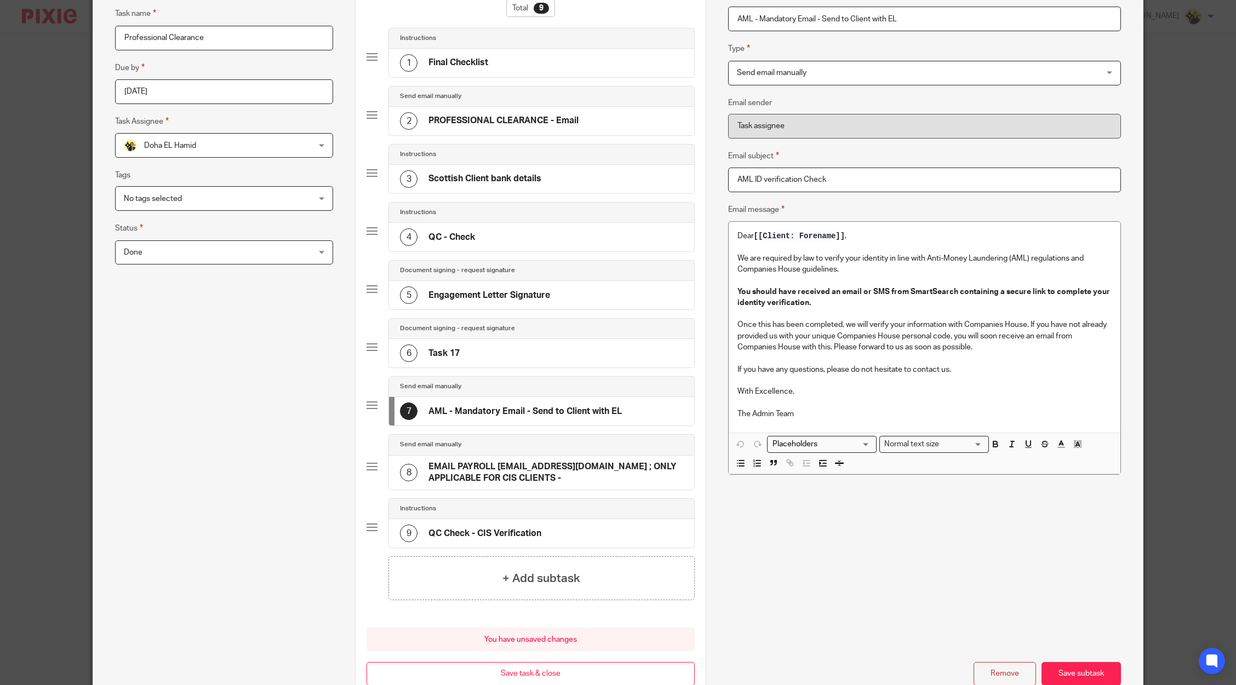
scroll to position [172, 0]
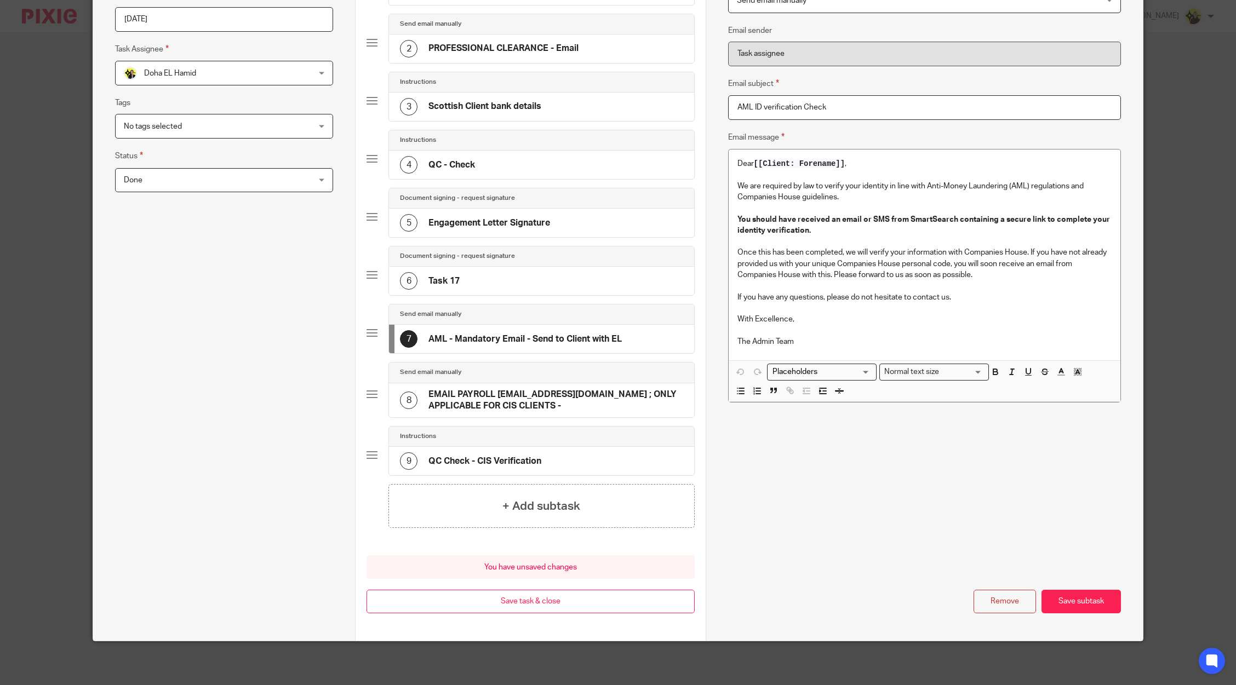
click at [1008, 618] on div "Name Final Checklist Type Instructions Instructions Instructions Document signi…" at bounding box center [923, 256] width 437 height 768
click at [1003, 600] on button "Remove" at bounding box center [1004, 602] width 62 height 24
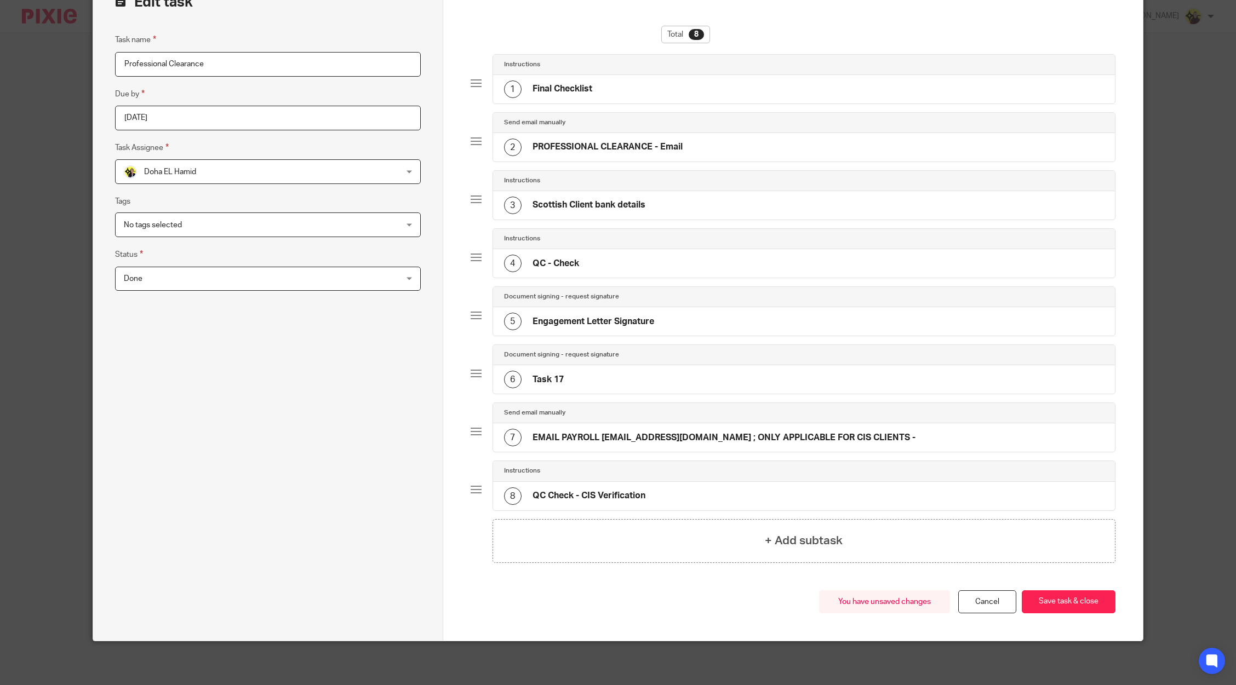
click at [632, 435] on h4 "EMAIL PAYROLL payroll@starbridge.uk ; ONLY APPLICABLE FOR CIS CLIENTS -" at bounding box center [723, 438] width 383 height 12
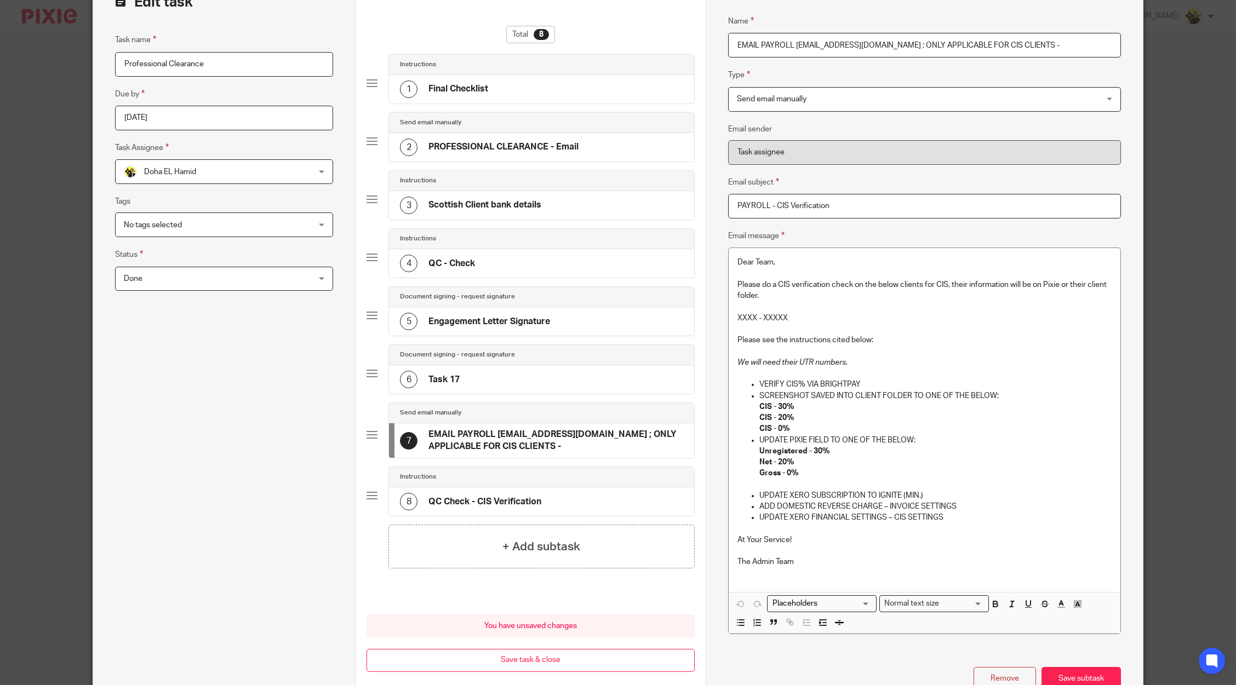
click at [1019, 673] on button "Remove" at bounding box center [1004, 679] width 62 height 24
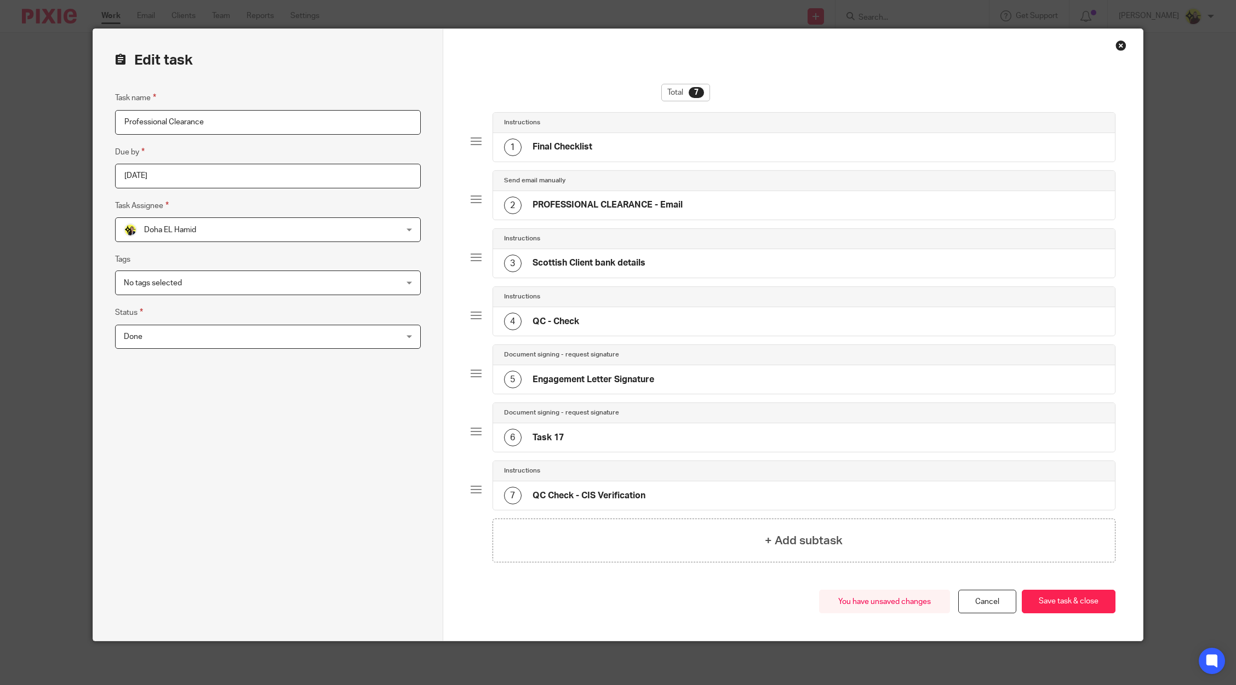
click at [624, 490] on h4 "QC Check - CIS Verification" at bounding box center [588, 496] width 113 height 12
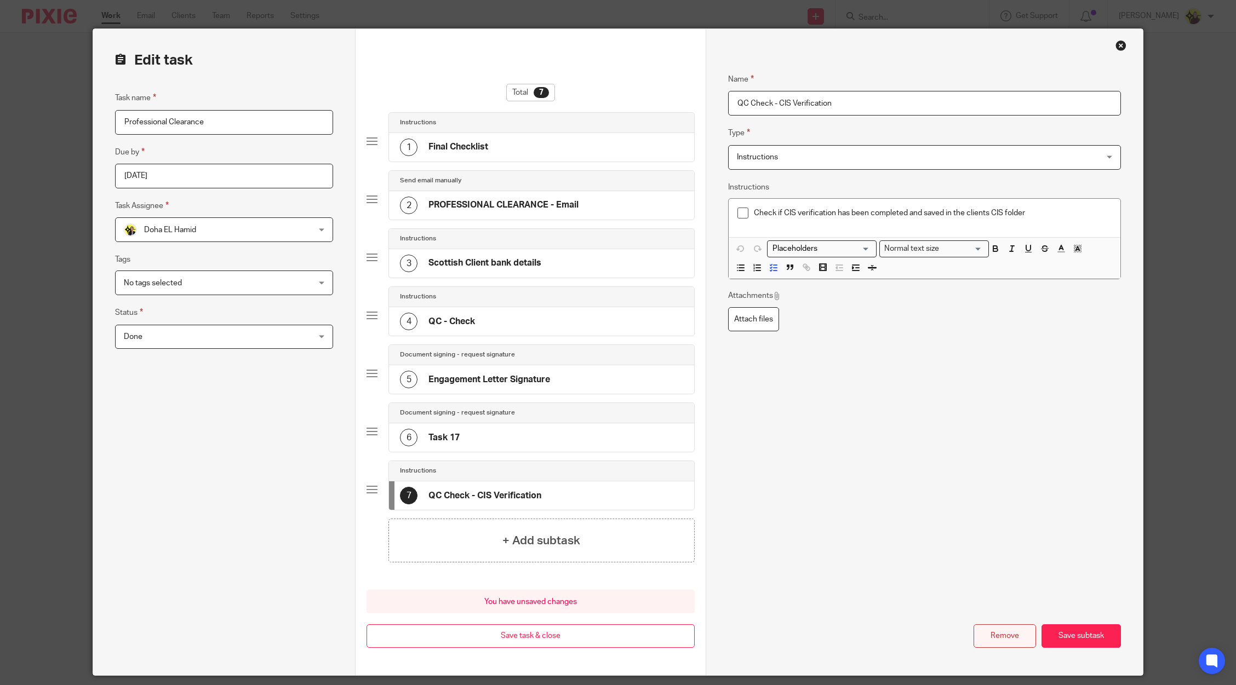
click at [1018, 643] on button "Remove" at bounding box center [1004, 636] width 62 height 24
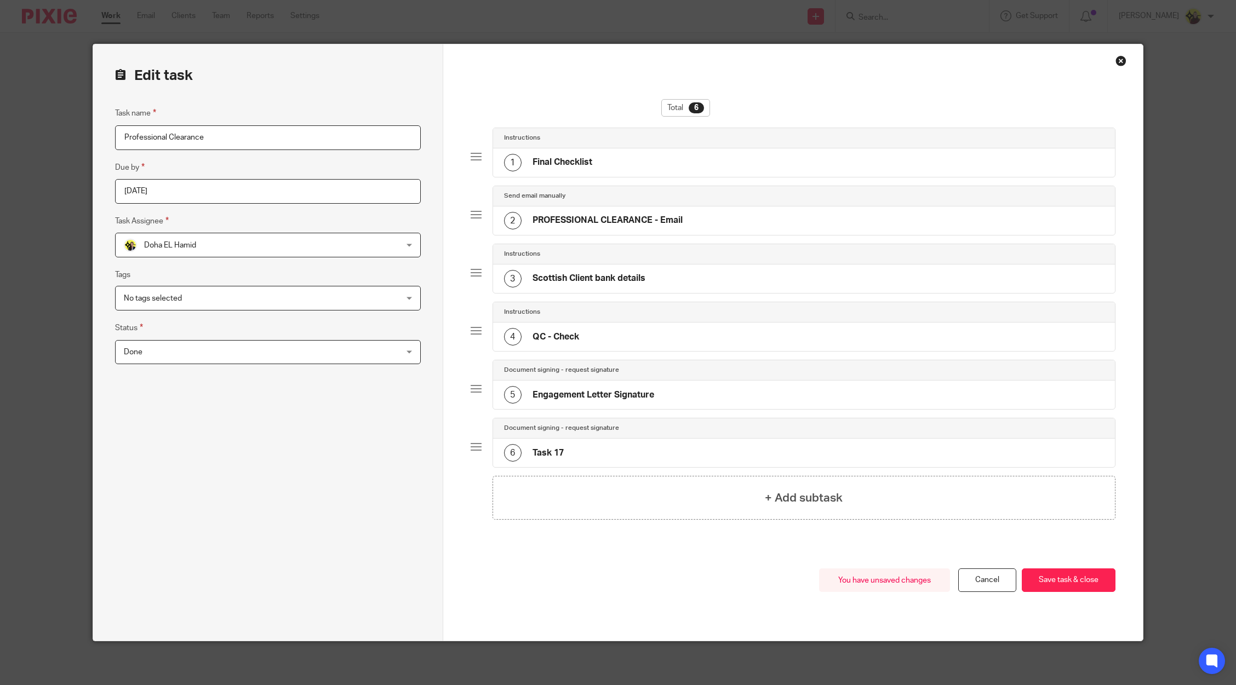
scroll to position [0, 0]
click at [565, 157] on h4 "Final Checklist" at bounding box center [562, 163] width 60 height 12
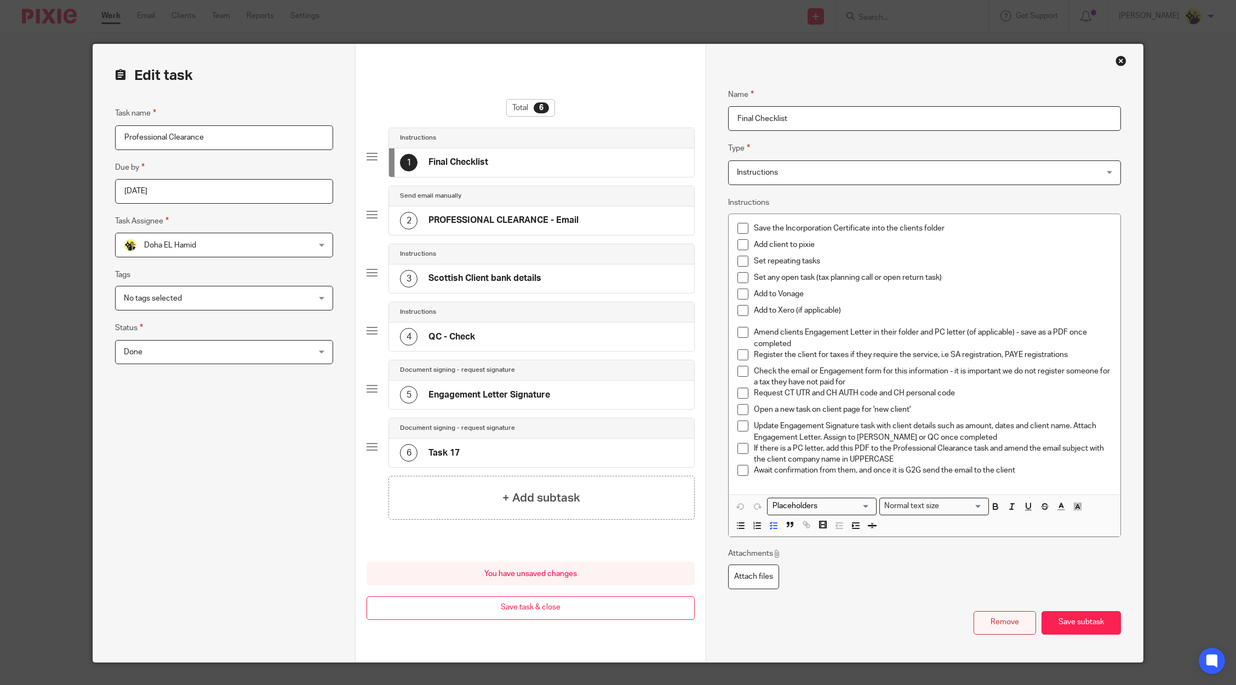
click at [995, 622] on button "Remove" at bounding box center [1004, 623] width 62 height 24
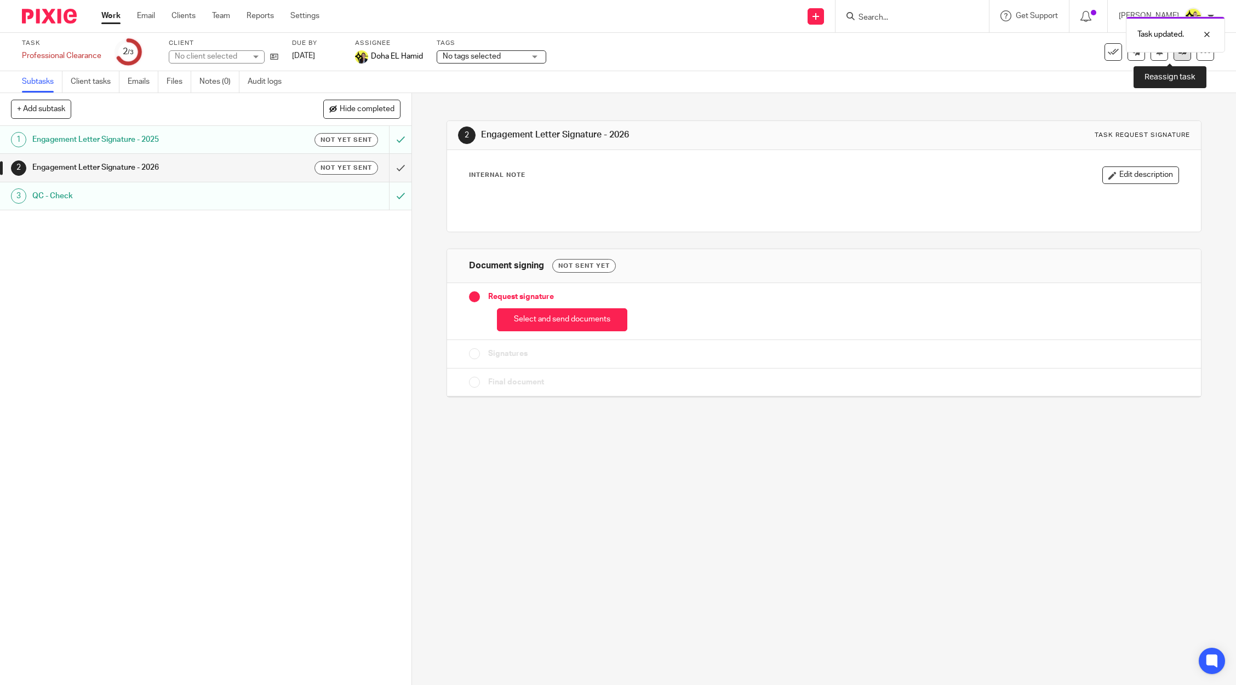
click at [1173, 56] on link at bounding box center [1182, 52] width 18 height 18
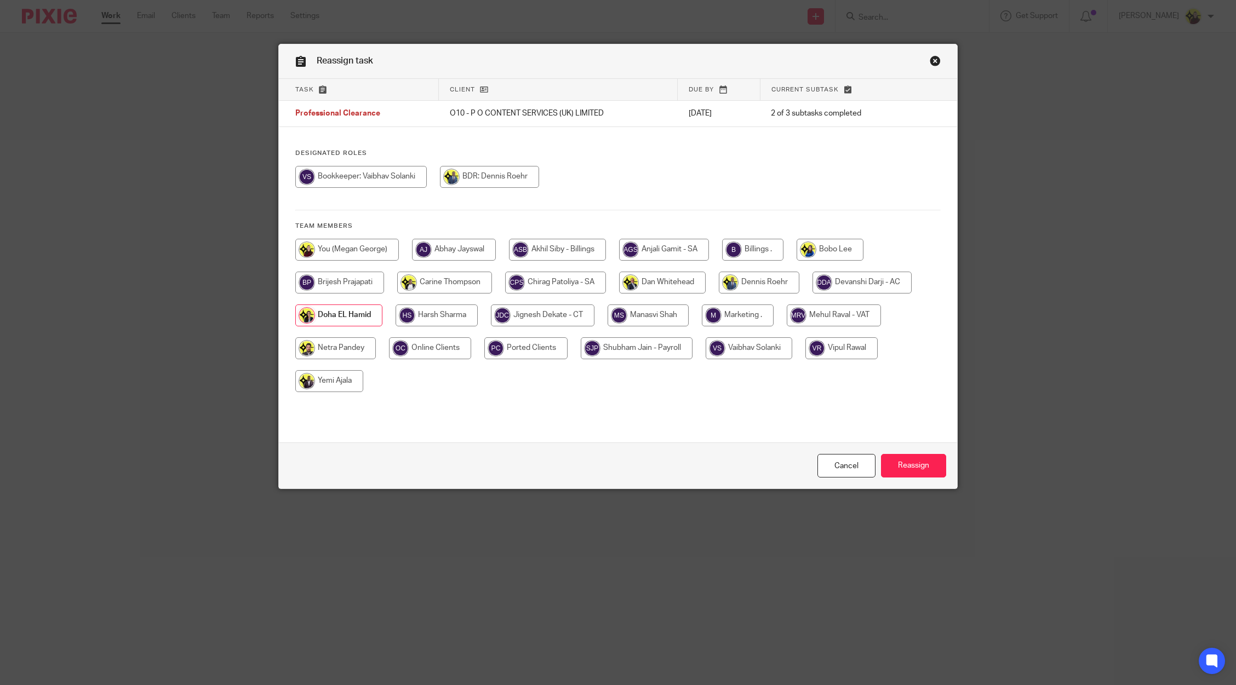
click at [840, 288] on input "radio" at bounding box center [861, 283] width 99 height 22
radio input "true"
click at [917, 483] on div "Cancel Reassign" at bounding box center [618, 466] width 679 height 46
click at [916, 467] on input "Reassign" at bounding box center [913, 466] width 65 height 24
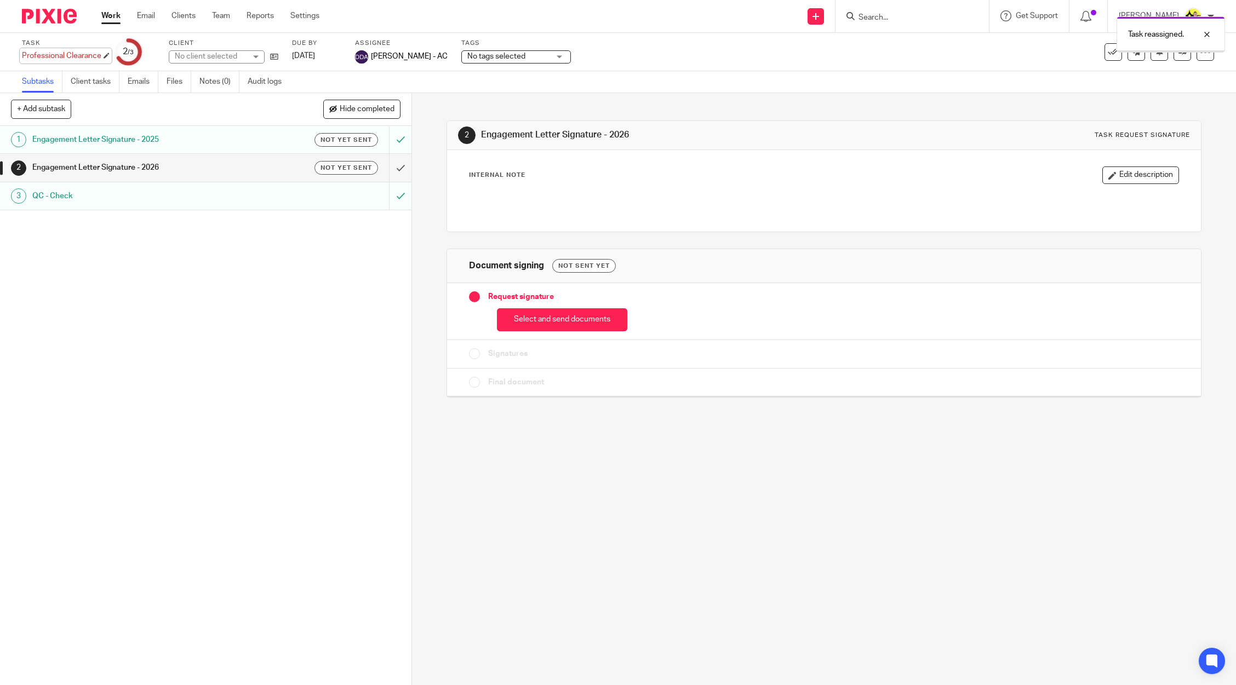
click at [90, 49] on div "Task Professional Clearance Save Professional Clearance" at bounding box center [61, 52] width 79 height 26
type input "Engagement Letter"
click at [147, 57] on link "Save" at bounding box center [155, 56] width 17 height 11
click at [376, 141] on input "submit" at bounding box center [205, 139] width 411 height 27
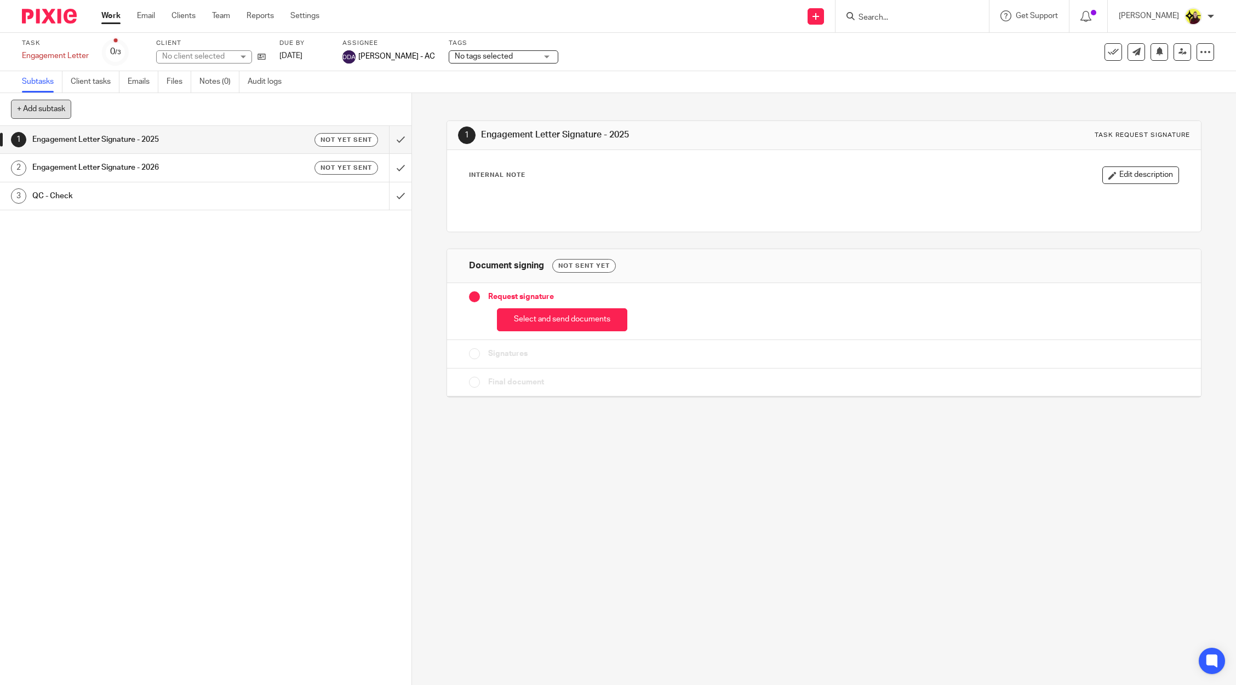
click at [22, 113] on button "+ Add subtask" at bounding box center [41, 109] width 60 height 19
click at [399, 365] on div "+ Add subtask Cancel + Add 1 Engagement Letter Signature - 2025 Not yet sent 2 …" at bounding box center [618, 389] width 1236 height 592
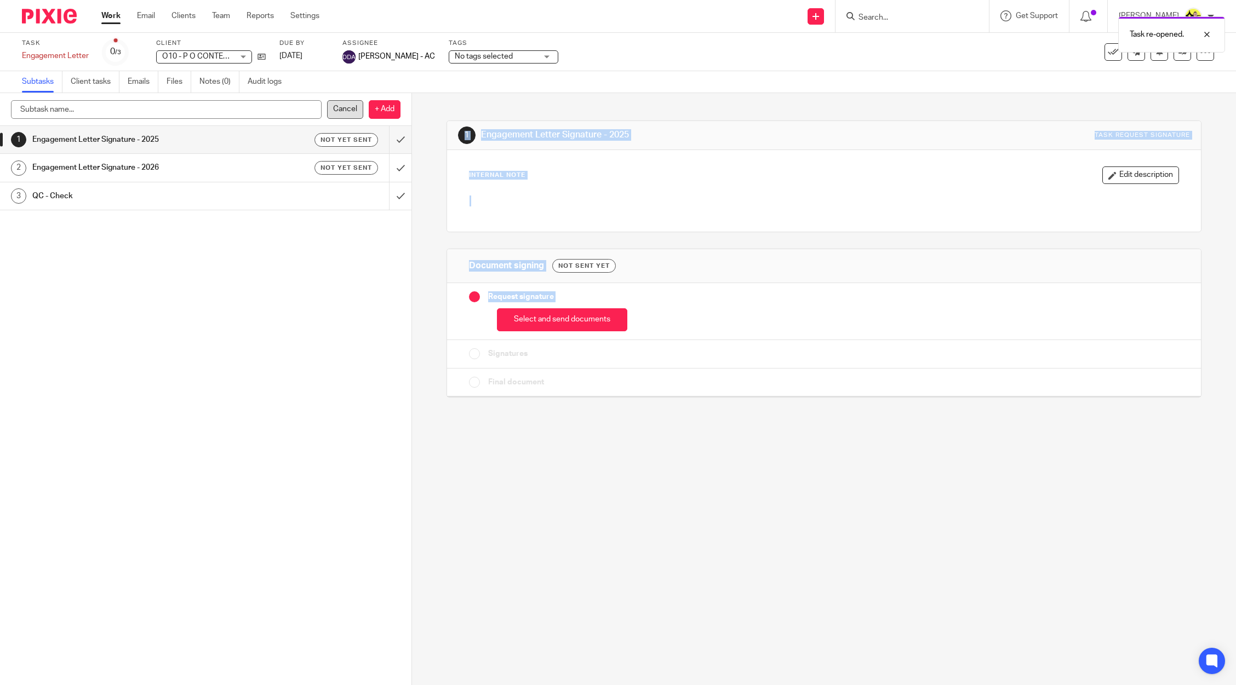
click at [336, 108] on p "Cancel" at bounding box center [345, 109] width 36 height 19
click at [556, 320] on button "Select and send documents" at bounding box center [562, 320] width 130 height 24
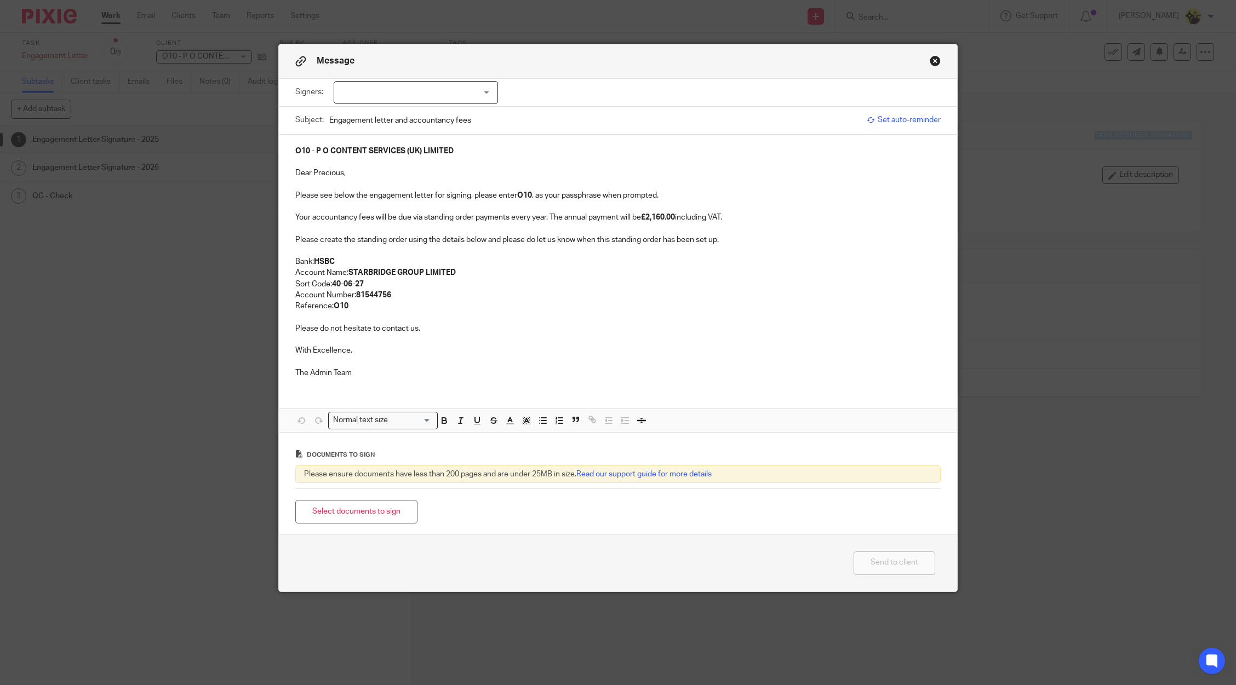
click at [929, 62] on button "Close modal" at bounding box center [934, 60] width 11 height 11
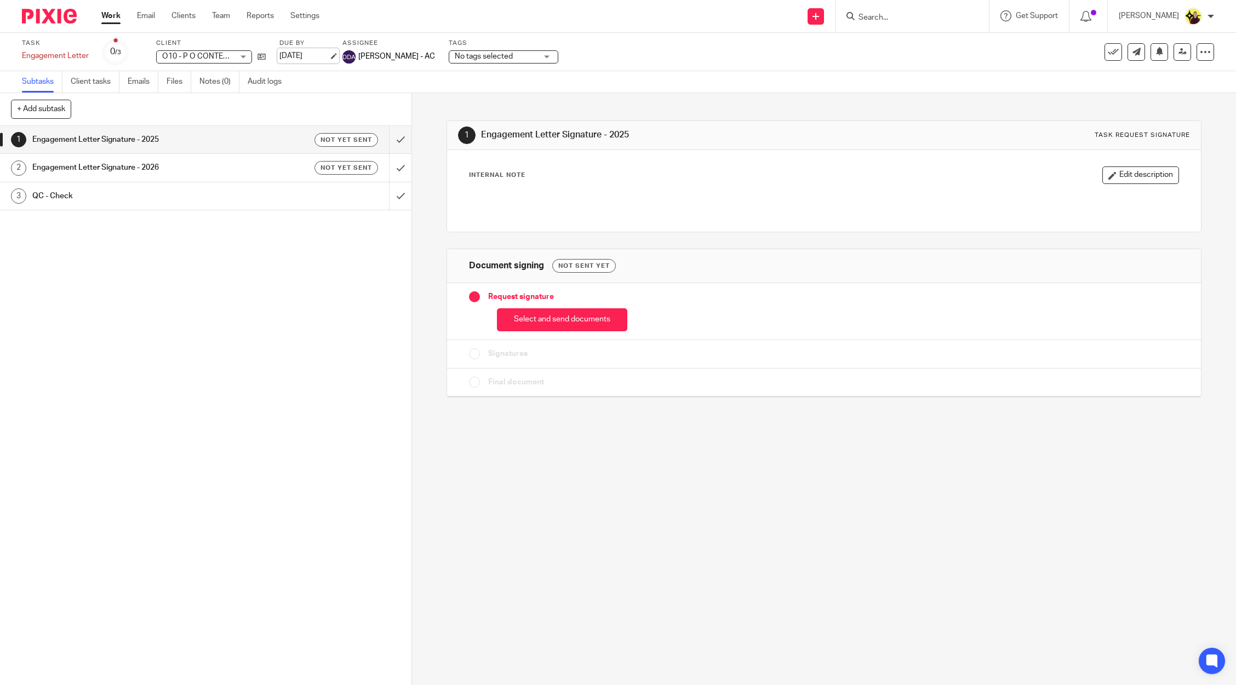
click at [319, 56] on link "1 Sep 2025" at bounding box center [303, 56] width 49 height 12
click at [879, 21] on div "Deadline updated." at bounding box center [921, 32] width 607 height 42
click at [1172, 31] on p "Deadline updated." at bounding box center [1153, 34] width 62 height 11
drag, startPoint x: 902, startPoint y: 19, endPoint x: 912, endPoint y: 13, distance: 12.5
click at [912, 13] on input "Search" at bounding box center [906, 18] width 99 height 10
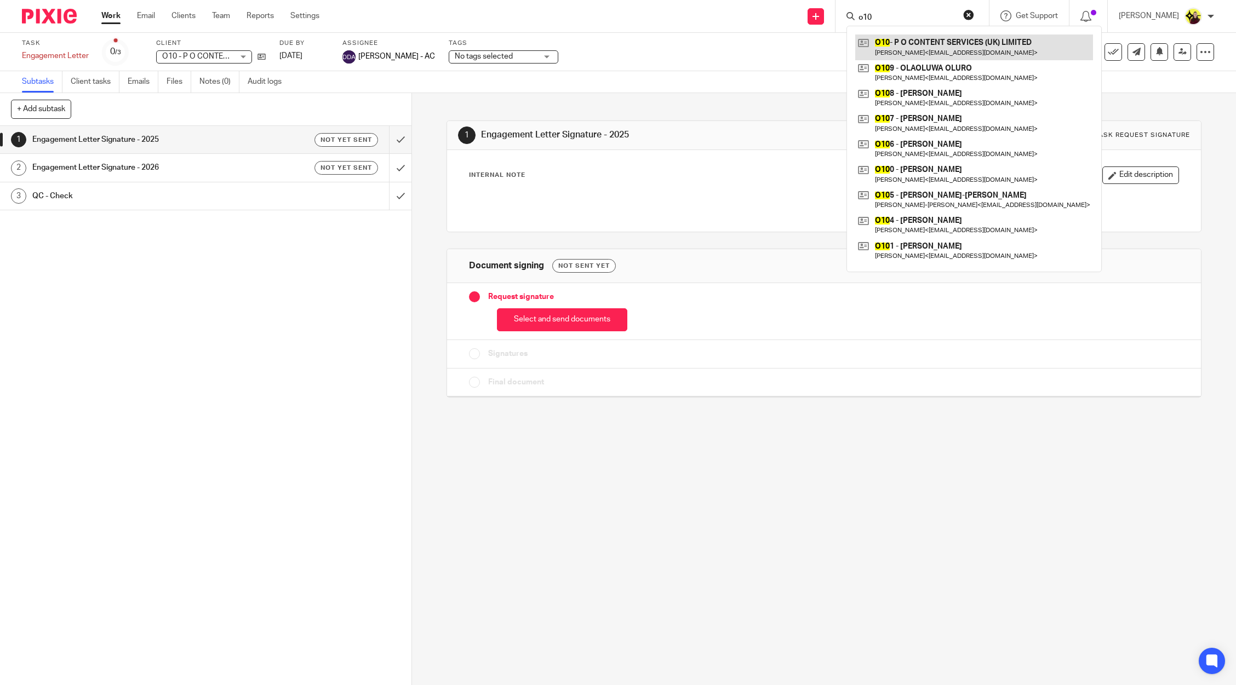
type input "o10"
click at [916, 36] on link at bounding box center [974, 47] width 238 height 25
click at [916, 37] on link at bounding box center [974, 47] width 238 height 25
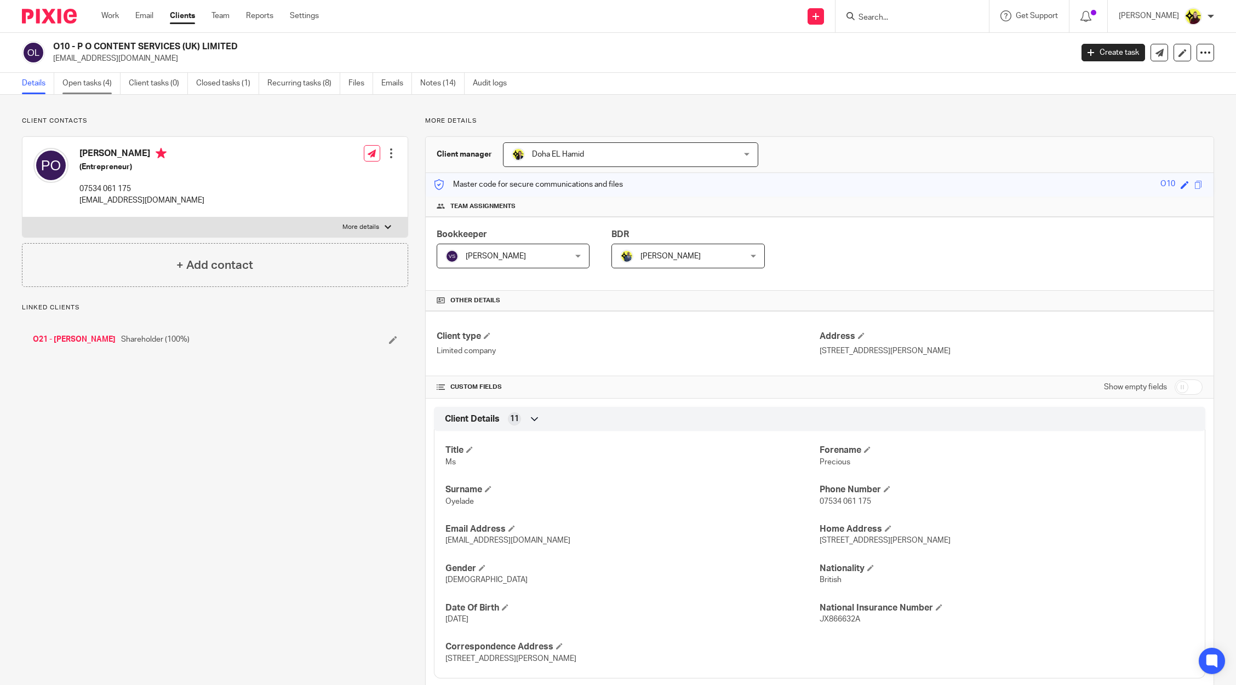
click at [94, 76] on link "Open tasks (4)" at bounding box center [91, 83] width 58 height 21
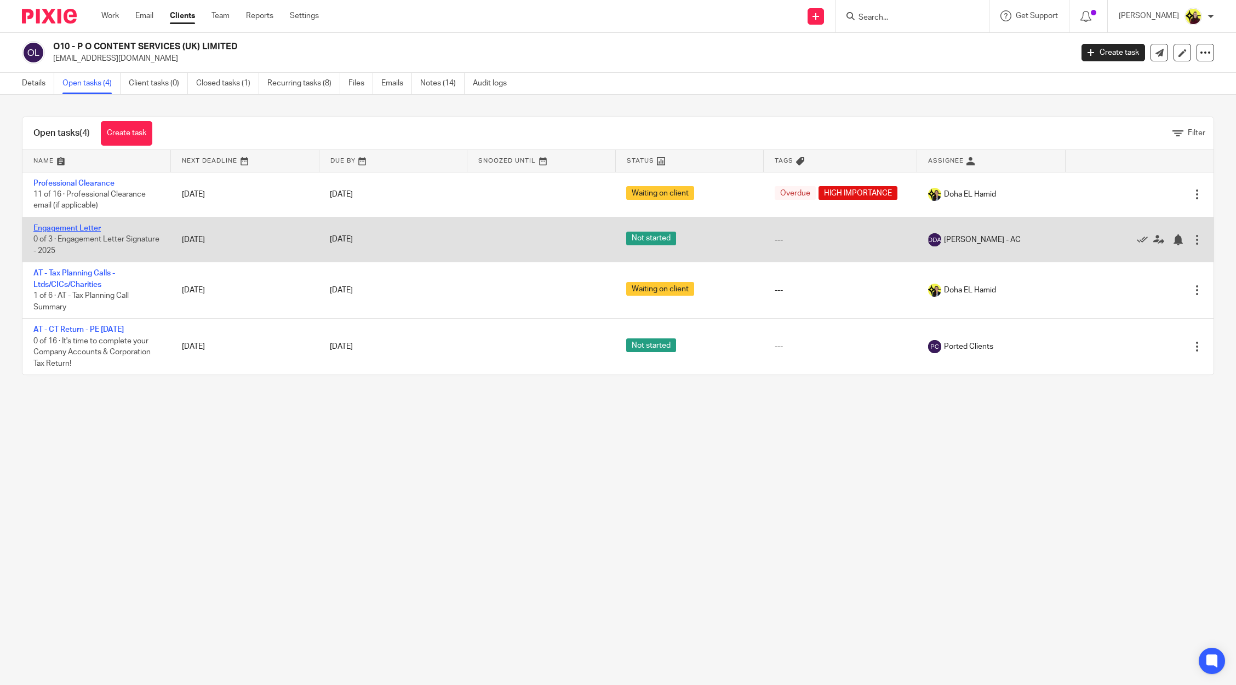
click at [85, 229] on link "Engagement Letter" at bounding box center [66, 229] width 67 height 8
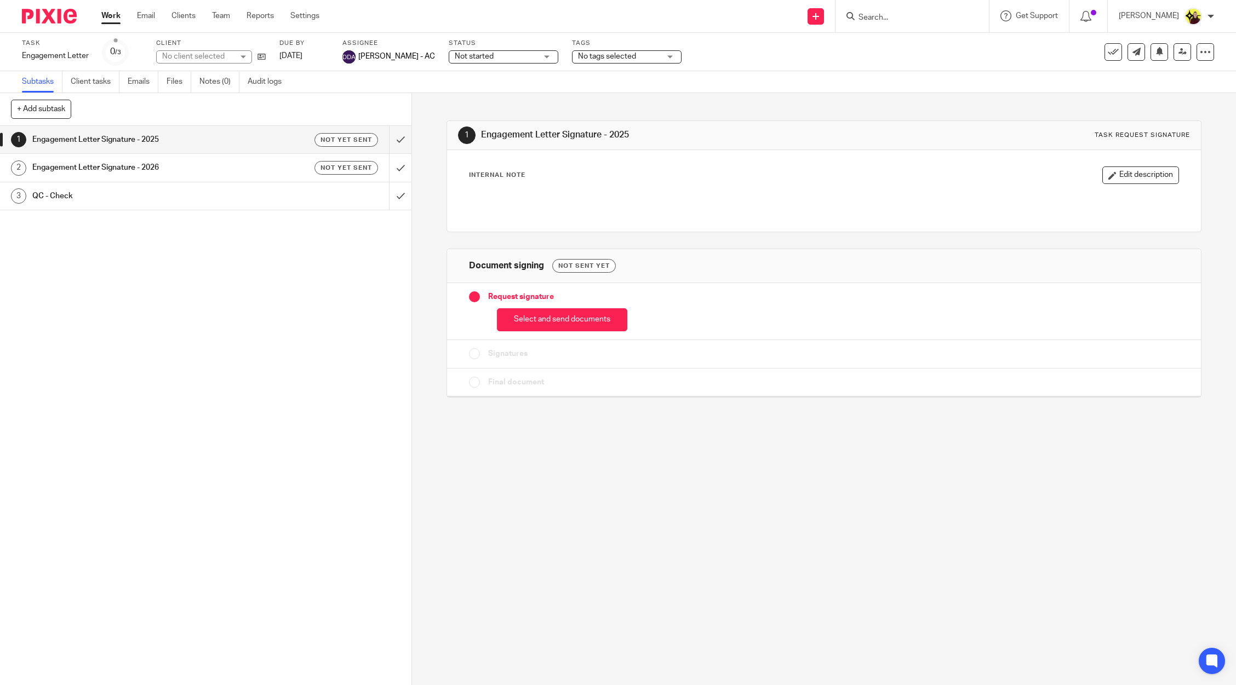
click at [19, 66] on div "Task Engagement Letter Save Engagement Letter 0 /3 Client No client selected Du…" at bounding box center [618, 52] width 1236 height 38
click at [24, 56] on div "Engagement Letter Save Engagement Letter" at bounding box center [55, 55] width 67 height 11
click at [22, 55] on input "Engagement Letter" at bounding box center [102, 56] width 160 height 13
click at [29, 63] on div "Task amended Engagement Letter Save Engagement Letter" at bounding box center [102, 52] width 160 height 26
type input "Renaming..."
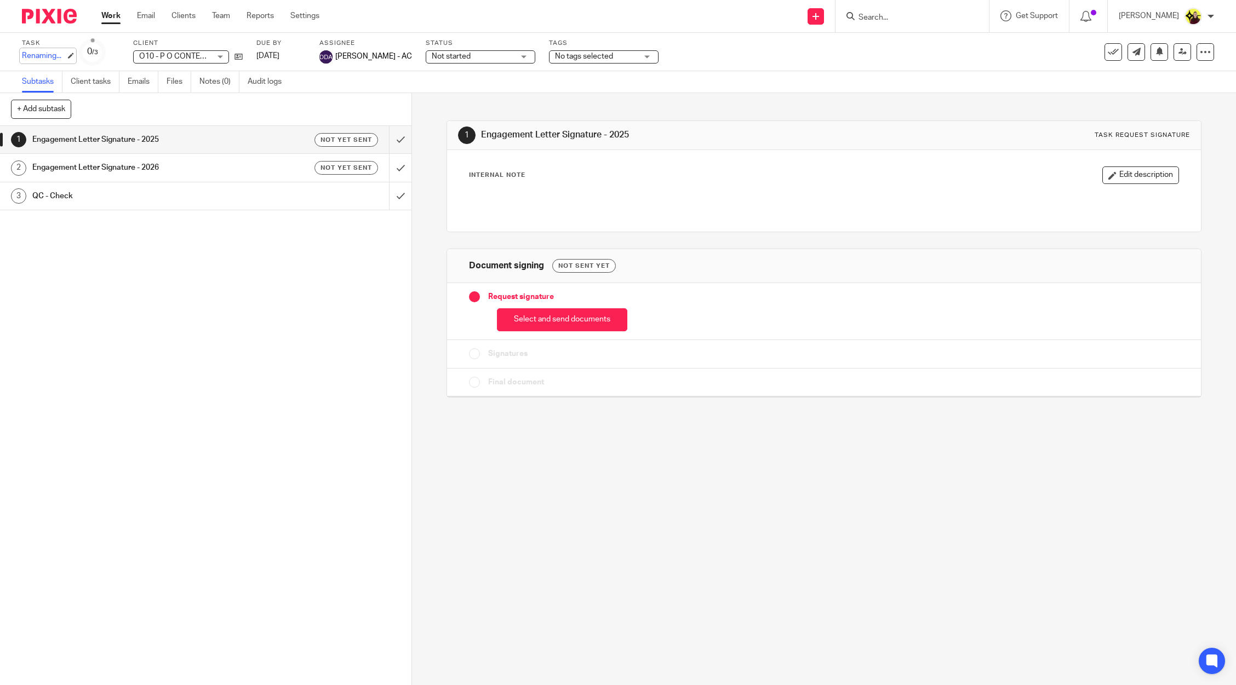
click at [29, 57] on div "Renaming... Save Renaming..." at bounding box center [44, 55] width 44 height 11
click at [209, 309] on div "1 Engagement Letter Signature - 2025 Not yet sent 2 Engagement Letter Signature…" at bounding box center [205, 405] width 411 height 559
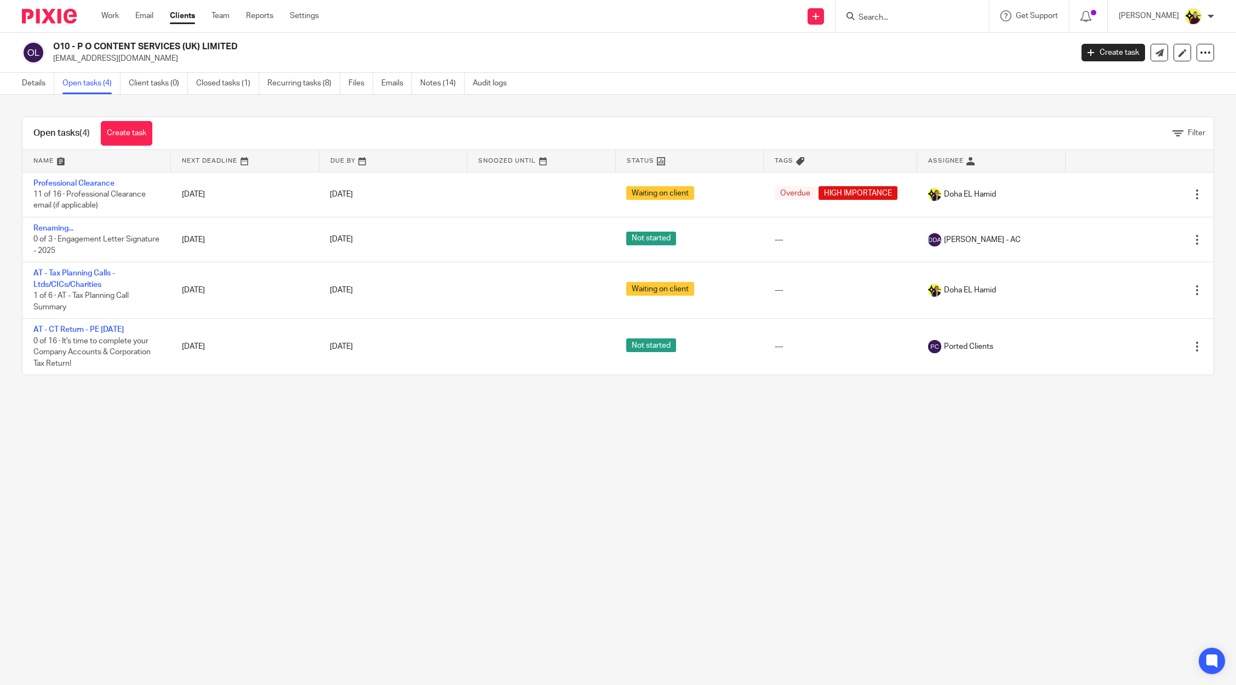
drag, startPoint x: 917, startPoint y: 7, endPoint x: 898, endPoint y: 17, distance: 22.3
click at [917, 7] on div at bounding box center [911, 16] width 153 height 32
click at [897, 17] on input "Search" at bounding box center [906, 18] width 99 height 10
type input "m66"
click at [903, 48] on link at bounding box center [947, 52] width 185 height 34
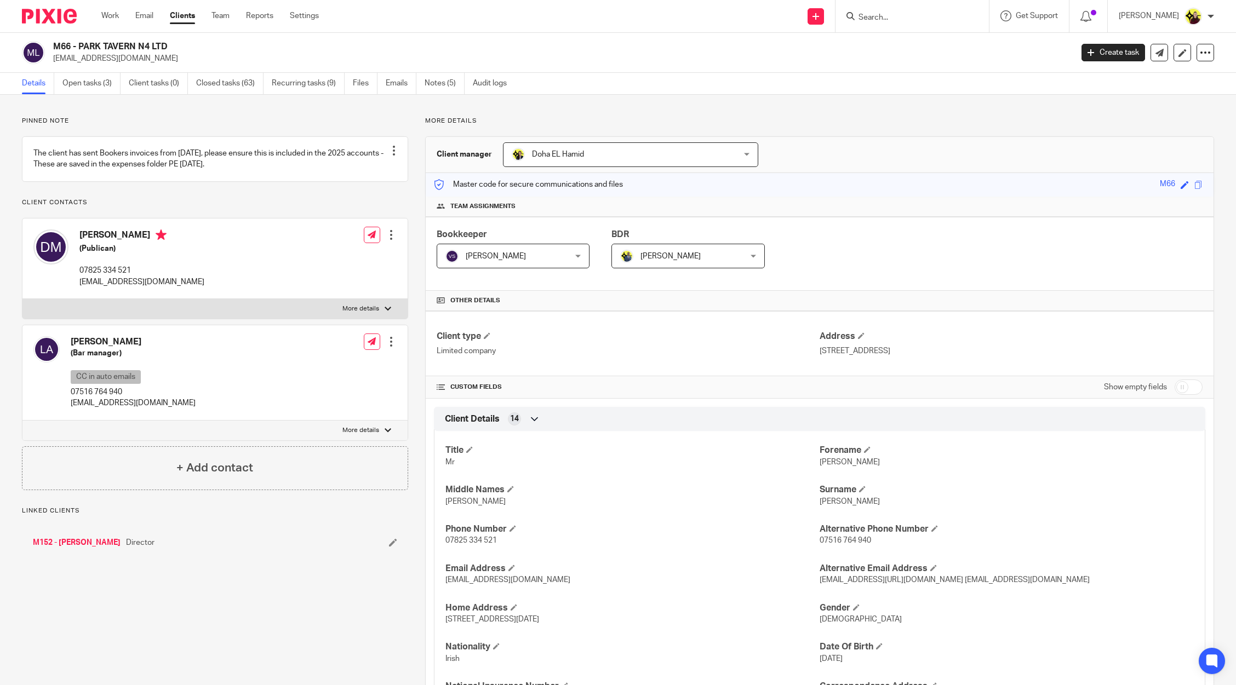
click at [124, 348] on h4 "[PERSON_NAME]" at bounding box center [133, 342] width 125 height 12
copy div "[PERSON_NAME]"
click at [904, 21] on input "Search" at bounding box center [906, 18] width 99 height 10
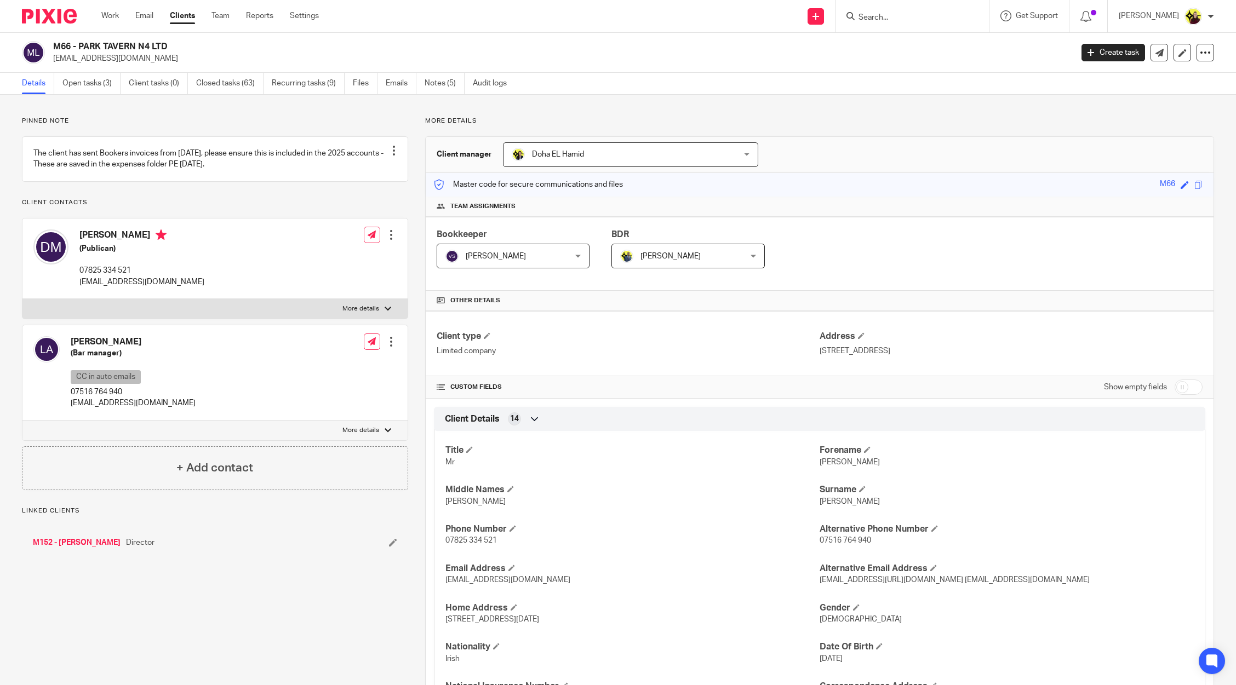
paste input "[PERSON_NAME]"
type input "[PERSON_NAME]"
click at [747, 53] on div "M66 - PARK TAVERN N4 LTD [EMAIL_ADDRESS][DOMAIN_NAME]" at bounding box center [559, 52] width 1012 height 23
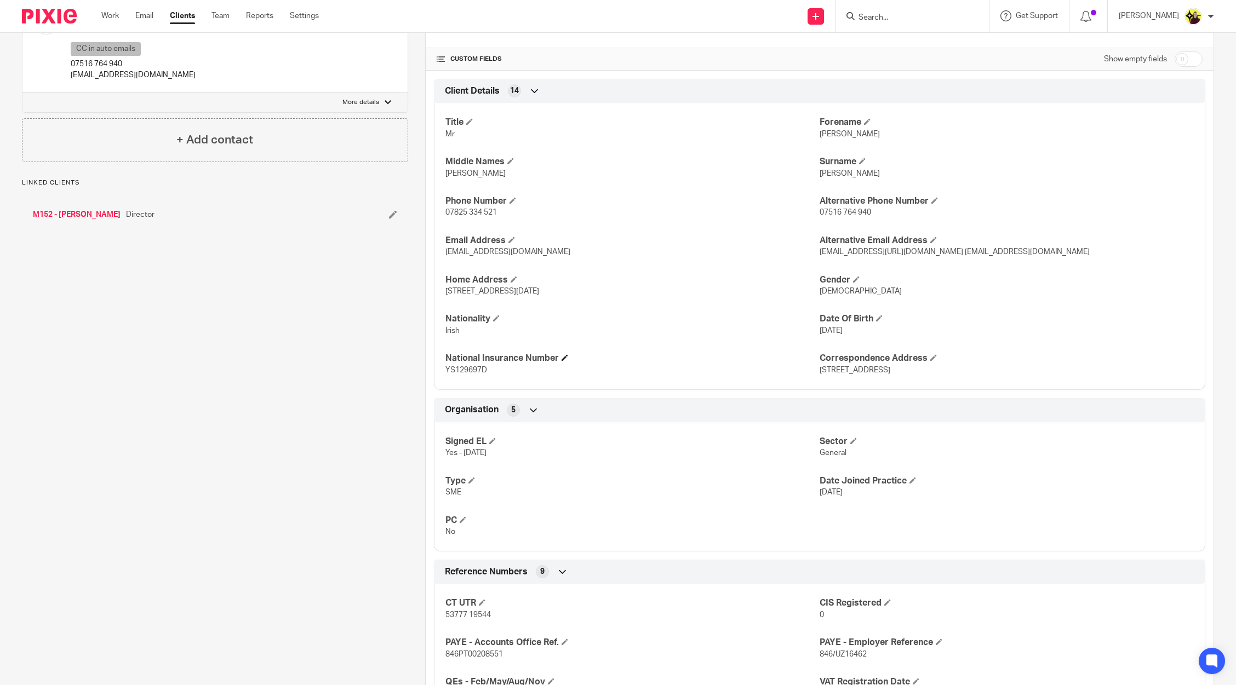
scroll to position [329, 0]
drag, startPoint x: 924, startPoint y: 251, endPoint x: 1000, endPoint y: 253, distance: 76.1
click at [1000, 253] on p "[EMAIL_ADDRESS][URL][DOMAIN_NAME] [EMAIL_ADDRESS][DOMAIN_NAME]" at bounding box center [1006, 251] width 374 height 11
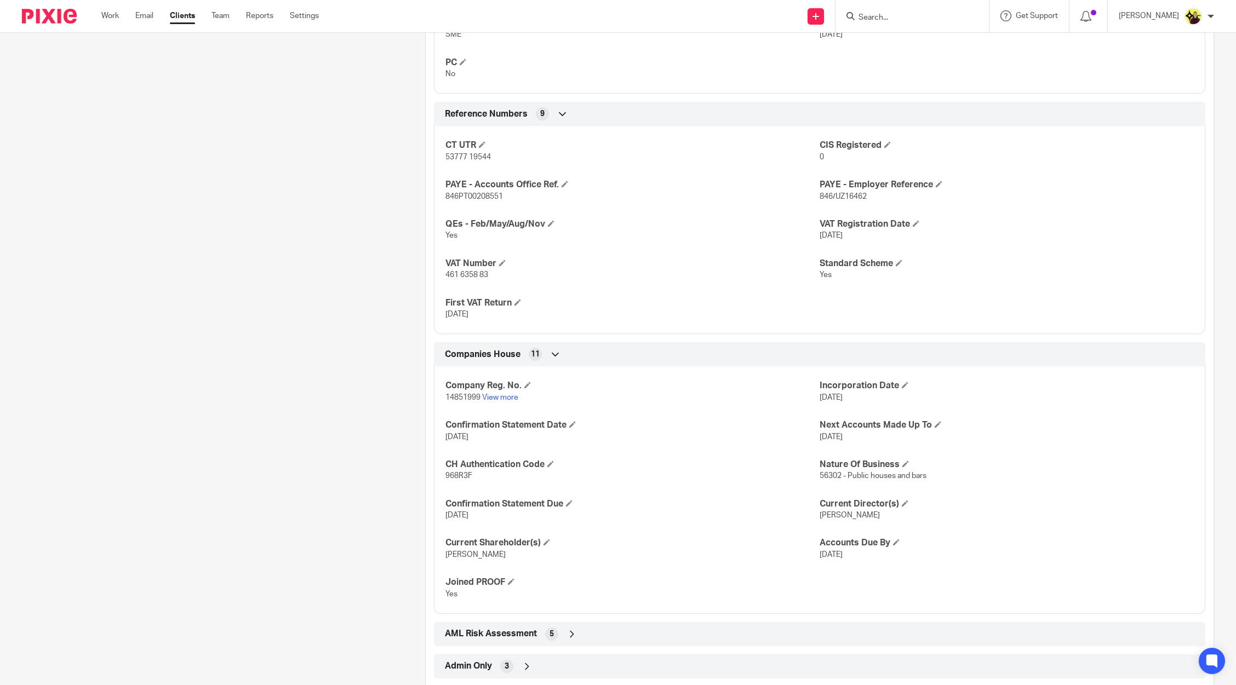
scroll to position [810, 0]
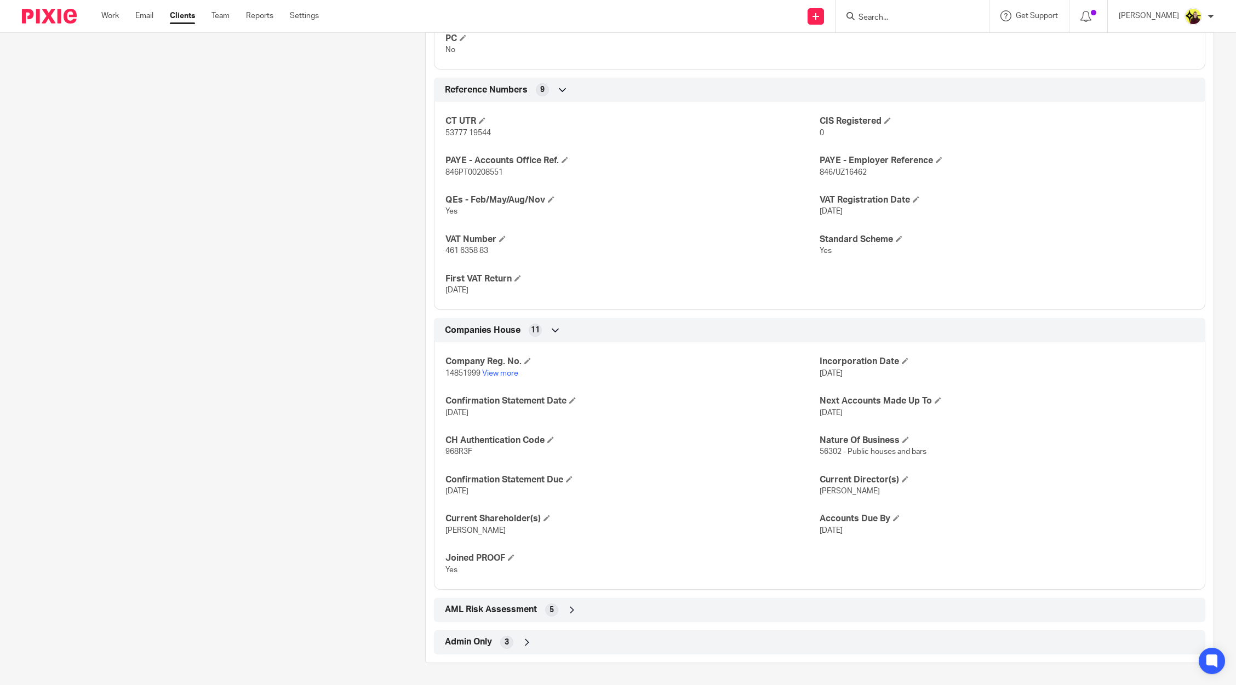
click at [798, 626] on div "Client type Limited company Address [STREET_ADDRESS] CUSTOM FIELDS Show empty f…" at bounding box center [820, 77] width 788 height 1153
click at [798, 595] on div "Client type Limited company Address [STREET_ADDRESS] CUSTOM FIELDS Show empty f…" at bounding box center [820, 77] width 788 height 1153
click at [755, 638] on div "Admin Only 3" at bounding box center [819, 642] width 755 height 19
click at [748, 605] on div "AML Risk Assessment 5" at bounding box center [819, 610] width 755 height 19
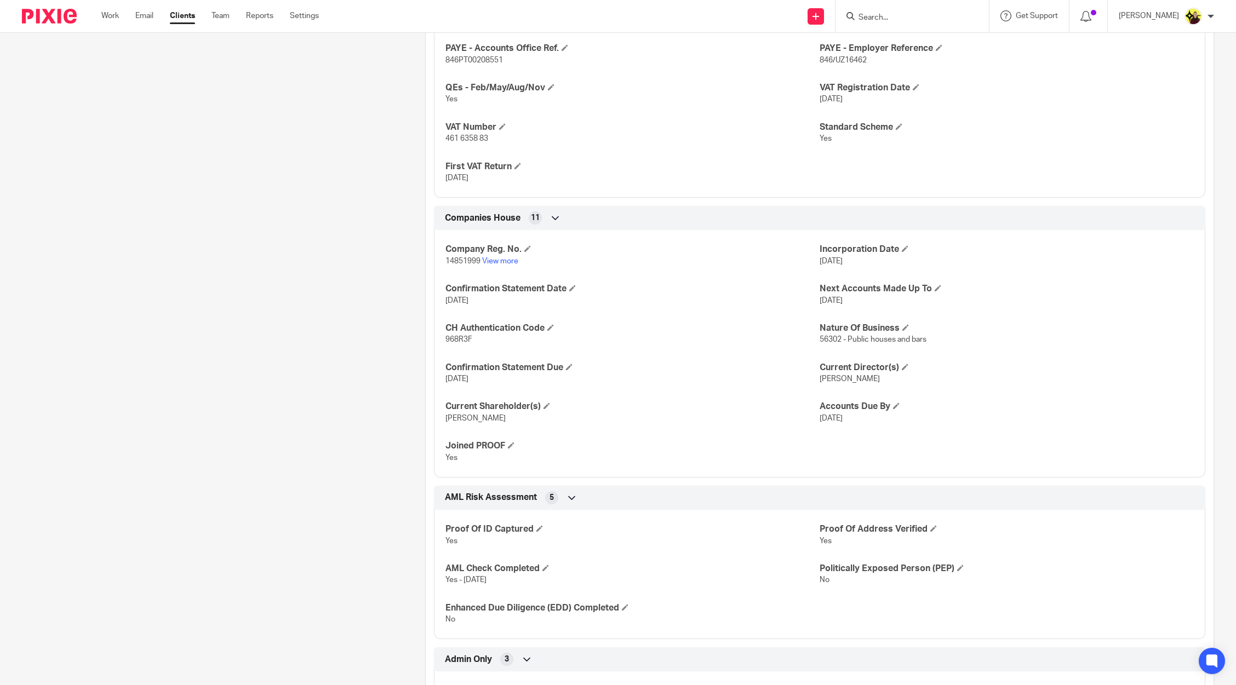
scroll to position [1030, 0]
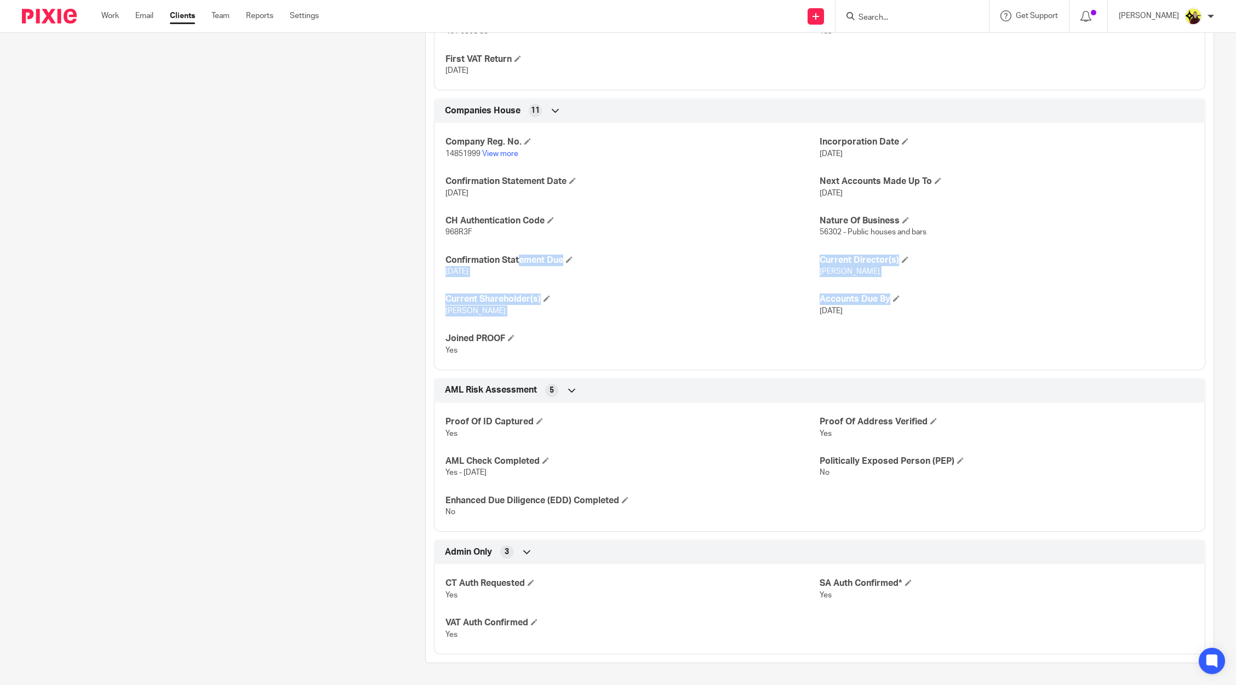
drag, startPoint x: 890, startPoint y: 303, endPoint x: 433, endPoint y: 258, distance: 459.0
click at [434, 258] on div "Company Reg. No. 14851999 View more Incorporation Date [DATE] Confirmation Stat…" at bounding box center [819, 242] width 771 height 256
click at [446, 294] on h4 "Current Shareholder(s)" at bounding box center [632, 300] width 374 height 12
drag, startPoint x: 442, startPoint y: 294, endPoint x: 813, endPoint y: 335, distance: 373.7
click at [813, 335] on div "Company Reg. No. 14851999 View more Incorporation Date [DATE] Confirmation Stat…" at bounding box center [819, 242] width 771 height 256
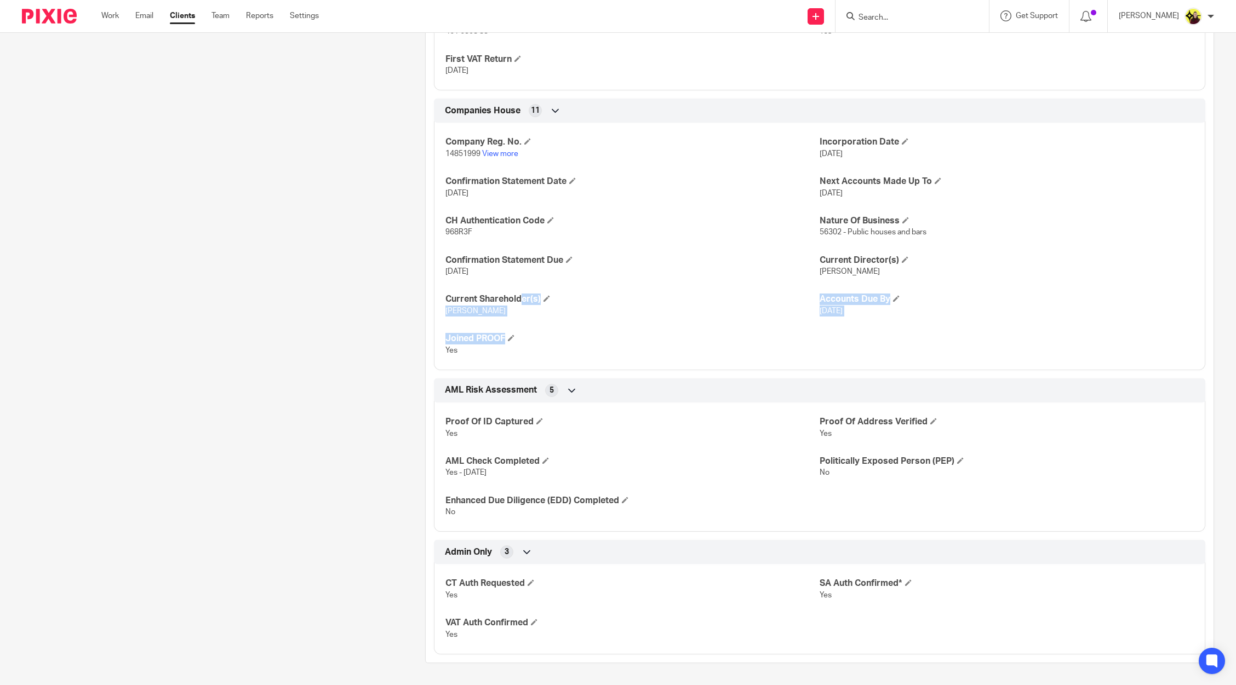
click at [761, 312] on p "Dennis MCDAID" at bounding box center [632, 311] width 374 height 11
drag, startPoint x: 921, startPoint y: 343, endPoint x: 432, endPoint y: 265, distance: 494.8
click at [434, 265] on div "Company Reg. No. 14851999 View more Incorporation Date 8 May 2023 Confirmation …" at bounding box center [819, 242] width 771 height 256
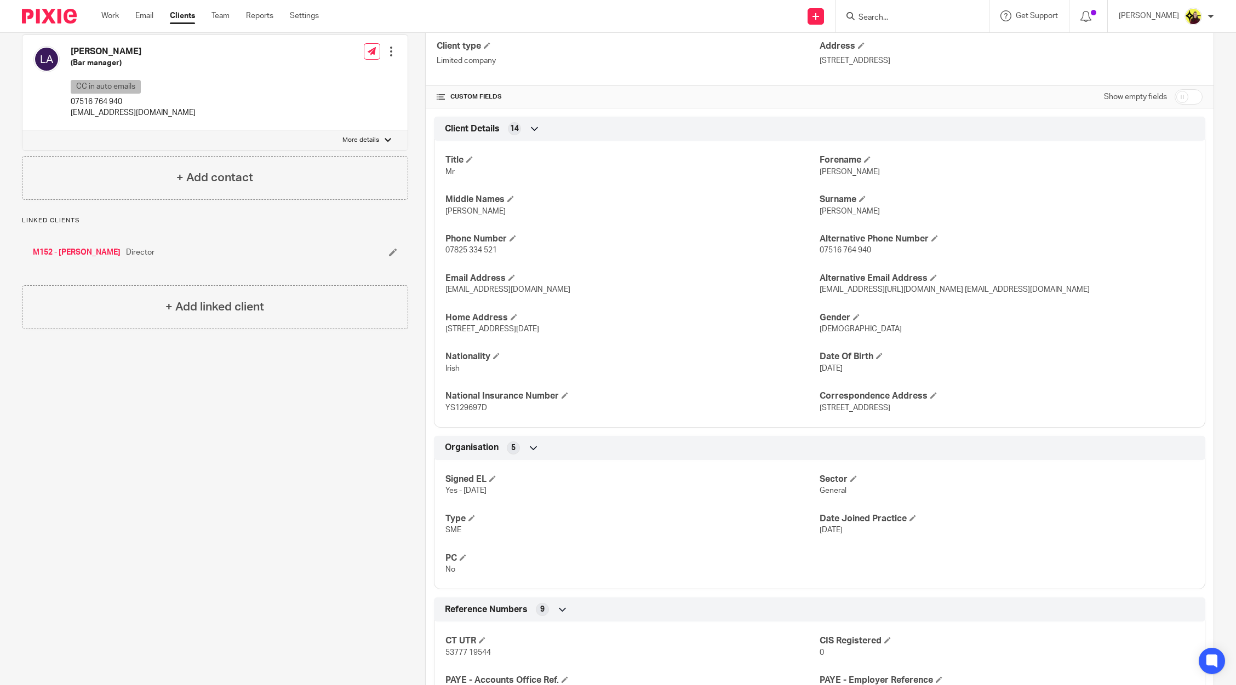
scroll to position [0, 0]
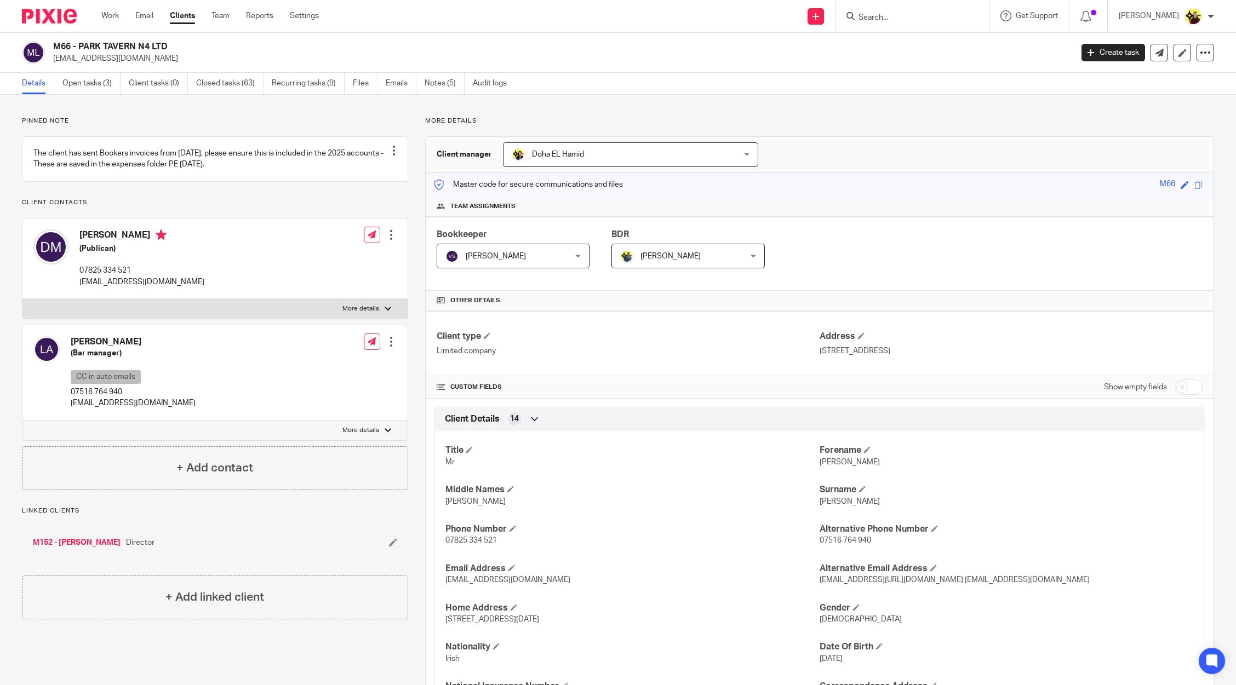
click at [891, 9] on form at bounding box center [915, 16] width 117 height 14
click at [886, 20] on input "Search" at bounding box center [906, 18] width 99 height 10
paste input "P O CONTENT SERVICES (UK) LIMITED"
type input "P O CONTENT SERVICES (UK) LIMITED"
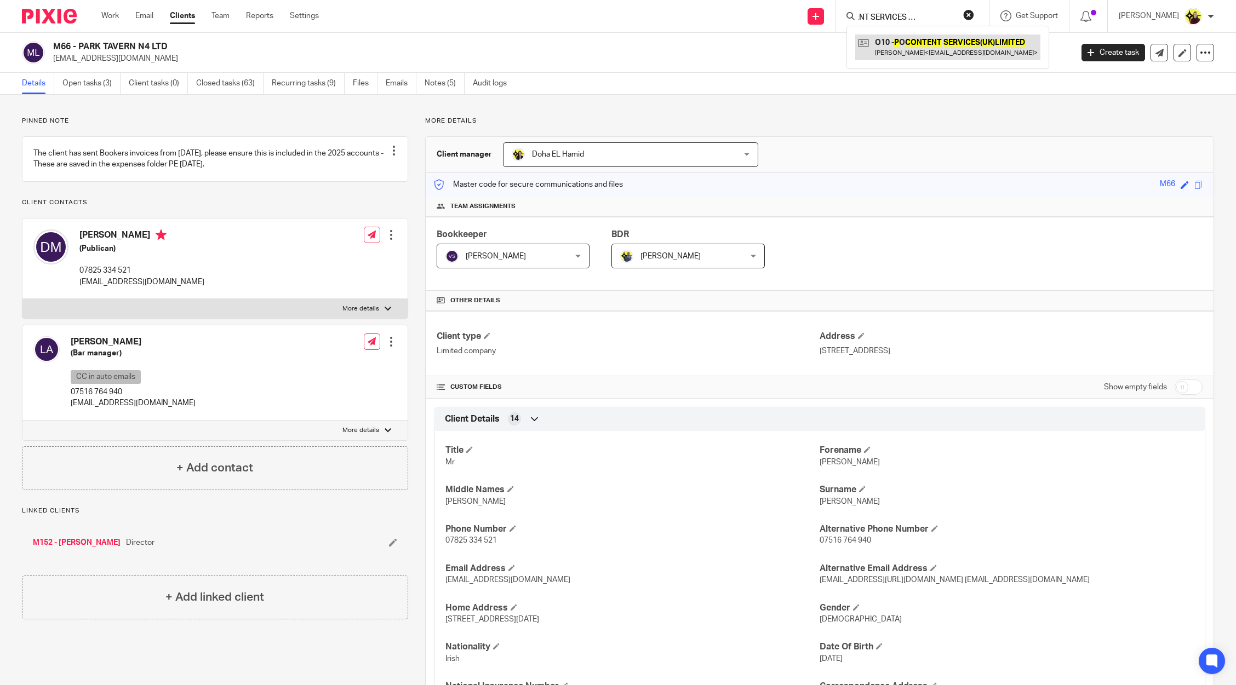
click at [892, 55] on link at bounding box center [947, 47] width 185 height 25
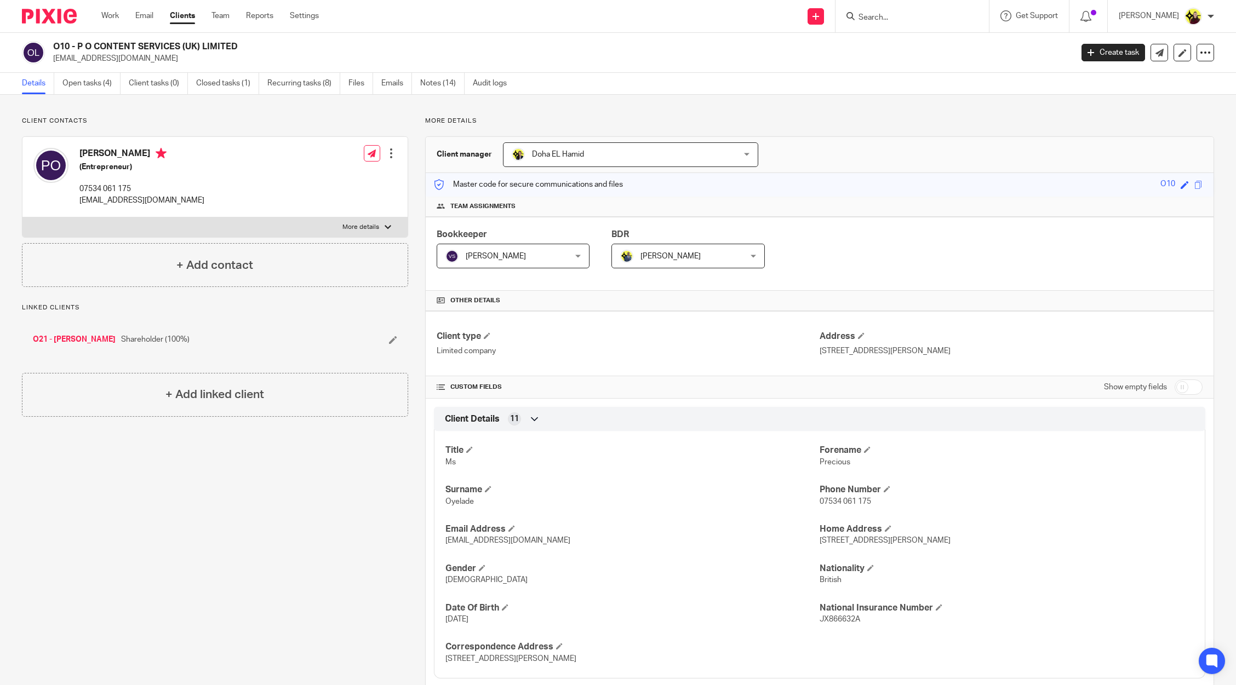
click at [892, 18] on input "Search" at bounding box center [906, 18] width 99 height 10
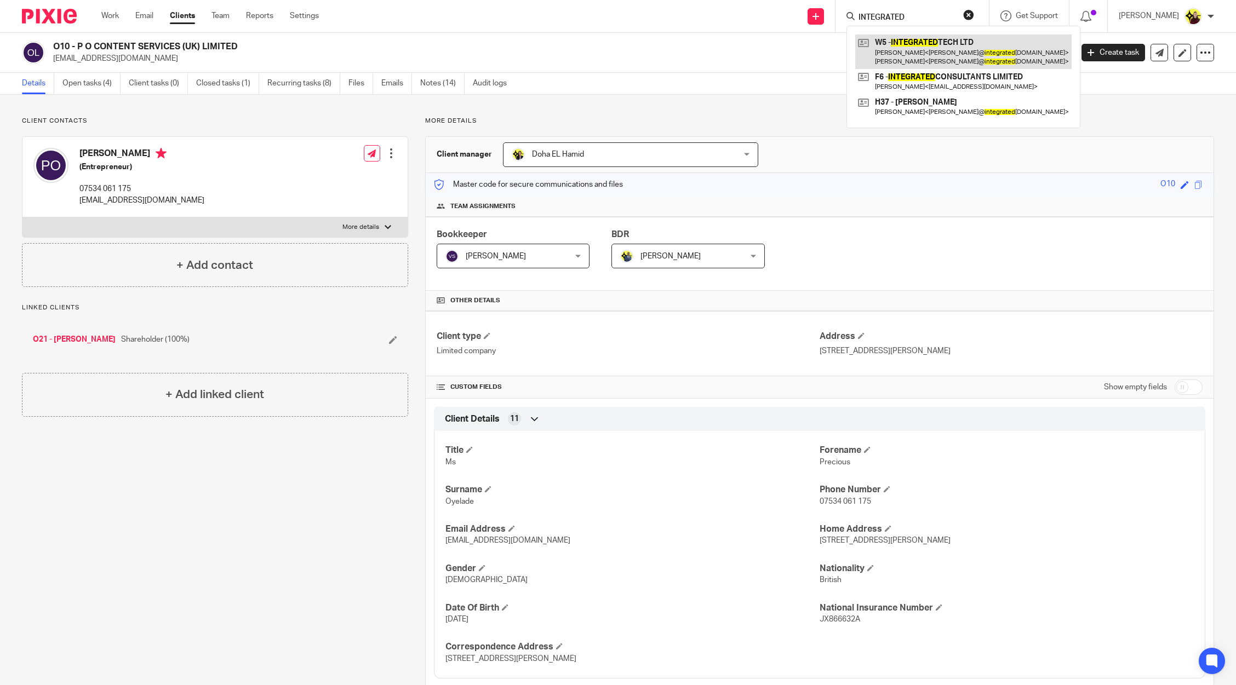
type input "INTEGRATED"
click at [894, 50] on link at bounding box center [963, 52] width 216 height 34
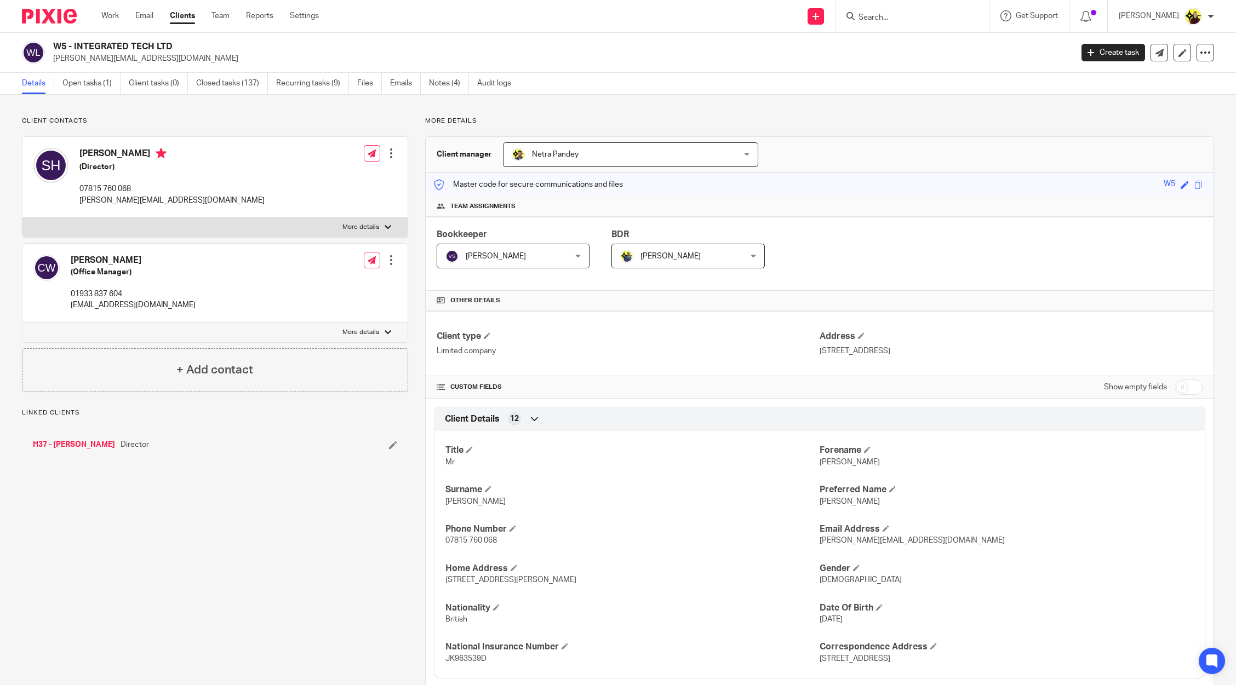
drag, startPoint x: 176, startPoint y: 33, endPoint x: 107, endPoint y: 43, distance: 69.7
click at [107, 43] on body "Work Email Clients Team Reports Settings Work Email Clients Team Reports Settin…" at bounding box center [618, 342] width 1236 height 685
click at [107, 43] on h2 "W5 - INTEGRATED TECH LTD" at bounding box center [458, 47] width 810 height 12
drag, startPoint x: 59, startPoint y: 47, endPoint x: 72, endPoint y: 46, distance: 13.2
click at [72, 46] on h2 "W5 - INTEGRATED TECH LTD" at bounding box center [458, 47] width 810 height 12
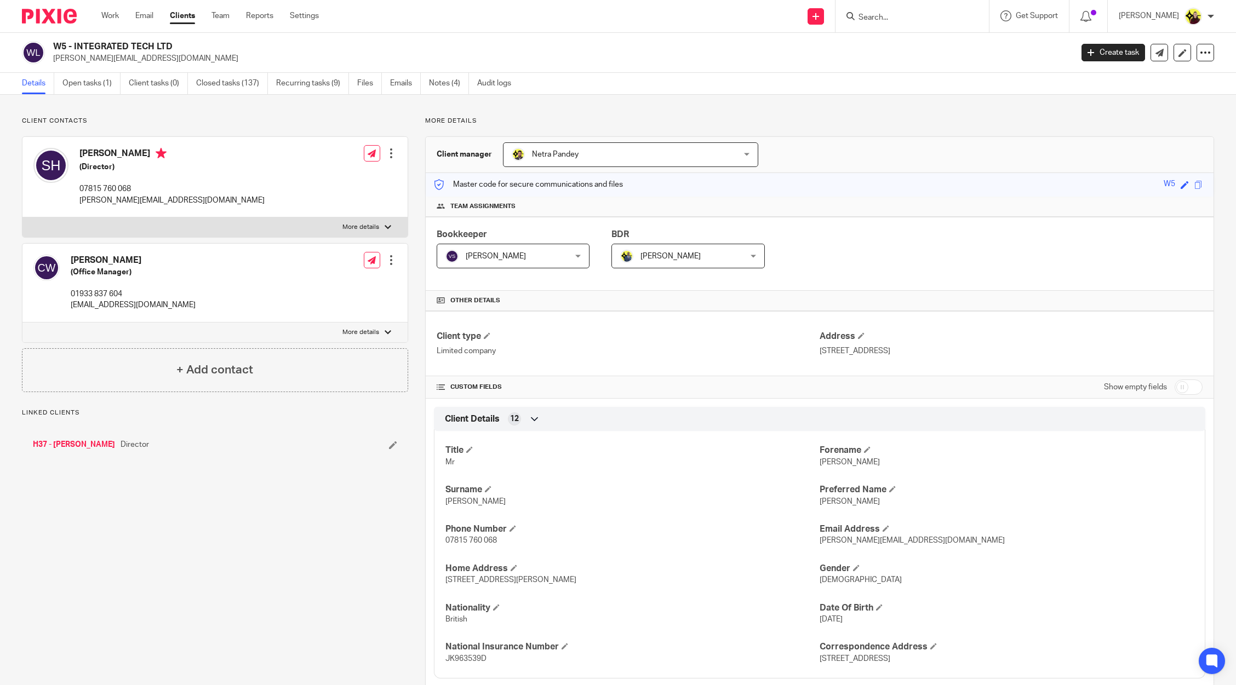
copy h2 "INTEGRATED TECH LTD"
click at [894, 16] on input "Search" at bounding box center [906, 18] width 99 height 10
type input "D61"
click at [899, 51] on link at bounding box center [972, 47] width 235 height 25
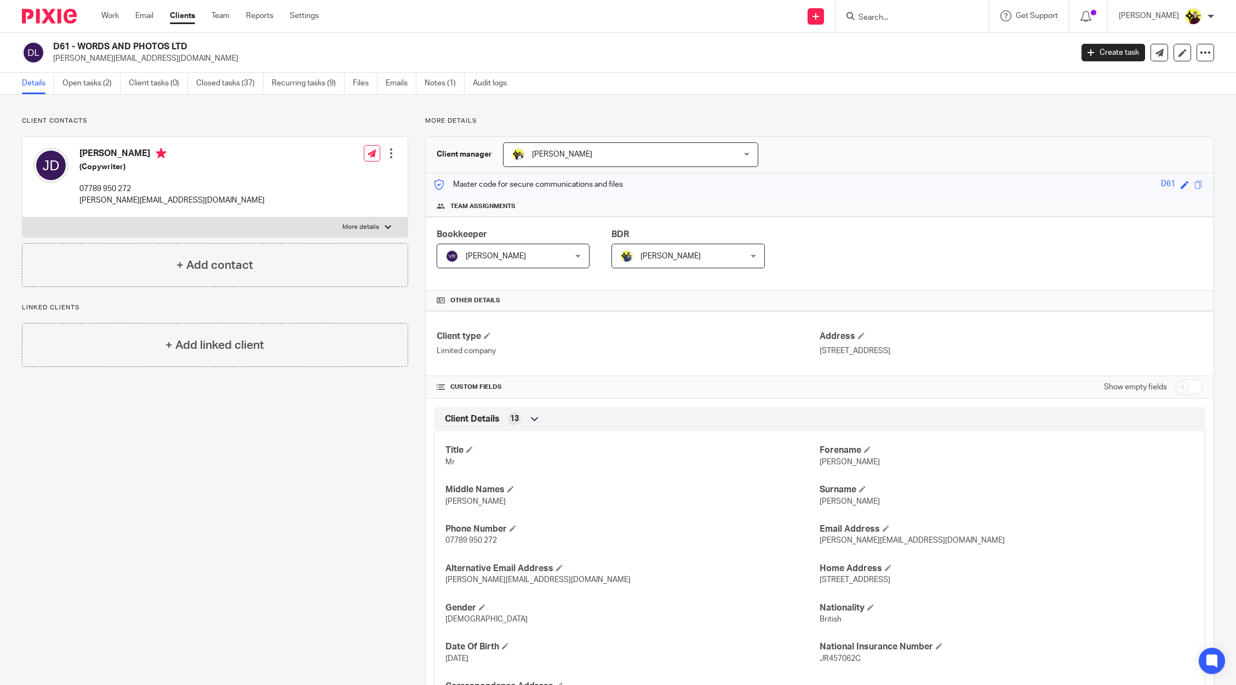
click at [98, 149] on h4 "[PERSON_NAME]" at bounding box center [171, 155] width 185 height 14
copy h4 "[PERSON_NAME]"
drag, startPoint x: 113, startPoint y: 53, endPoint x: 77, endPoint y: 47, distance: 36.6
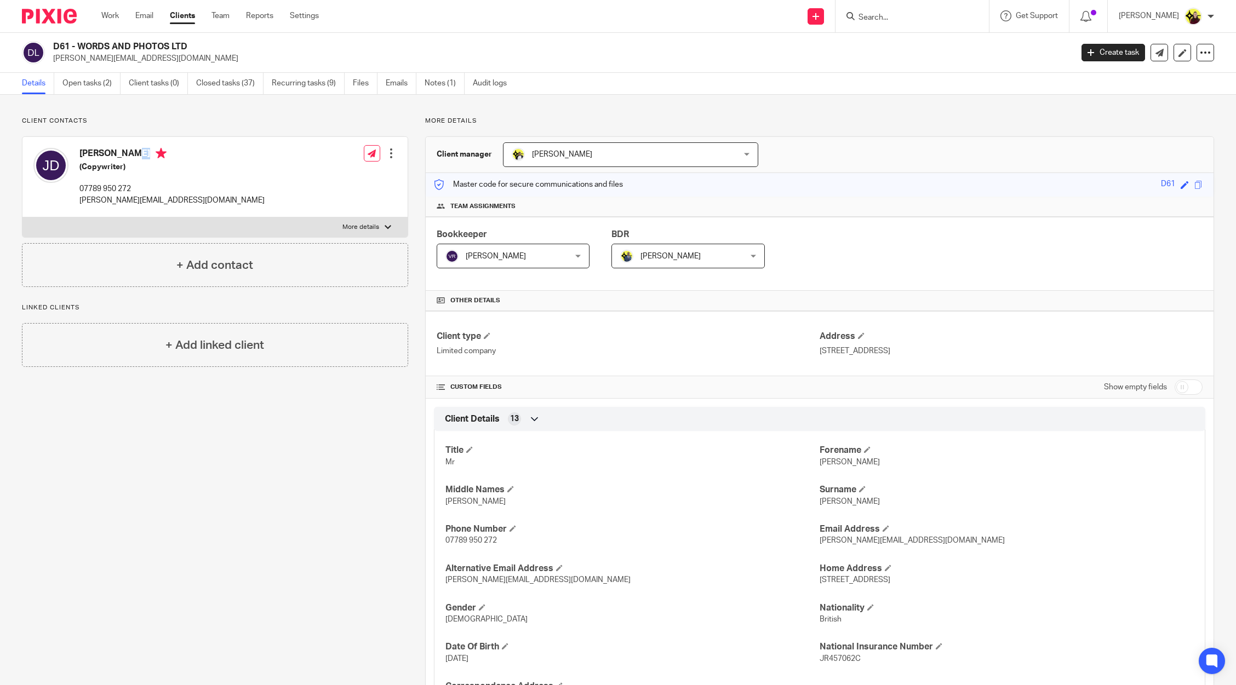
click at [77, 47] on h2 "D61 - WORDS AND PHOTOS LTD" at bounding box center [458, 47] width 810 height 12
copy h2 "WORDS AND PHOTOS LTD"
click at [107, 185] on p "07789 950 272" at bounding box center [171, 188] width 185 height 11
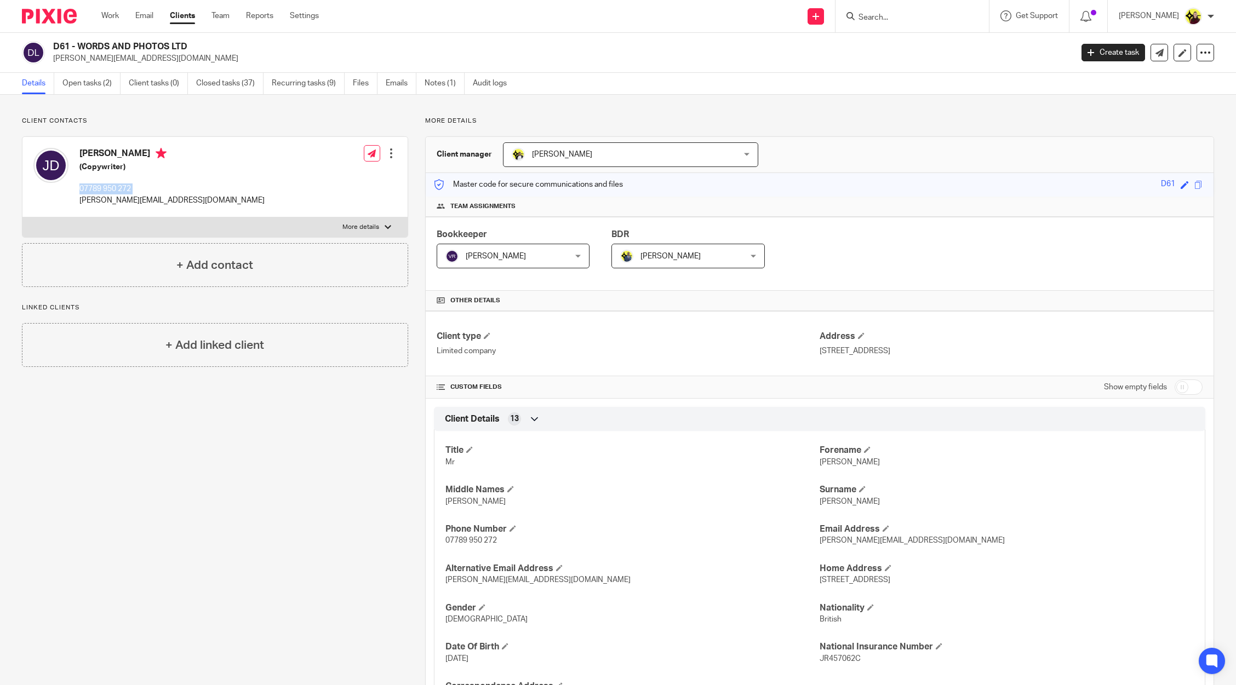
copy div "07789 950 272"
click at [917, 21] on input "Search" at bounding box center [906, 18] width 99 height 10
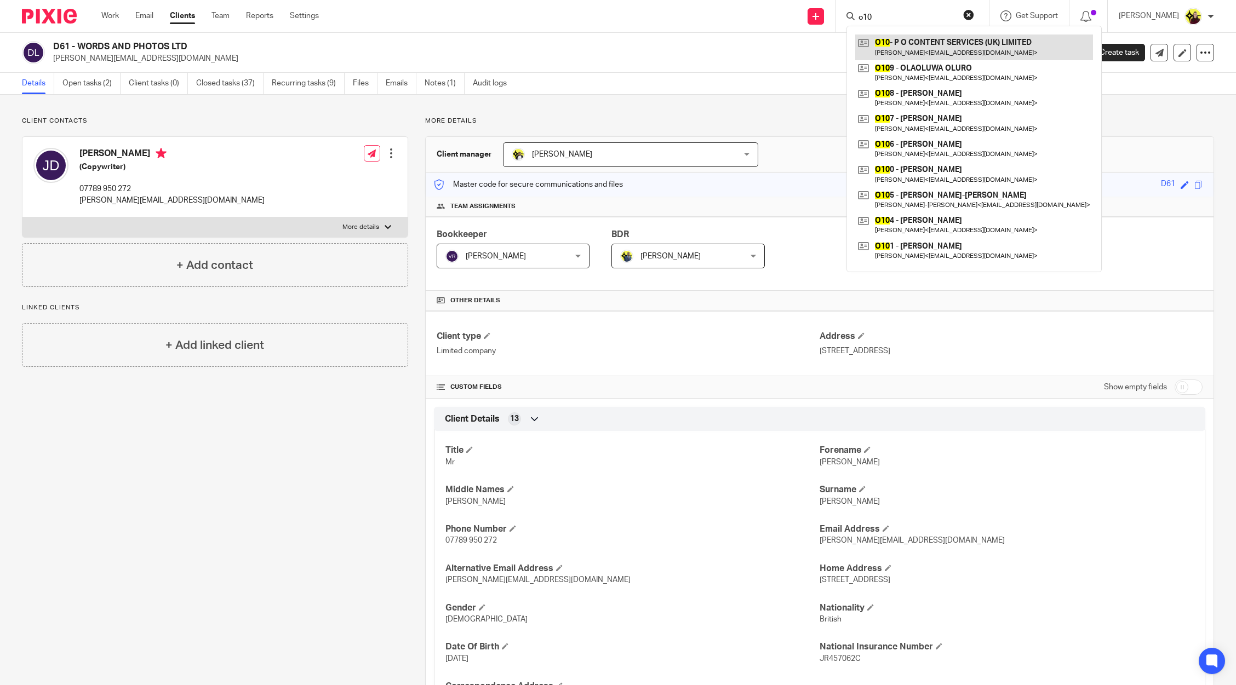
type input "o10"
click at [906, 45] on link at bounding box center [974, 47] width 238 height 25
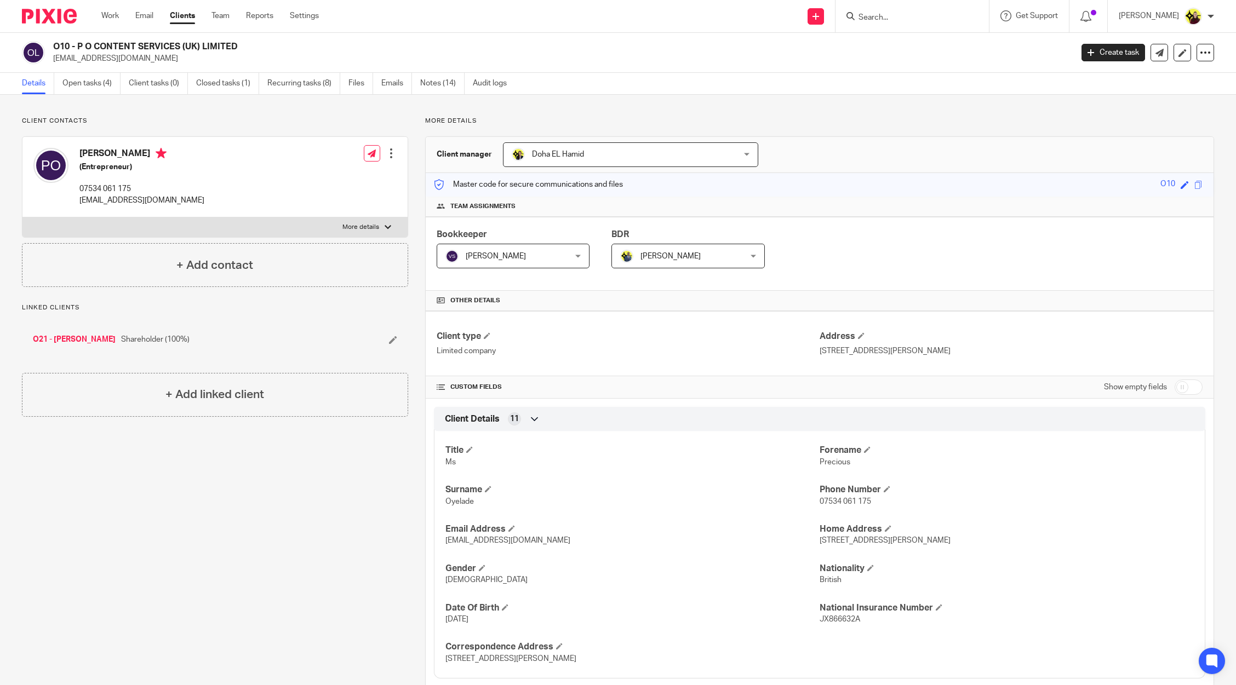
click at [59, 44] on h2 "O10 - P O CONTENT SERVICES (UK) LIMITED" at bounding box center [458, 47] width 810 height 12
copy h2 "O10"
click at [92, 141] on div "[PERSON_NAME] (Entrepreneur) 07534 061 175 [EMAIL_ADDRESS][DOMAIN_NAME] Edit co…" at bounding box center [214, 177] width 385 height 81
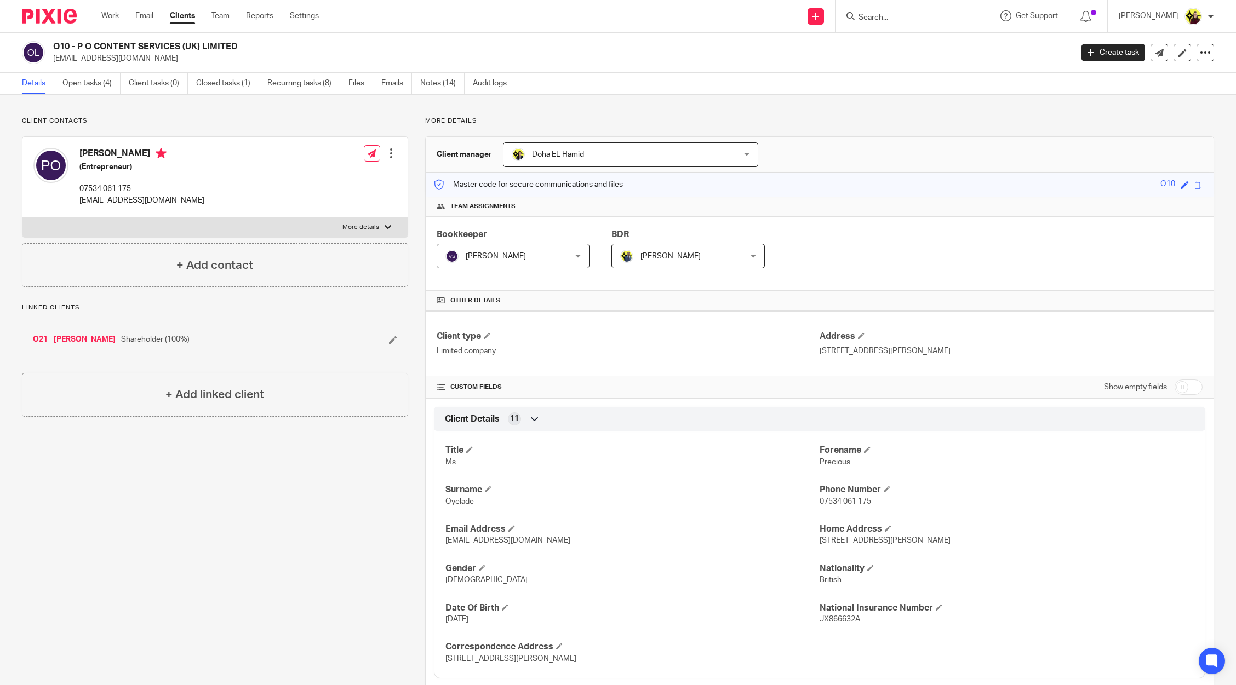
copy h4 "Precious"
click at [133, 65] on div "O10 - P O CONTENT SERVICES (UK) LIMITED [EMAIL_ADDRESS][DOMAIN_NAME] Create tas…" at bounding box center [618, 53] width 1236 height 40
copy main "[EMAIL_ADDRESS][DOMAIN_NAME] Create task Update from Companies House Export dat…"
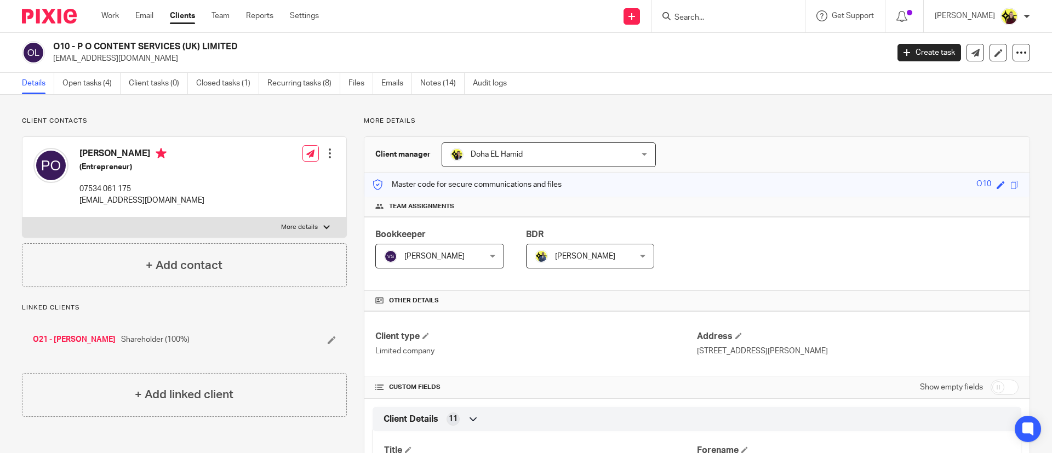
click at [718, 14] on input "Search" at bounding box center [722, 18] width 99 height 10
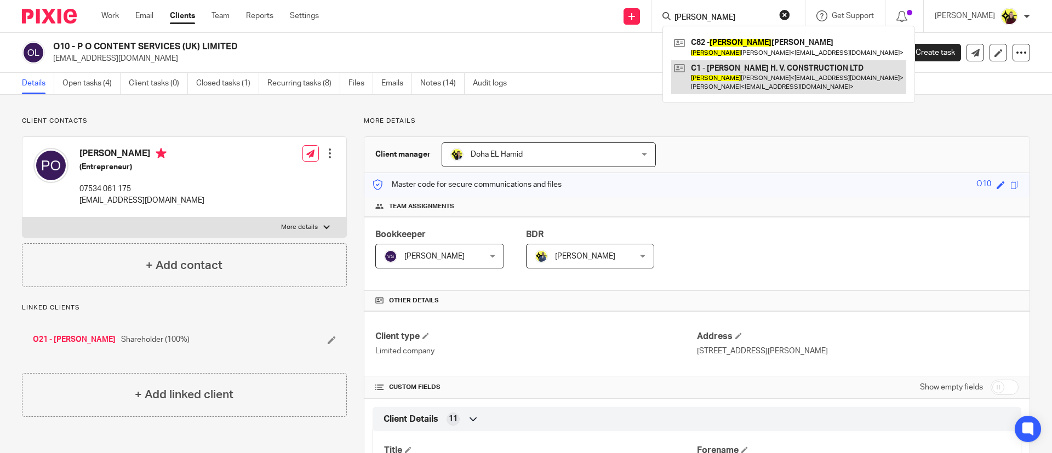
type input "[PERSON_NAME]"
click at [739, 83] on link at bounding box center [788, 77] width 235 height 34
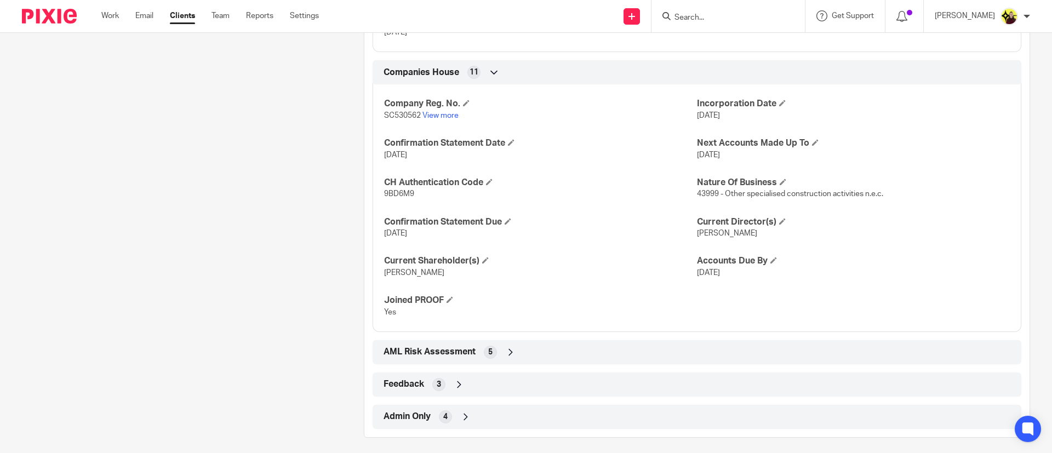
scroll to position [1075, 0]
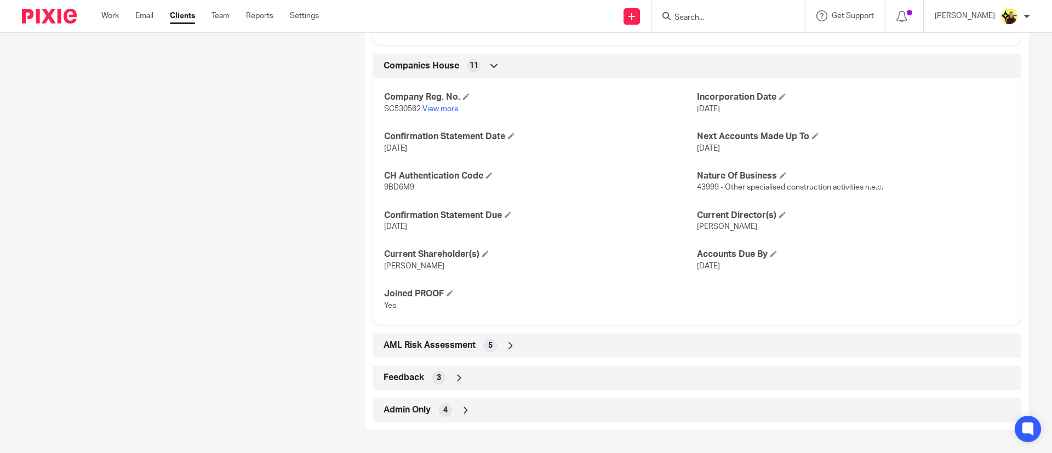
click at [568, 421] on div "Admin Only 4" at bounding box center [696, 410] width 648 height 24
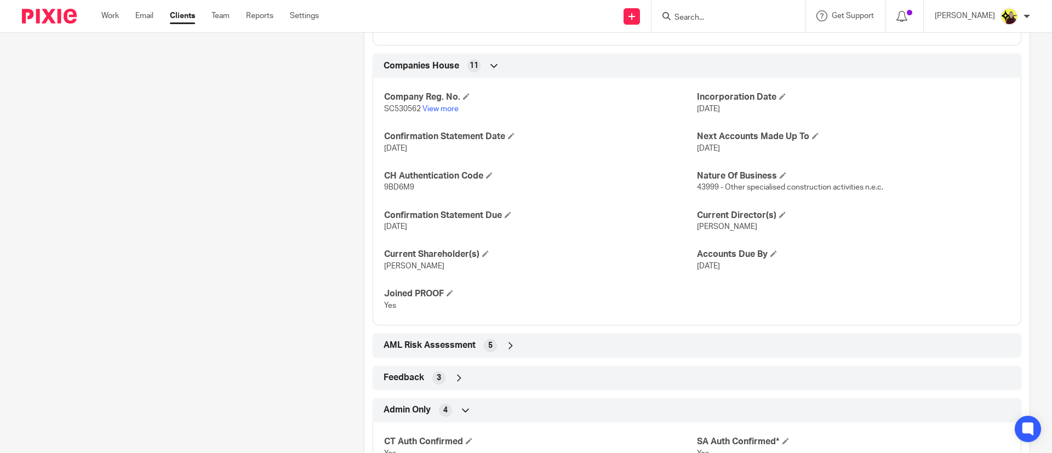
click at [559, 374] on div "Feedback 3" at bounding box center [697, 378] width 632 height 19
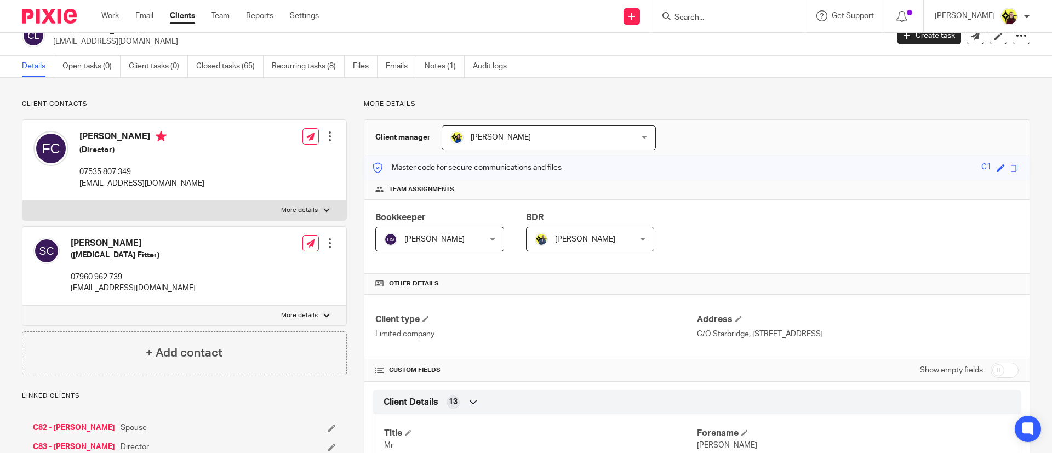
scroll to position [0, 0]
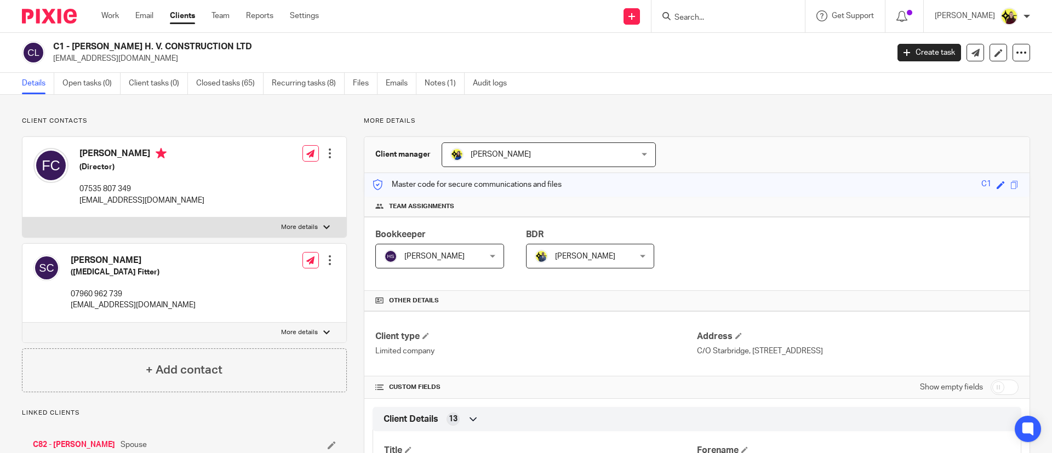
click at [720, 16] on input "Search" at bounding box center [722, 18] width 99 height 10
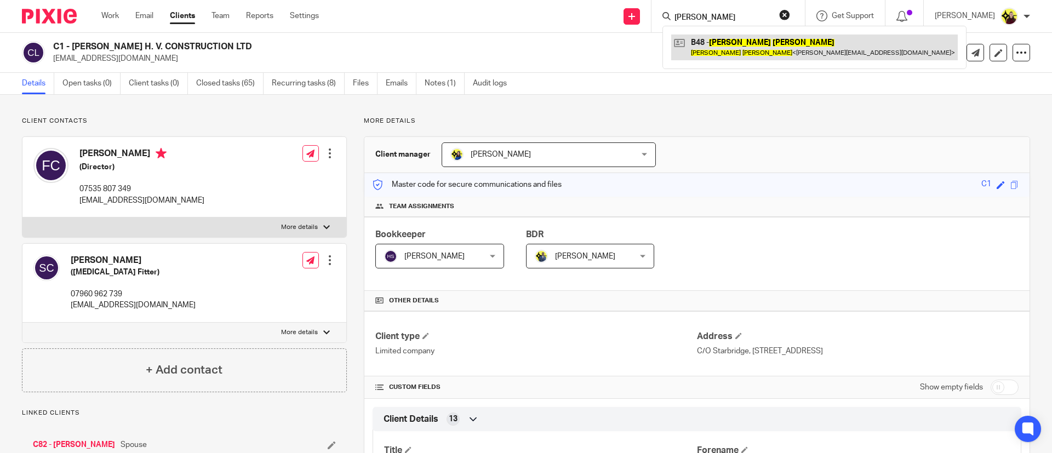
type input "paul burke"
click at [703, 58] on link at bounding box center [814, 47] width 286 height 25
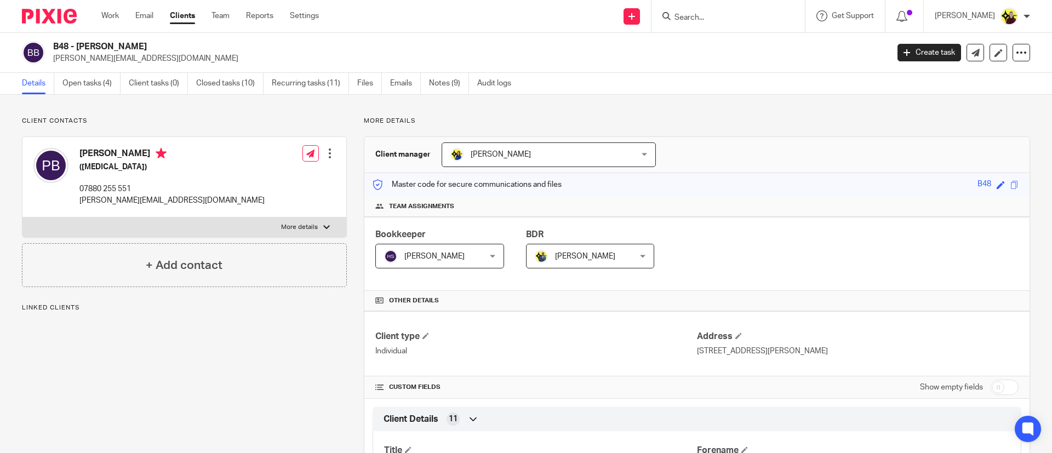
scroll to position [533, 0]
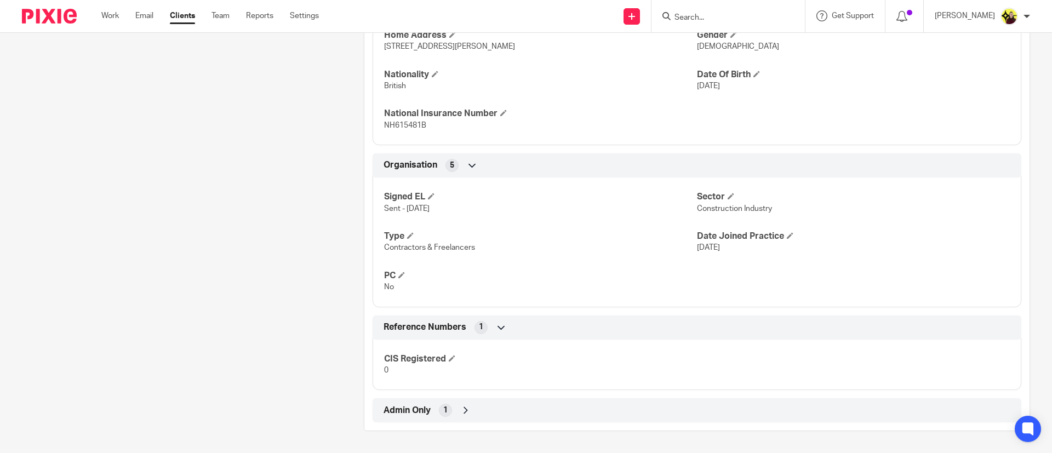
click at [547, 424] on div "Client manager Bobo Lee Bobo Lee Abhay Jayswal Akhil Siby - Billings Anjali Gam…" at bounding box center [697, 17] width 666 height 828
click at [512, 395] on div "Client type Individual Address 3 Tasburgh Close, King's Lynn, PE30 4GY CUSTOM F…" at bounding box center [696, 100] width 665 height 645
click at [506, 409] on div "Admin Only 1" at bounding box center [697, 410] width 632 height 19
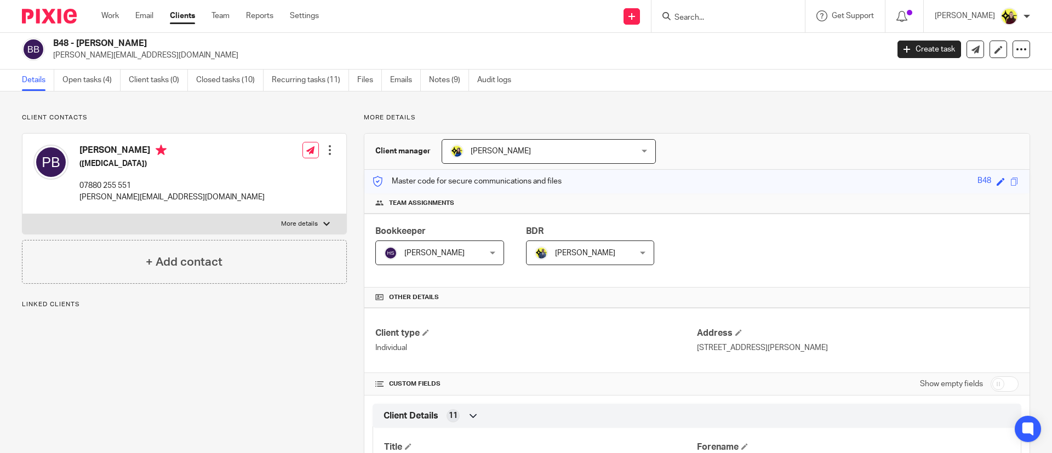
scroll to position [0, 0]
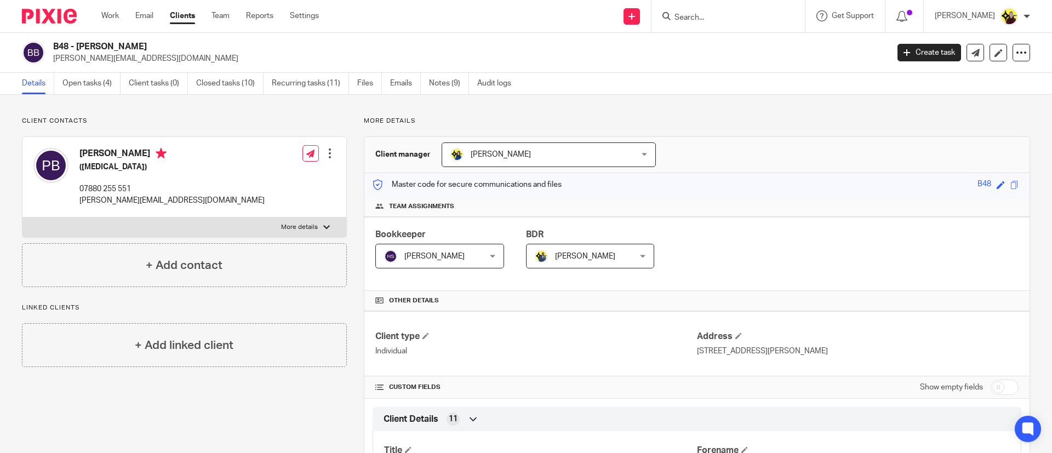
click at [741, 16] on input "Search" at bounding box center [722, 18] width 99 height 10
type input "g82"
click at [768, 49] on link at bounding box center [763, 47] width 185 height 25
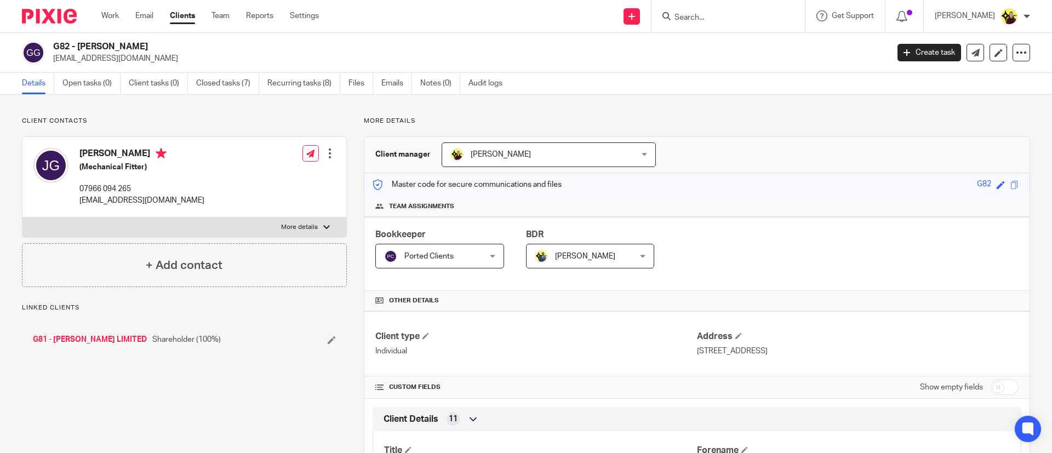
scroll to position [493, 0]
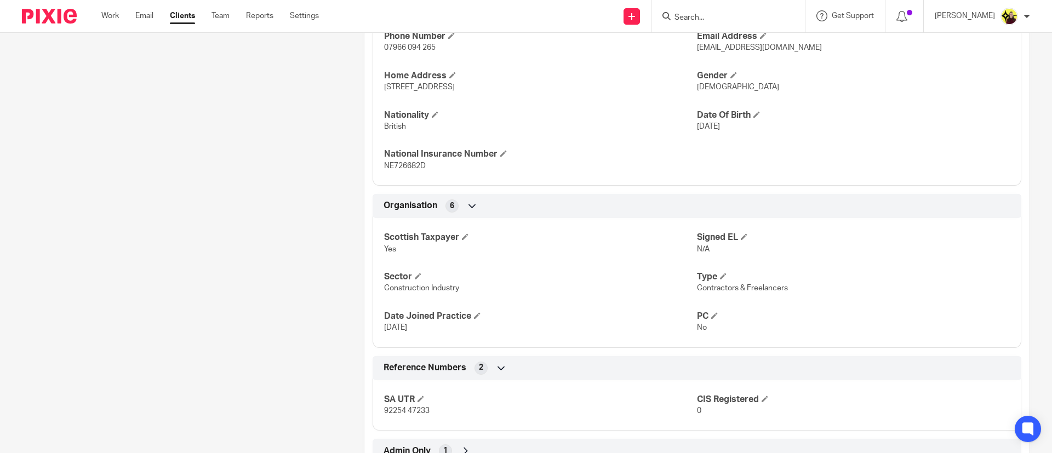
click at [767, 11] on form at bounding box center [731, 16] width 117 height 14
click at [757, 15] on input "Search" at bounding box center [722, 18] width 99 height 10
type input "k42"
click at [751, 35] on link at bounding box center [763, 47] width 185 height 25
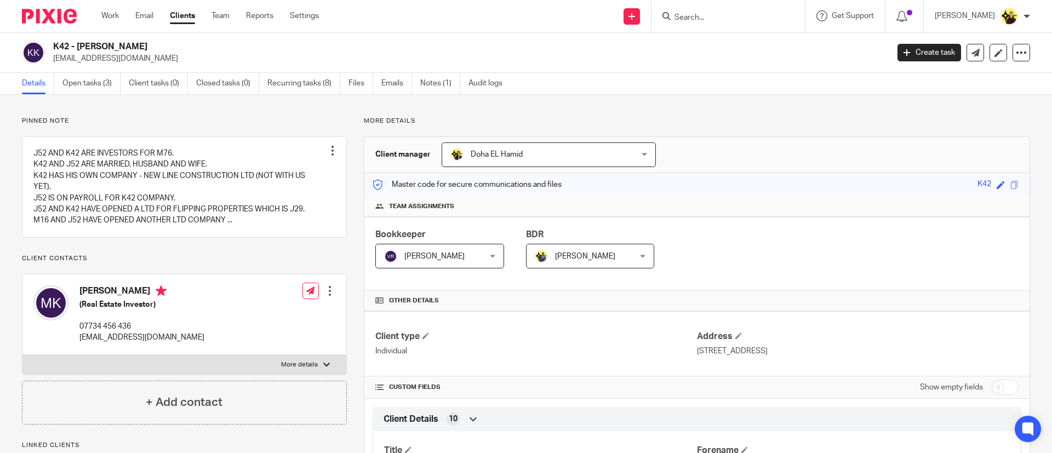
click at [1006, 391] on div "CUSTOM FIELDS Show empty fields" at bounding box center [696, 387] width 665 height 22
click at [990, 386] on input "checkbox" at bounding box center [1004, 387] width 28 height 15
checkbox input "true"
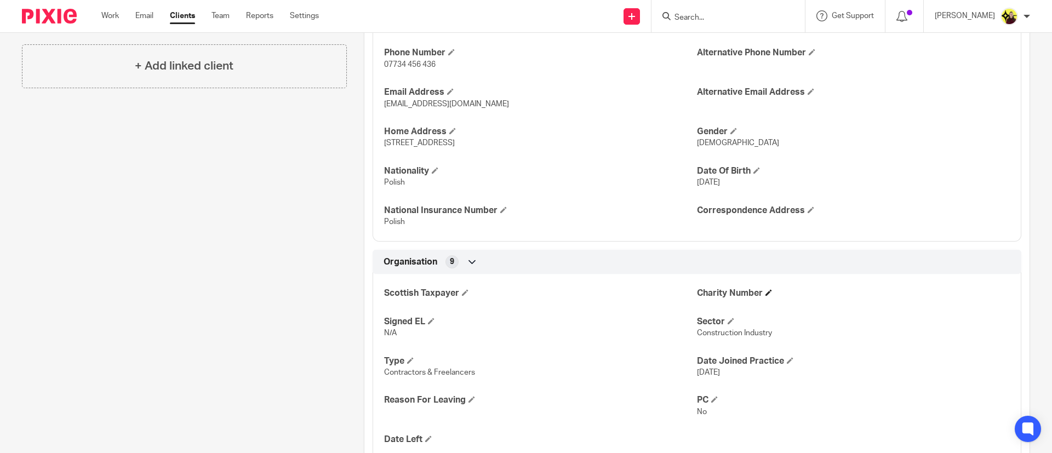
scroll to position [575, 0]
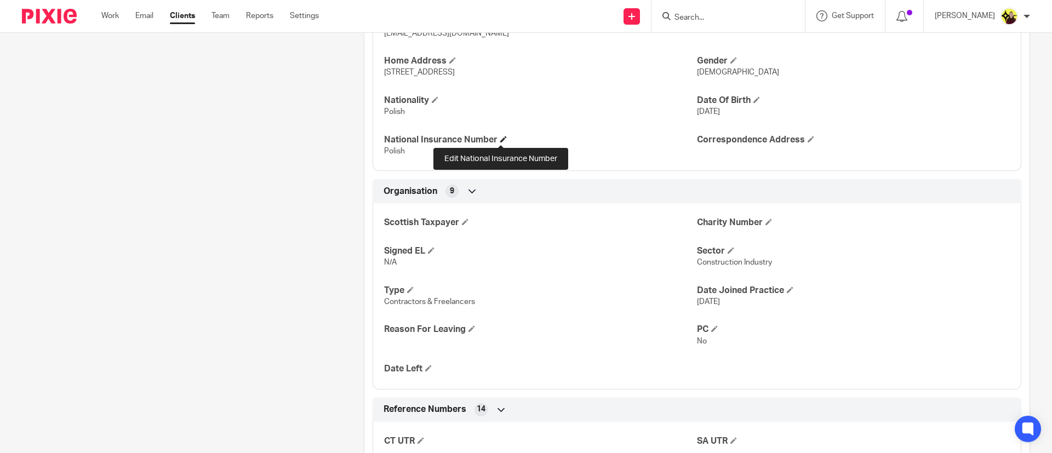
click at [503, 139] on span at bounding box center [503, 139] width 7 height 7
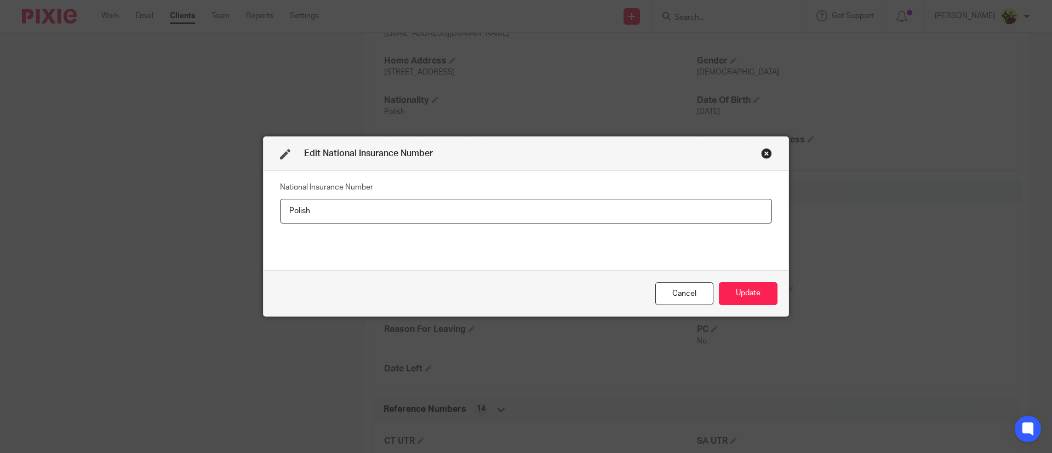
click at [507, 209] on input "Polish" at bounding box center [526, 211] width 492 height 25
type input "TL786408A"
click at [761, 299] on button "Update" at bounding box center [748, 294] width 59 height 24
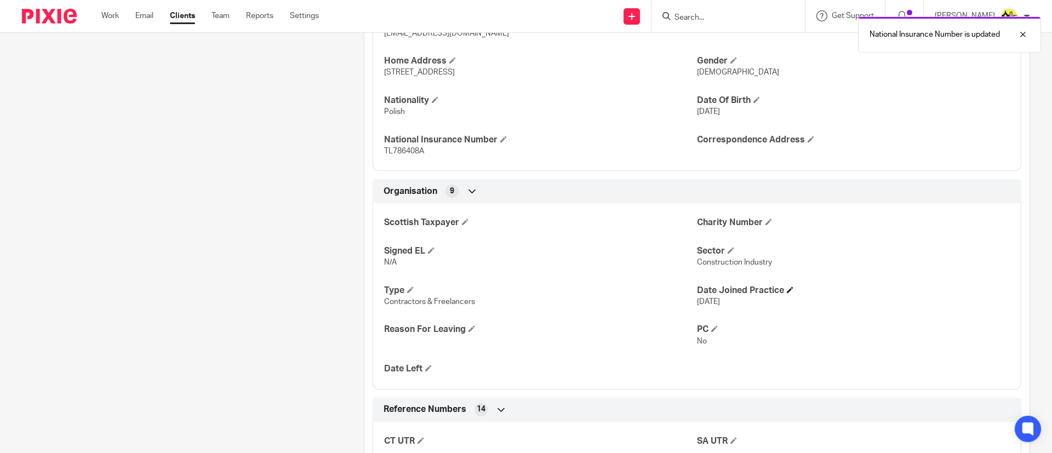
scroll to position [411, 0]
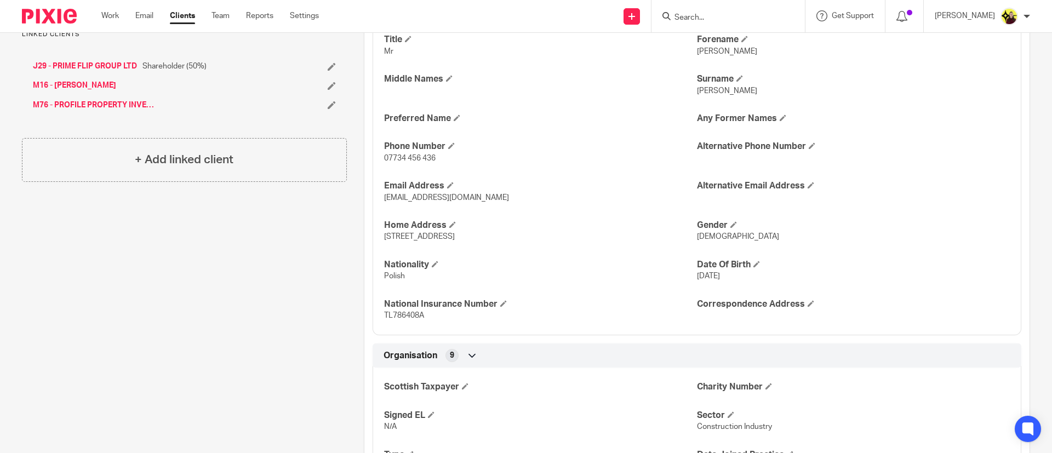
click at [716, 18] on input "Search" at bounding box center [722, 18] width 99 height 10
type input "g82"
click at [719, 39] on link at bounding box center [763, 47] width 185 height 25
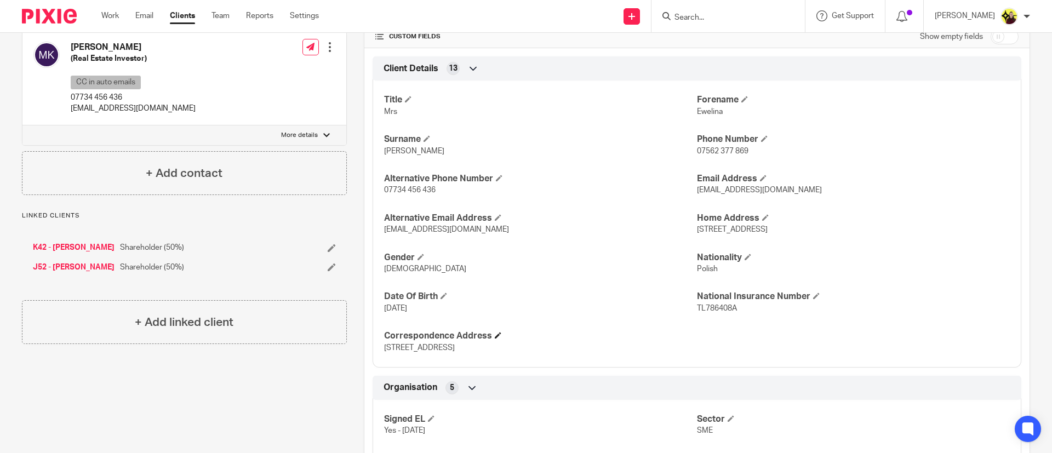
scroll to position [411, 0]
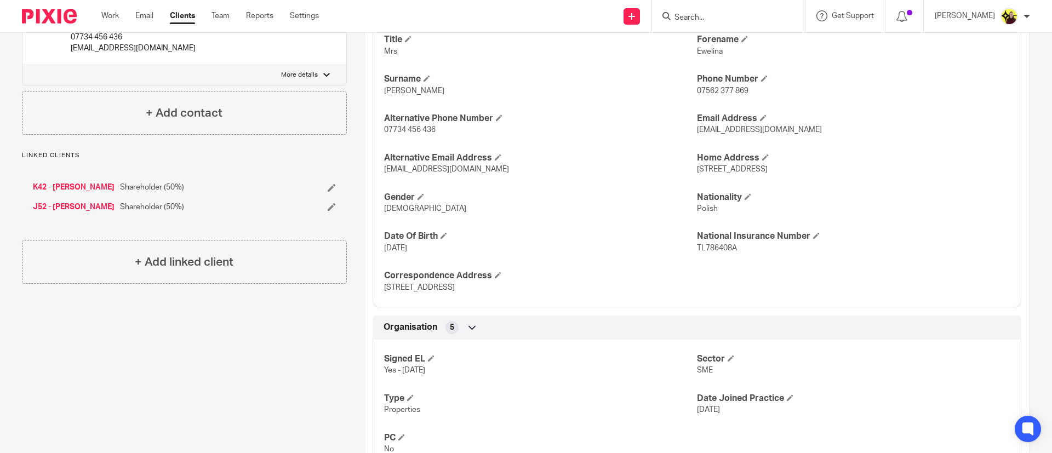
click at [679, 251] on p "[DATE]" at bounding box center [540, 248] width 313 height 11
click at [701, 249] on span "TL786408A" at bounding box center [717, 248] width 40 height 8
copy span "TL786408A"
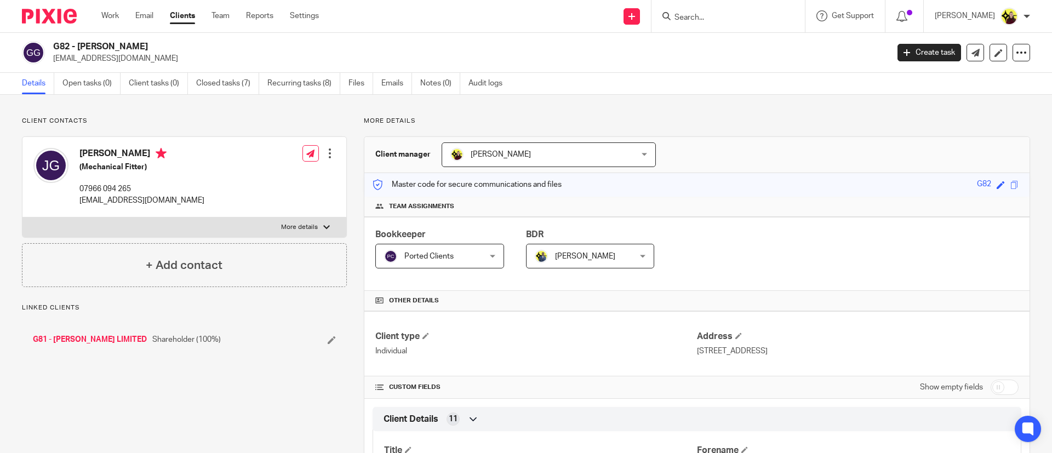
scroll to position [533, 0]
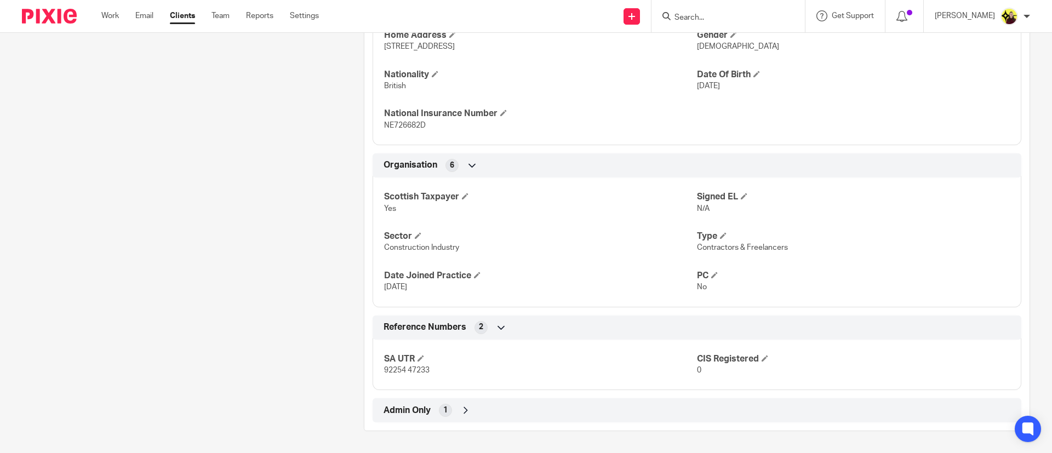
click at [558, 416] on div "Admin Only 1" at bounding box center [697, 410] width 632 height 19
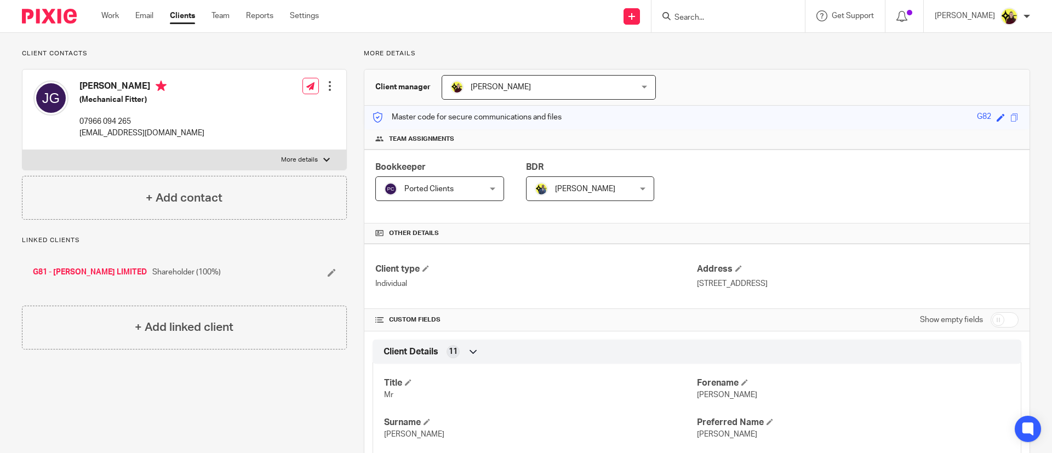
scroll to position [0, 0]
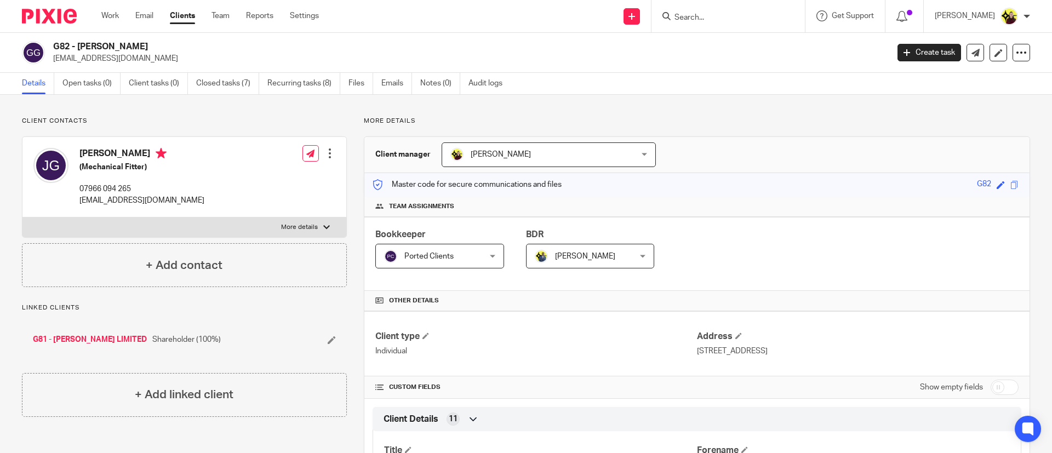
click at [709, 12] on form at bounding box center [731, 16] width 117 height 14
click at [712, 28] on div at bounding box center [727, 16] width 153 height 32
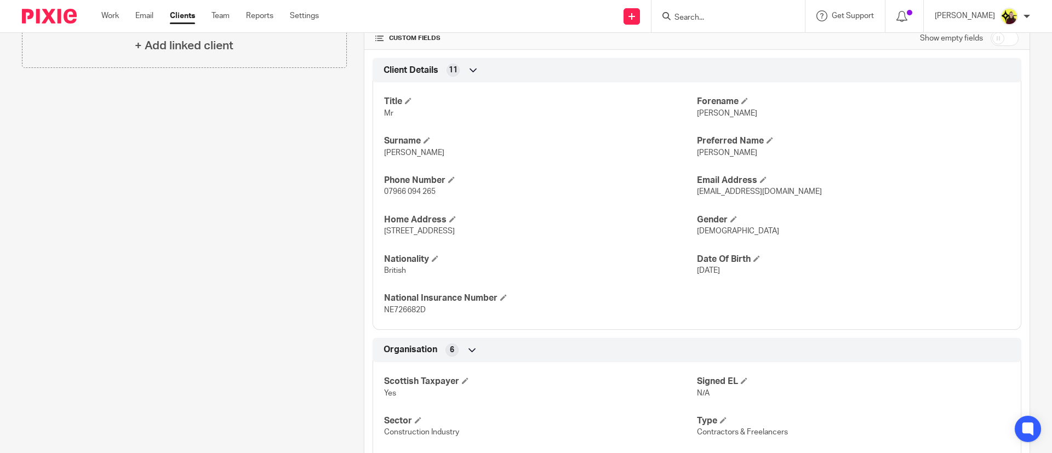
scroll to position [584, 0]
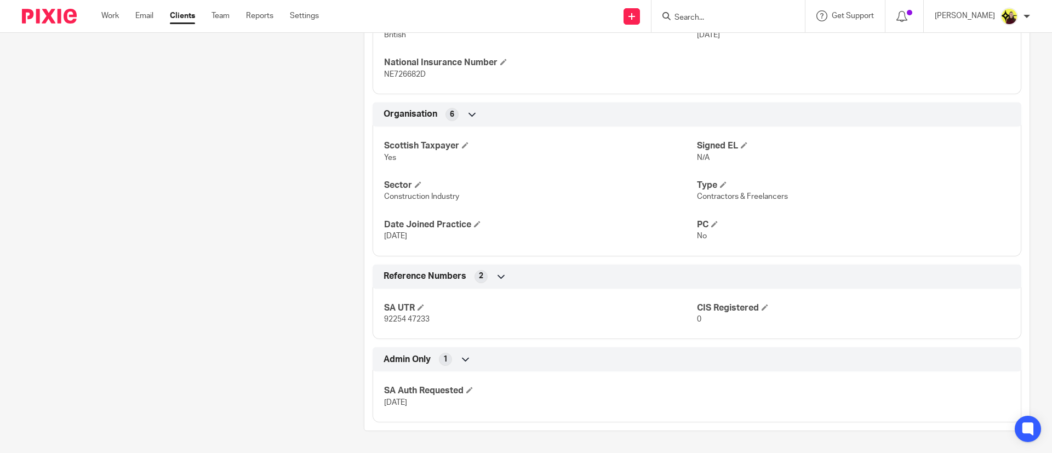
click at [703, 15] on input "Search" at bounding box center [722, 18] width 99 height 10
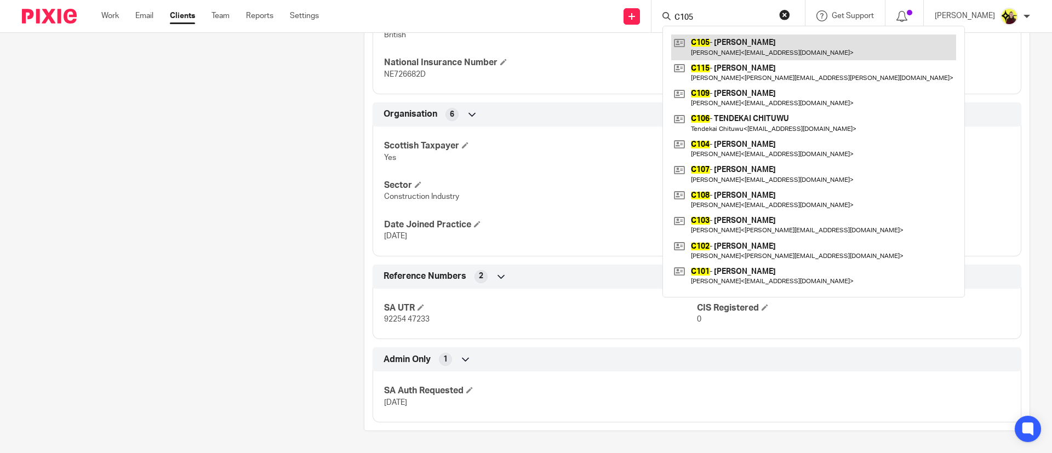
type input "C105"
click at [709, 51] on link at bounding box center [813, 47] width 285 height 25
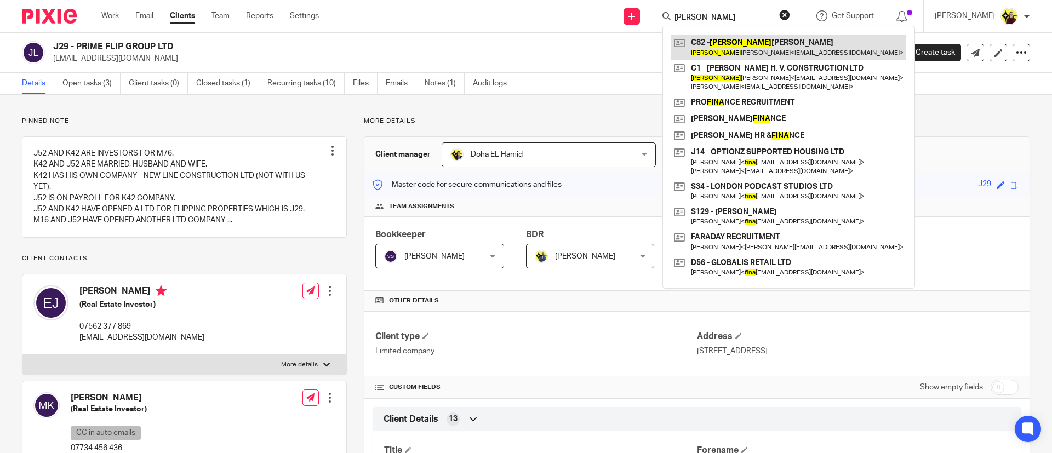
type input "[PERSON_NAME]"
click at [734, 38] on link at bounding box center [788, 47] width 235 height 25
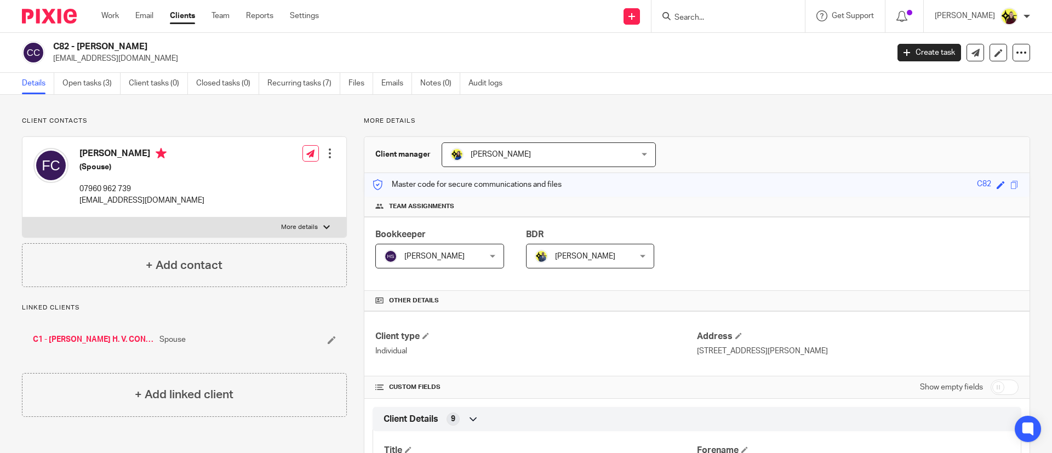
click at [721, 14] on input "Search" at bounding box center [722, 18] width 99 height 10
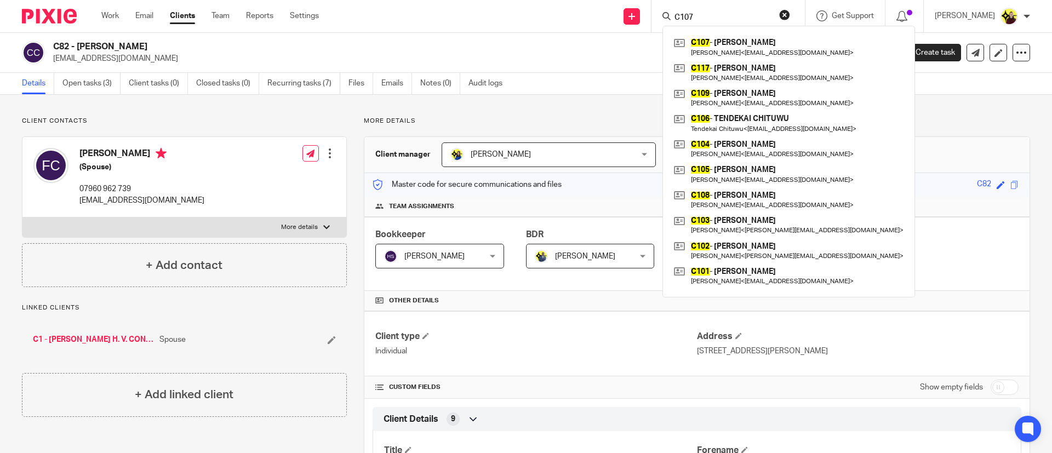
click at [710, 23] on div "C107 C107 - ROBERT COULSON Robert Coulson < robcoulson@live.co.uk > C117 - RORY…" at bounding box center [727, 16] width 153 height 32
click at [709, 13] on input "C107" at bounding box center [722, 18] width 99 height 10
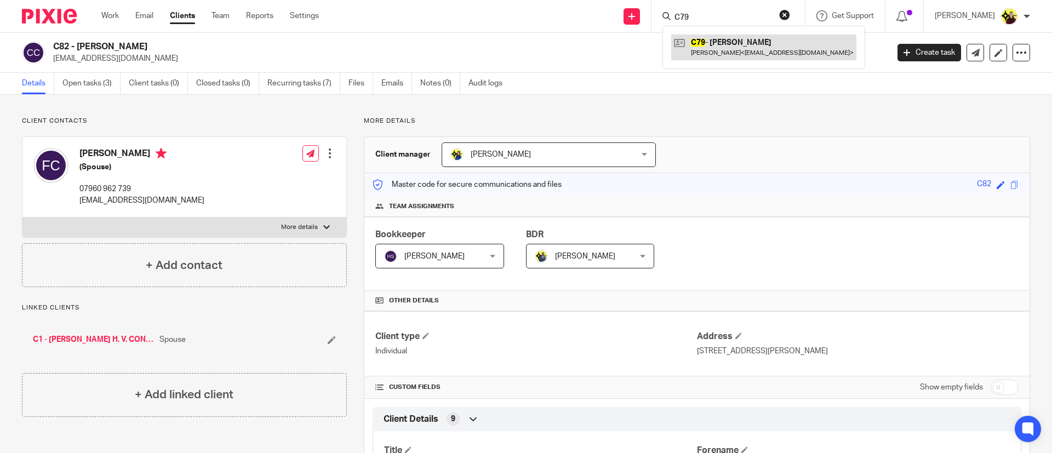
type input "C79"
drag, startPoint x: 53, startPoint y: 39, endPoint x: 79, endPoint y: 47, distance: 27.4
click at [79, 47] on h2 "C82 - FIONA CALLAGHAN" at bounding box center [384, 47] width 662 height 12
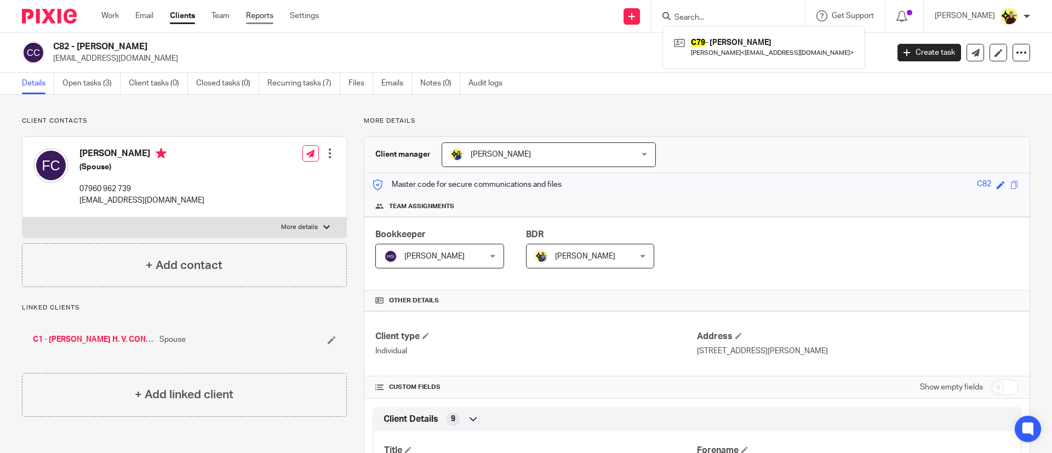
copy h2 "[PERSON_NAME]"
click at [1015, 56] on icon at bounding box center [1020, 52] width 11 height 11
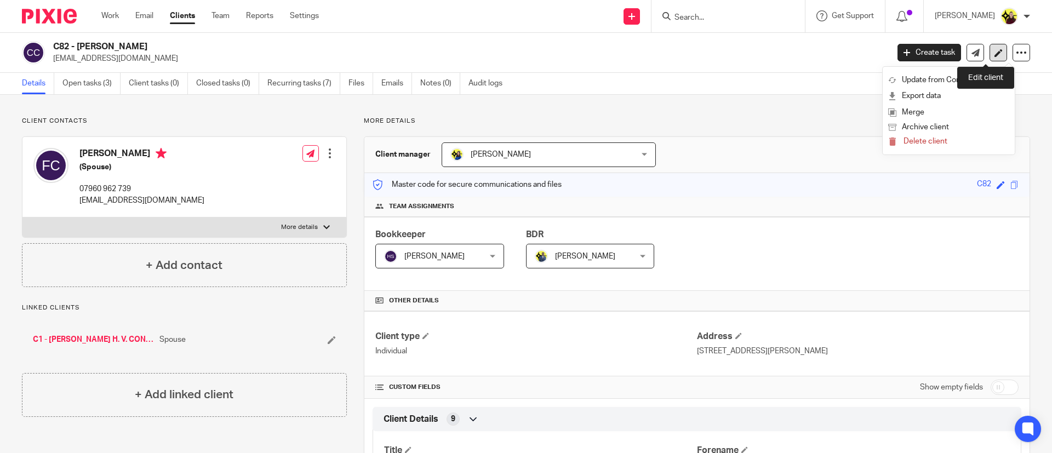
click at [994, 49] on icon at bounding box center [998, 53] width 8 height 8
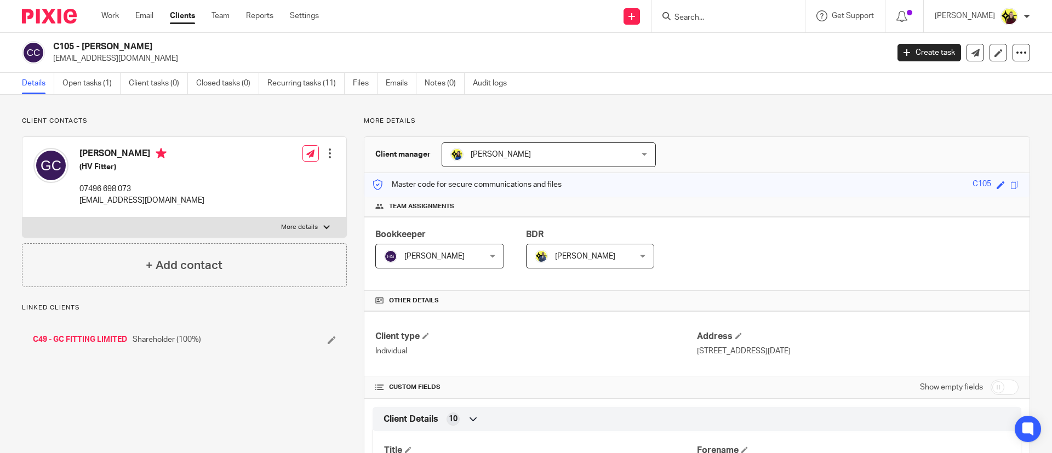
scroll to position [495, 0]
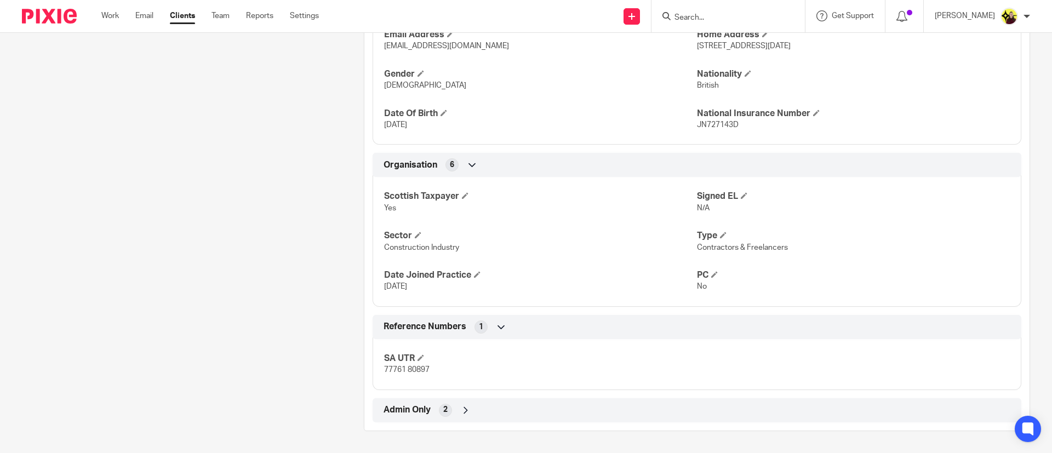
click at [509, 405] on div "Admin Only 2" at bounding box center [697, 410] width 632 height 19
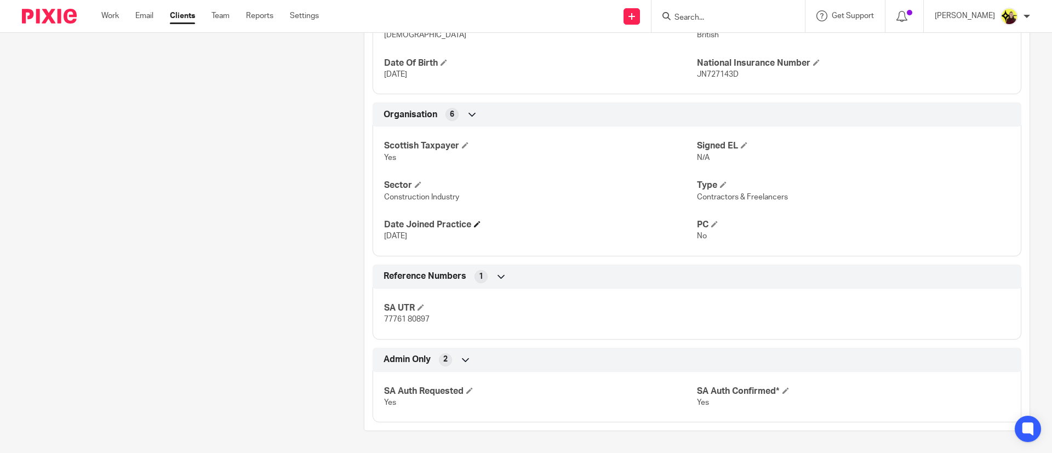
scroll to position [0, 0]
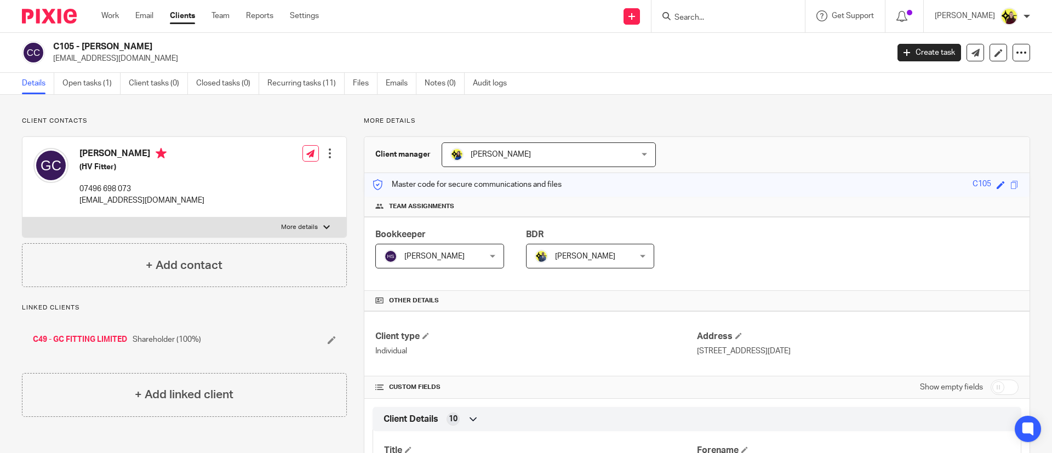
click at [733, 14] on input "Search" at bounding box center [722, 18] width 99 height 10
click at [716, 21] on input "C31" at bounding box center [722, 18] width 99 height 10
click at [716, 14] on input "C31" at bounding box center [722, 18] width 99 height 10
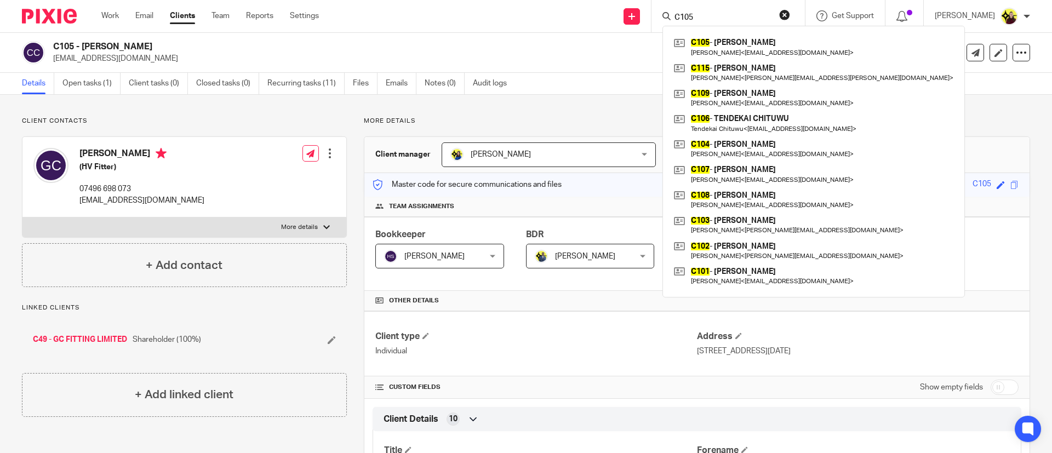
click at [711, 14] on input "C105" at bounding box center [722, 18] width 99 height 10
click at [710, 14] on input "C105" at bounding box center [722, 18] width 99 height 10
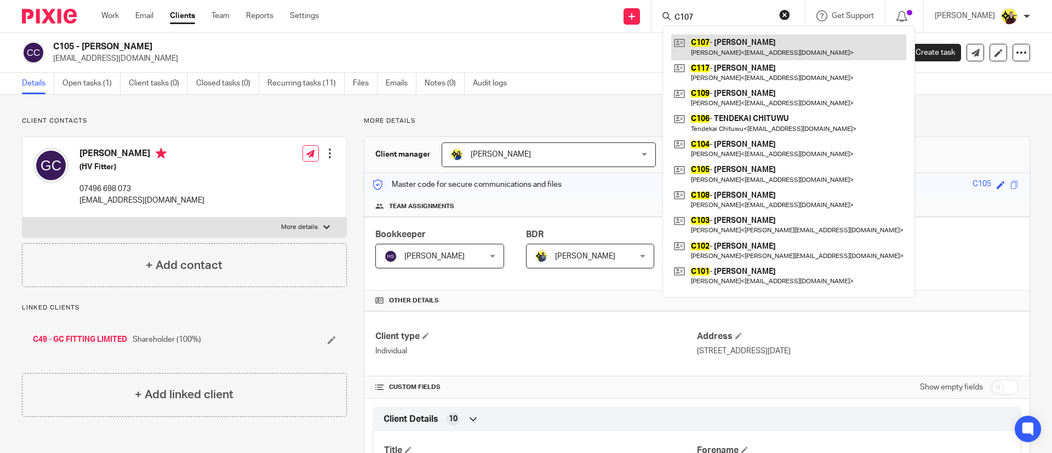
type input "C107"
click at [718, 44] on link at bounding box center [788, 47] width 235 height 25
click at [706, 53] on link at bounding box center [788, 47] width 235 height 25
click at [711, 47] on link at bounding box center [788, 47] width 235 height 25
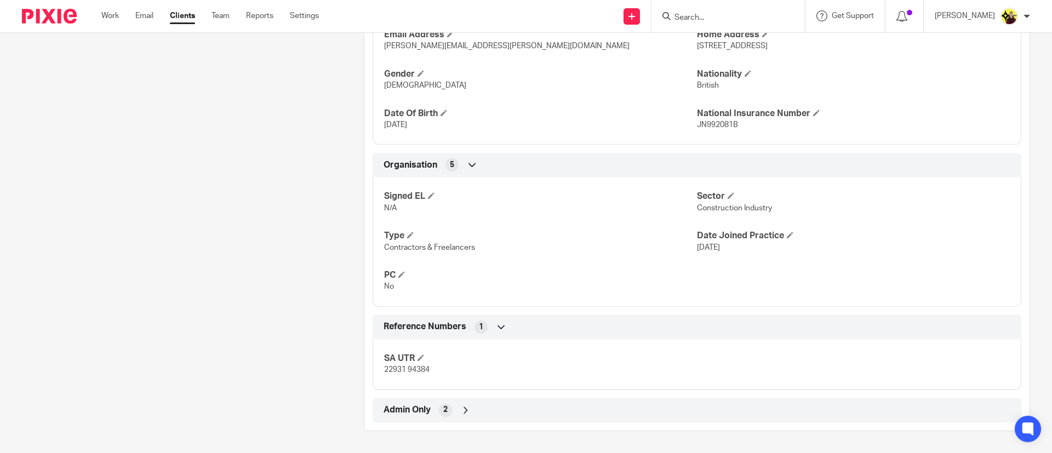
click at [599, 403] on div "Admin Only 2" at bounding box center [697, 410] width 632 height 19
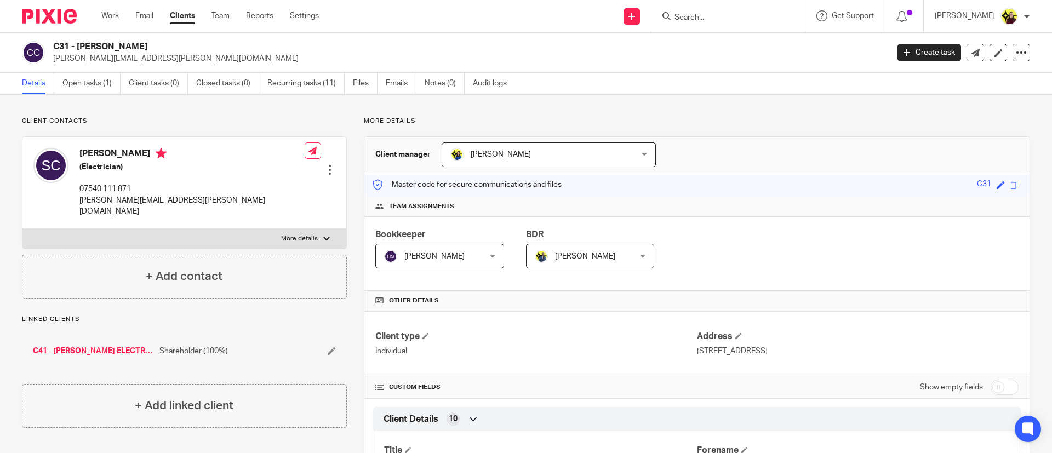
drag, startPoint x: 144, startPoint y: 44, endPoint x: 69, endPoint y: 39, distance: 75.2
click at [69, 39] on div "C31 - [PERSON_NAME] [PERSON_NAME][EMAIL_ADDRESS][PERSON_NAME][DOMAIN_NAME] Crea…" at bounding box center [526, 53] width 1052 height 40
copy h2 "- [PERSON_NAME]"
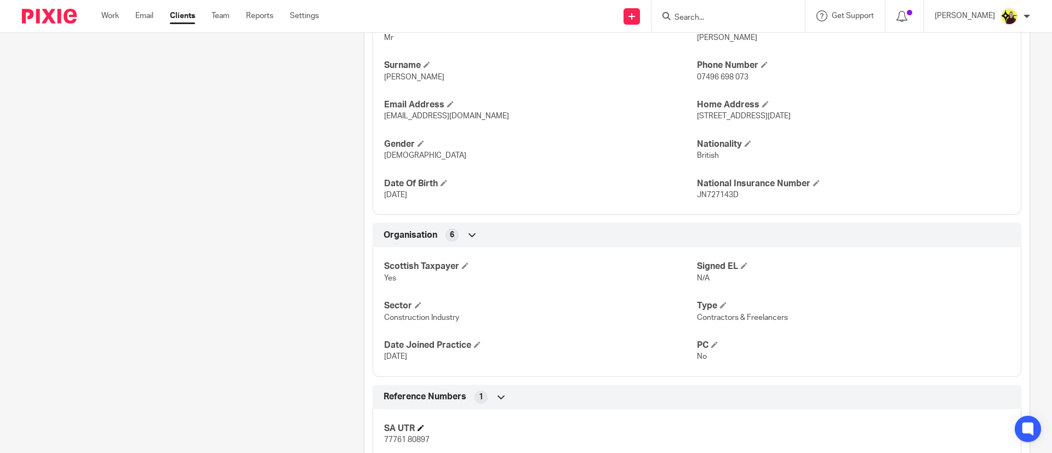
scroll to position [495, 0]
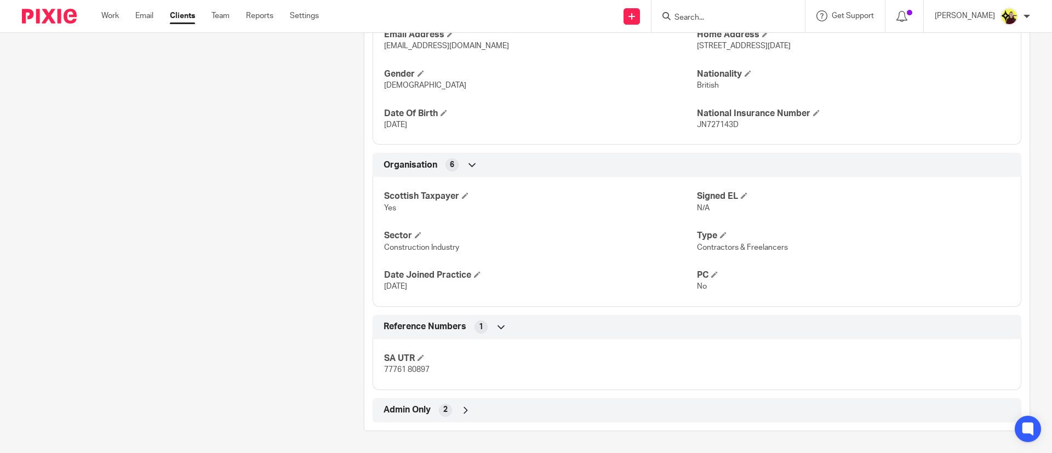
click at [662, 413] on div "Admin Only 2" at bounding box center [697, 410] width 632 height 19
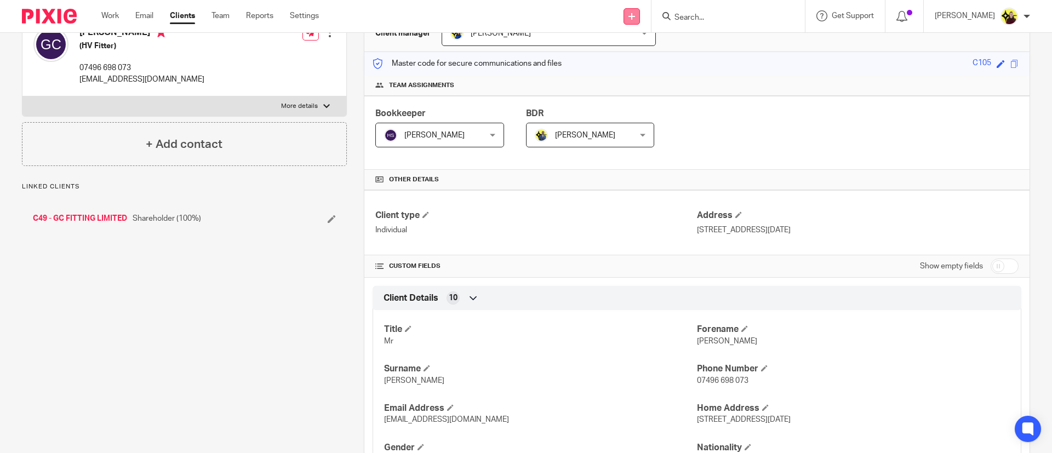
scroll to position [0, 0]
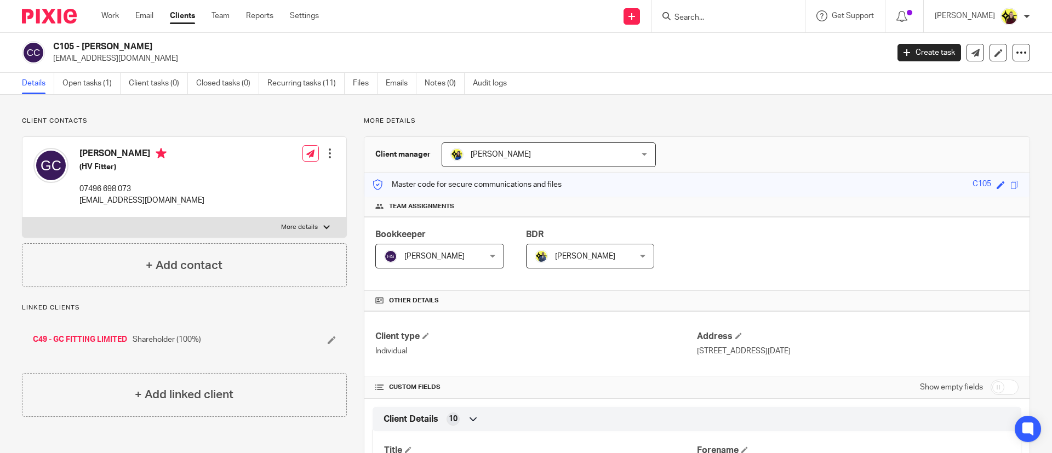
drag, startPoint x: 170, startPoint y: 47, endPoint x: 76, endPoint y: 47, distance: 94.2
click at [76, 47] on h2 "C105 - GARETH CULBERT" at bounding box center [384, 47] width 662 height 12
copy h2 "- GARETH CULBERT"
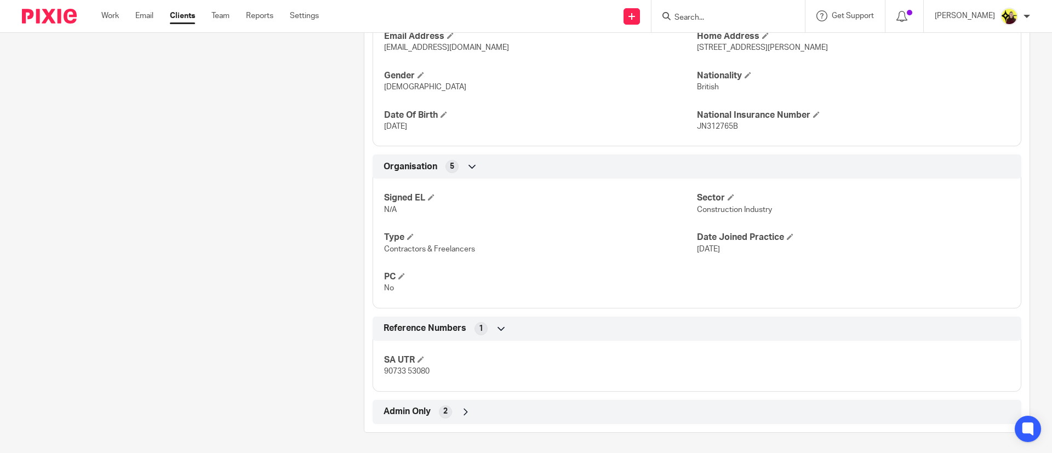
click at [593, 415] on div "Admin Only 2" at bounding box center [697, 412] width 632 height 19
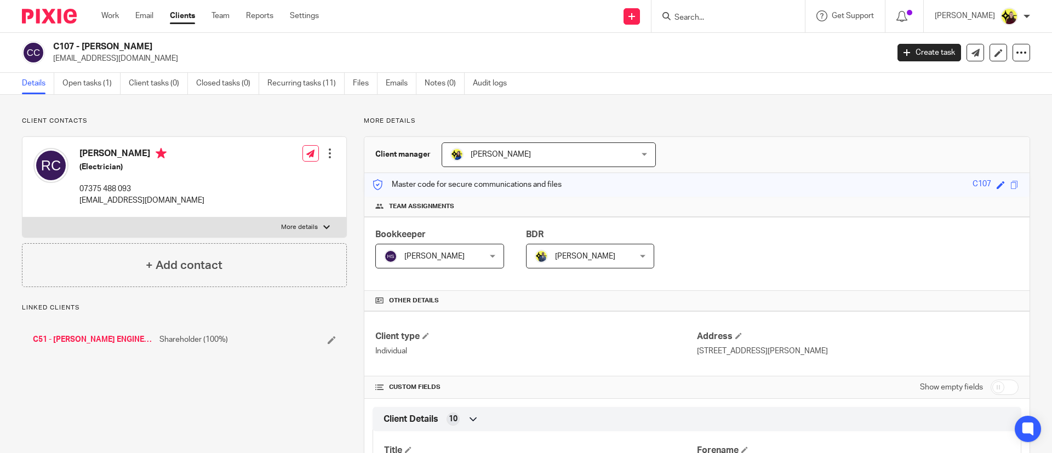
click at [697, 11] on form at bounding box center [731, 16] width 117 height 14
click at [699, 18] on input "Search" at bounding box center [722, 18] width 99 height 10
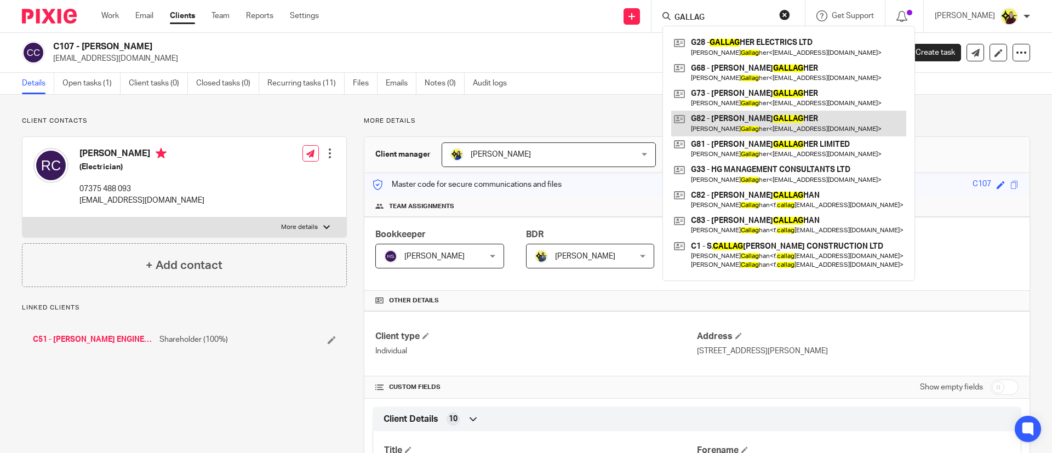
type input "GALLAG"
click at [755, 114] on link at bounding box center [788, 123] width 235 height 25
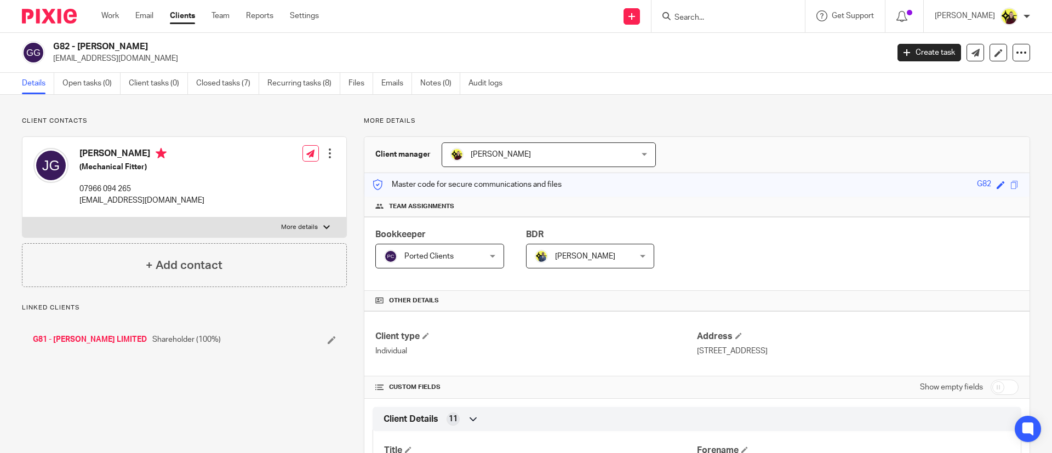
click at [133, 42] on h2 "G82 - [PERSON_NAME]" at bounding box center [384, 47] width 662 height 12
click at [717, 11] on form at bounding box center [731, 16] width 117 height 14
drag, startPoint x: 120, startPoint y: 42, endPoint x: 76, endPoint y: 43, distance: 44.4
click at [76, 43] on div "C107 - [PERSON_NAME] [EMAIL_ADDRESS][DOMAIN_NAME] Create task Update from Compa…" at bounding box center [526, 53] width 1052 height 40
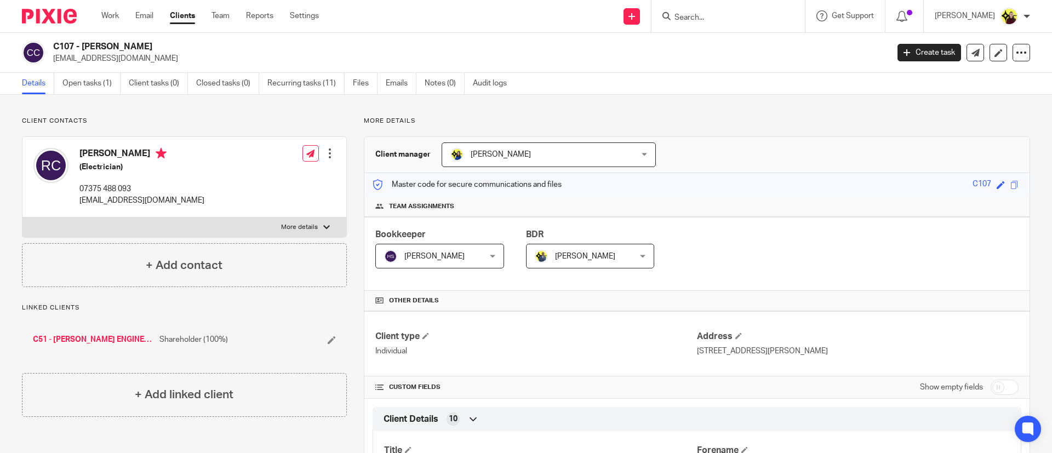
copy h2 "- [PERSON_NAME]"
drag, startPoint x: 168, startPoint y: 45, endPoint x: 70, endPoint y: 47, distance: 98.1
click at [70, 47] on h2 "C79 - [PERSON_NAME]" at bounding box center [384, 47] width 662 height 12
copy h2 "- [PERSON_NAME]"
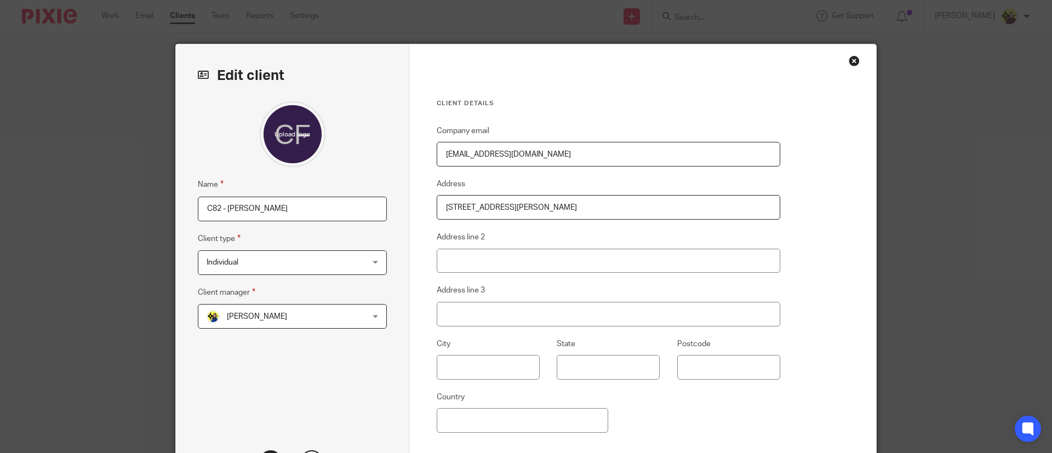
drag, startPoint x: 221, startPoint y: 209, endPoint x: 129, endPoint y: 210, distance: 92.0
click at [129, 210] on div "Edit client Name C82 - [PERSON_NAME] Client type Individual Individual Individu…" at bounding box center [526, 226] width 1052 height 453
type input "[PERSON_NAME]"
click at [360, 410] on div "Name FIONA CALLAGHAN Client type Individual Individual Individual Limited compa…" at bounding box center [292, 258] width 189 height 315
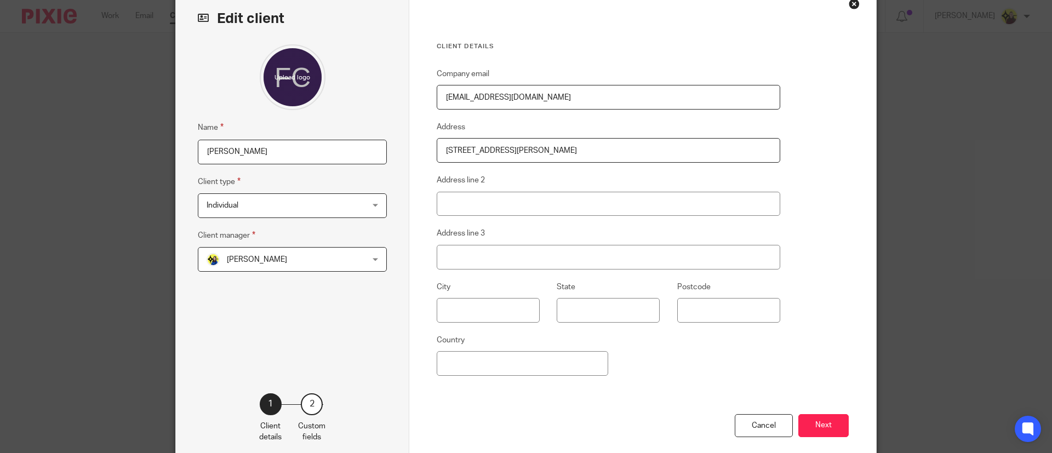
scroll to position [113, 0]
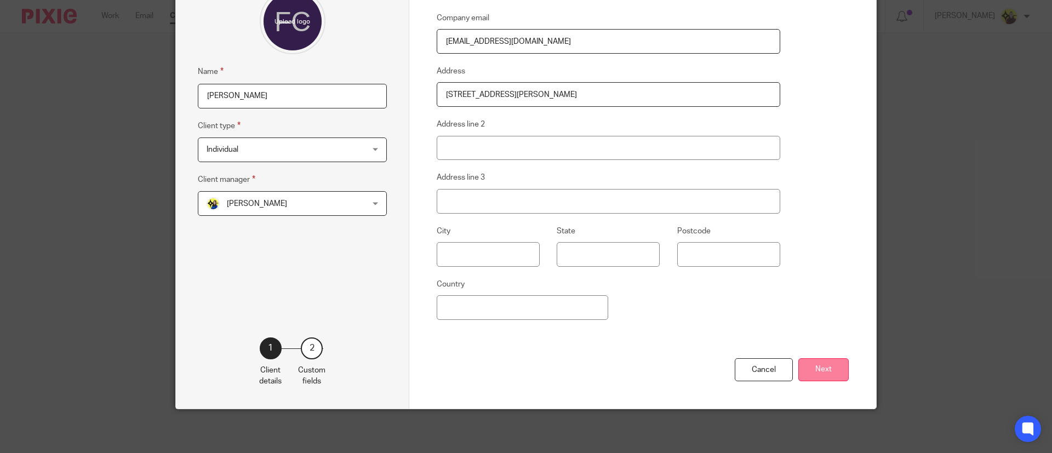
click at [825, 378] on button "Next" at bounding box center [823, 370] width 50 height 24
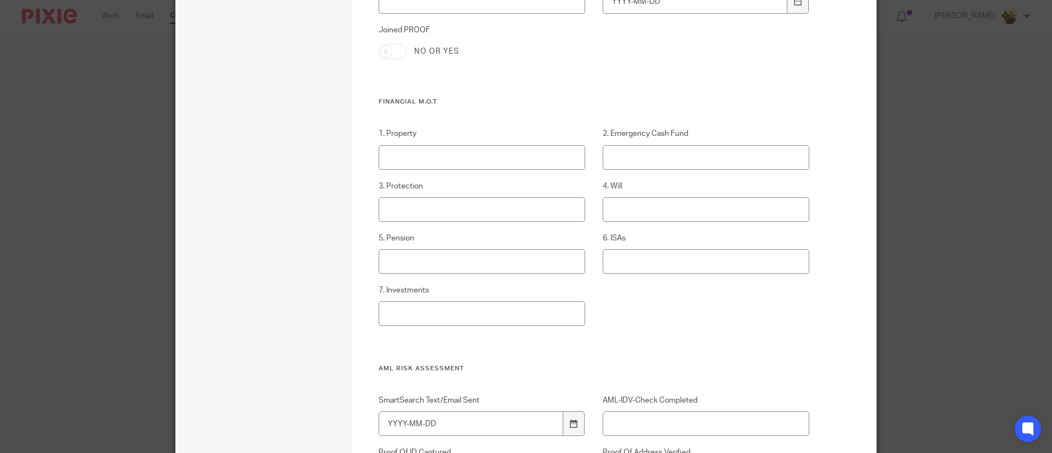
scroll to position [2838, 0]
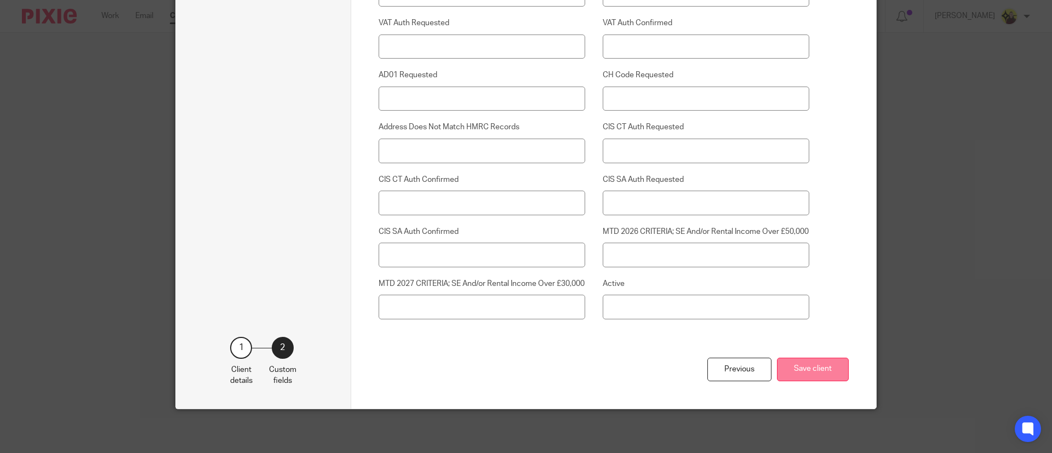
click at [785, 370] on button "Save client" at bounding box center [813, 370] width 72 height 24
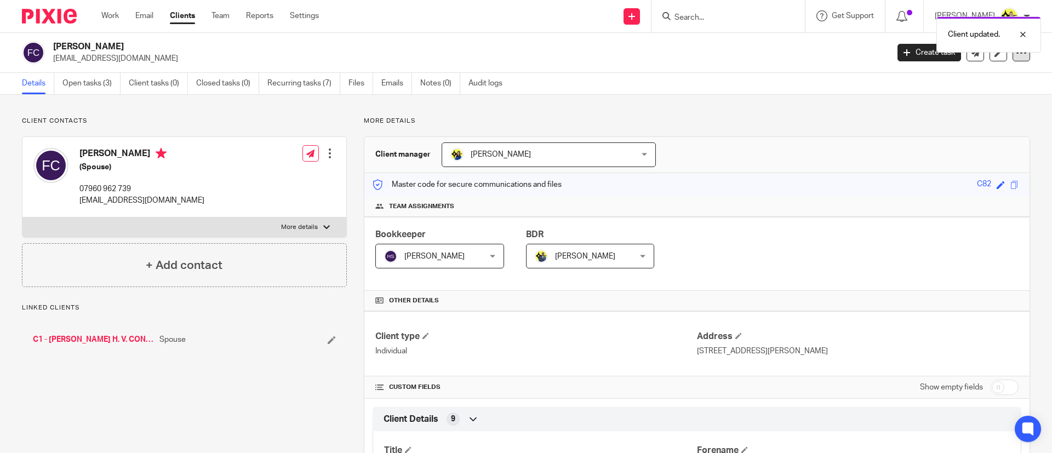
click at [1012, 60] on div at bounding box center [1021, 53] width 18 height 18
click at [123, 81] on ul "Details Open tasks (3) Client tasks (0) Closed tasks (0) Recurring tasks (7) Fi…" at bounding box center [270, 83] width 497 height 21
click at [112, 83] on link "Open tasks (3)" at bounding box center [91, 83] width 58 height 21
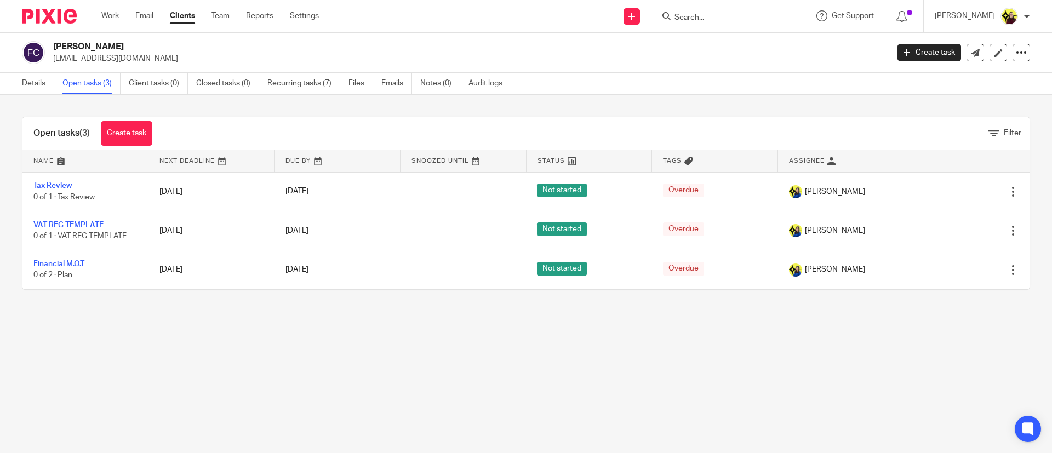
click at [1014, 57] on div at bounding box center [1021, 53] width 18 height 18
click at [926, 125] on button "Archive client" at bounding box center [948, 127] width 121 height 14
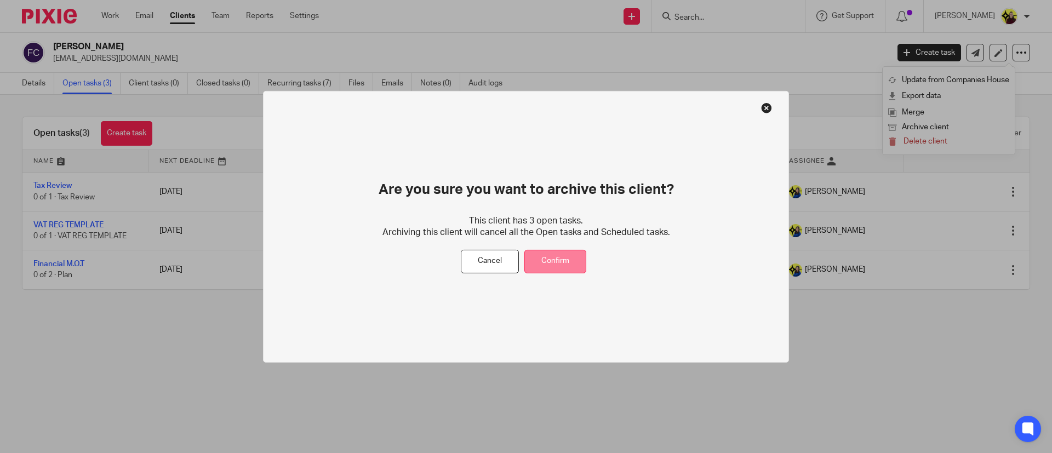
click at [548, 254] on button "Confirm" at bounding box center [555, 262] width 62 height 24
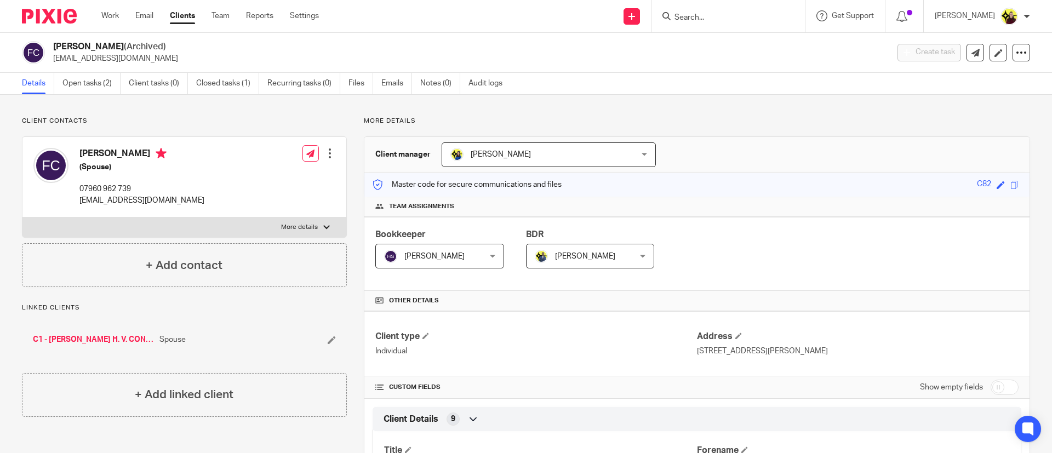
click at [738, 20] on input "Search" at bounding box center [722, 18] width 99 height 10
type input "amc"
click at [713, 15] on input "amc" at bounding box center [722, 18] width 99 height 10
